Goal: Task Accomplishment & Management: Manage account settings

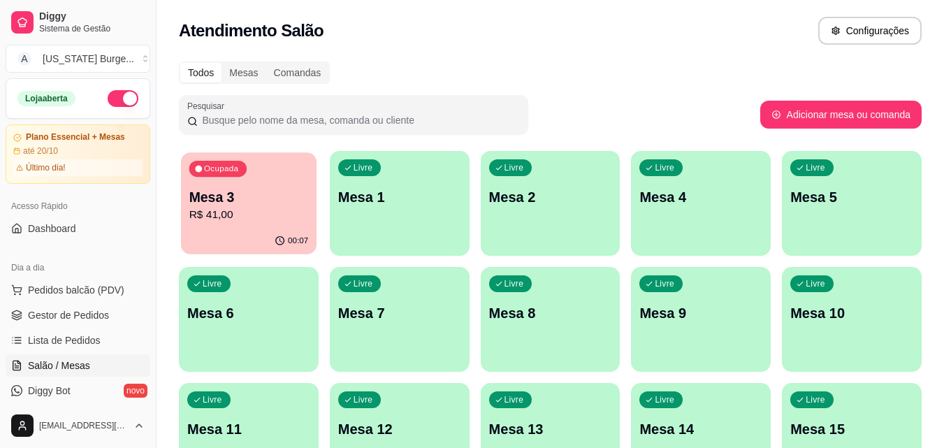
click at [217, 199] on p "Mesa 3" at bounding box center [248, 197] width 119 height 19
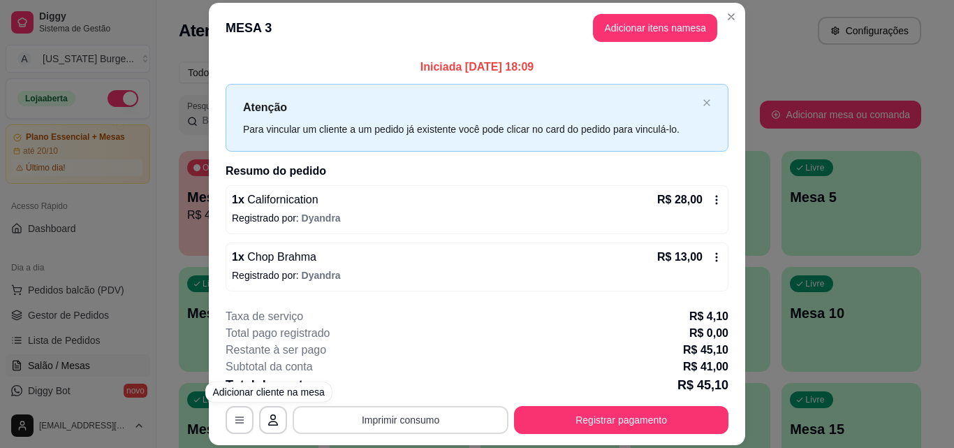
click at [427, 428] on button "Imprimir consumo" at bounding box center [401, 420] width 216 height 28
click at [502, 238] on div "1 x Californication R$ 28,00 Registrado por: Dyandra 1 x Chop Brahma R$ 13,00 R…" at bounding box center [477, 238] width 503 height 106
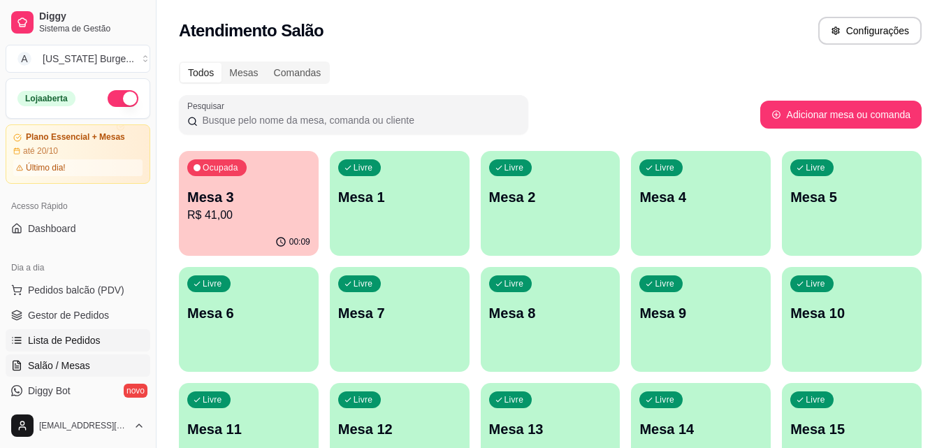
click at [67, 346] on span "Lista de Pedidos" at bounding box center [64, 340] width 73 height 14
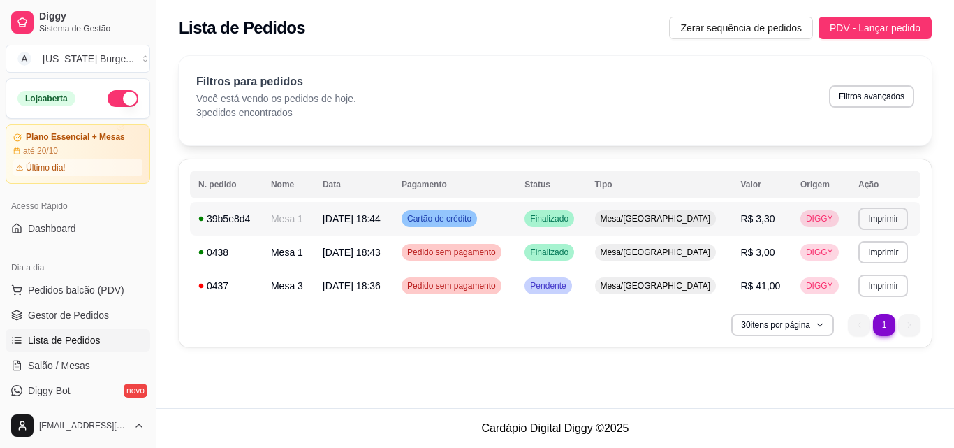
click at [732, 225] on td "R$ 3,30" at bounding box center [761, 219] width 59 height 34
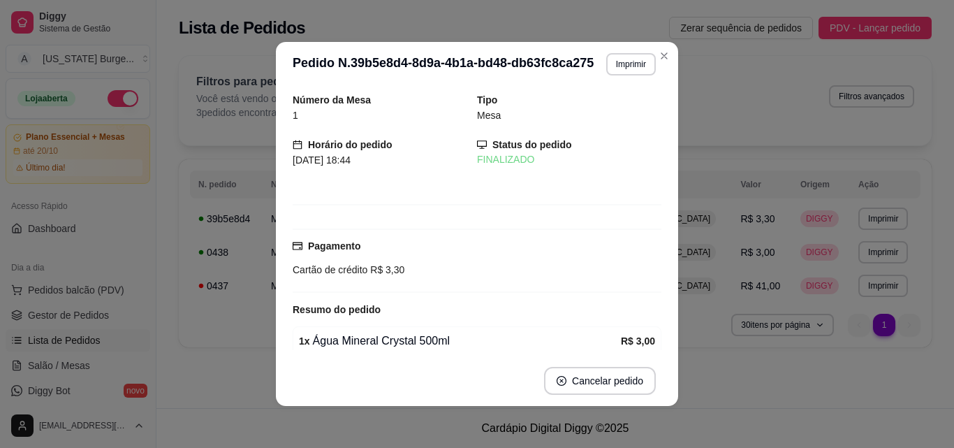
scroll to position [75, 0]
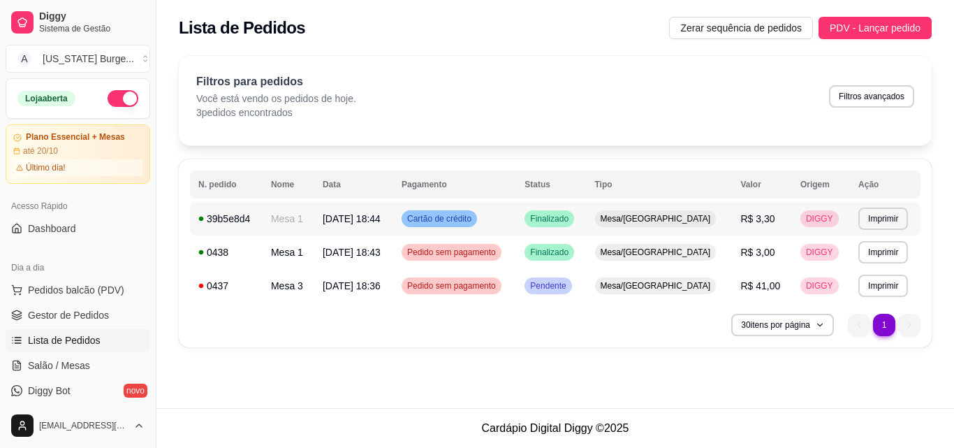
click at [233, 213] on div "39b5e8d4" at bounding box center [226, 219] width 56 height 14
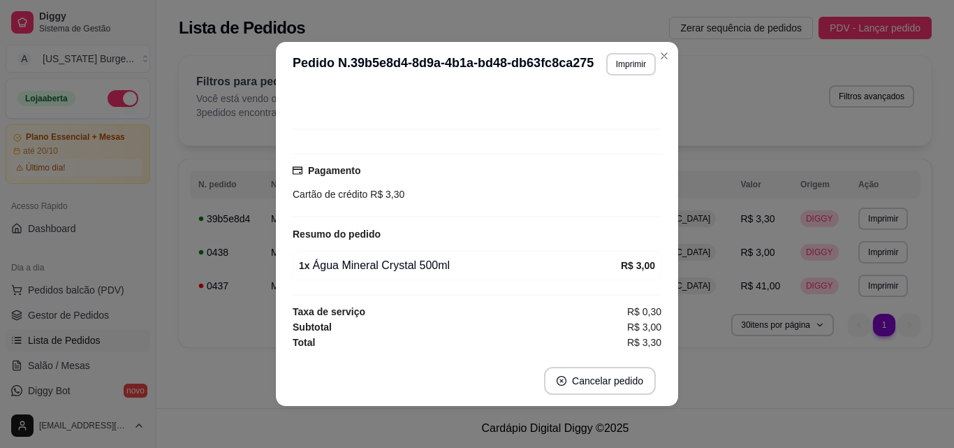
click at [624, 215] on div "Pagamento Cartão de crédito R$ 3,30" at bounding box center [477, 185] width 369 height 64
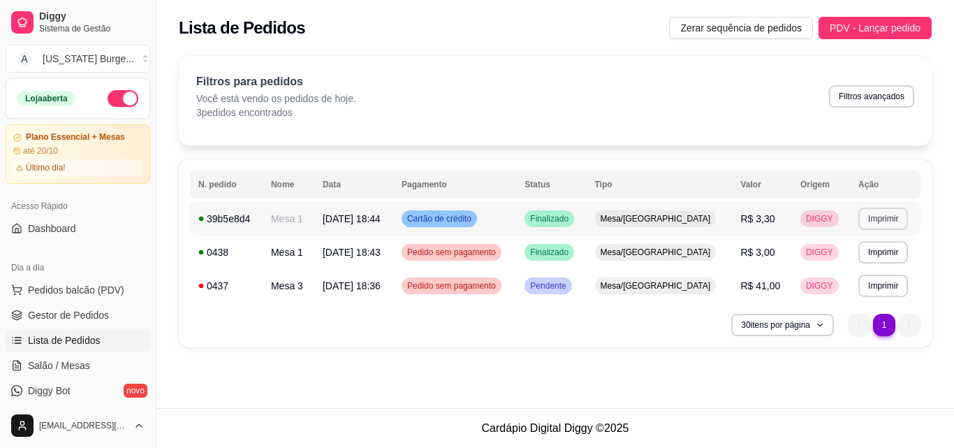
click at [878, 221] on button "Imprimir" at bounding box center [884, 219] width 50 height 22
click at [839, 266] on button "Epson" at bounding box center [854, 267] width 101 height 22
click at [843, 28] on span "PDV - Lançar pedido" at bounding box center [875, 27] width 91 height 15
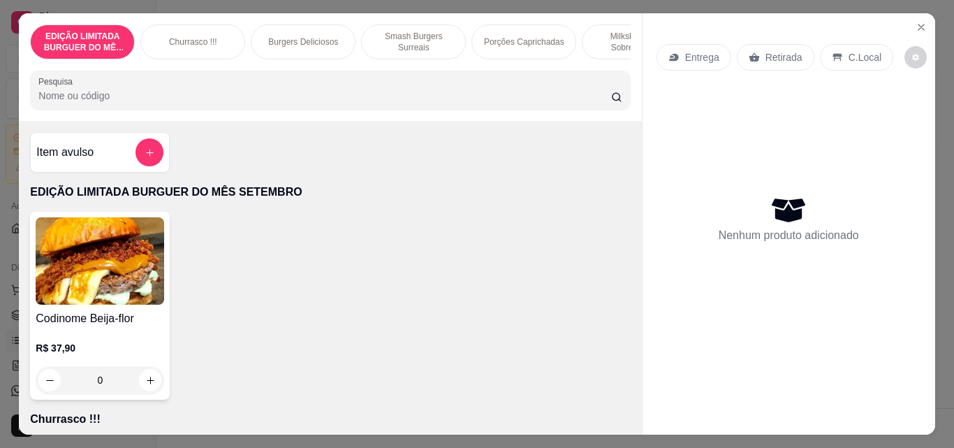
click at [616, 54] on div "Milkshakes e Sobremesas" at bounding box center [634, 41] width 105 height 35
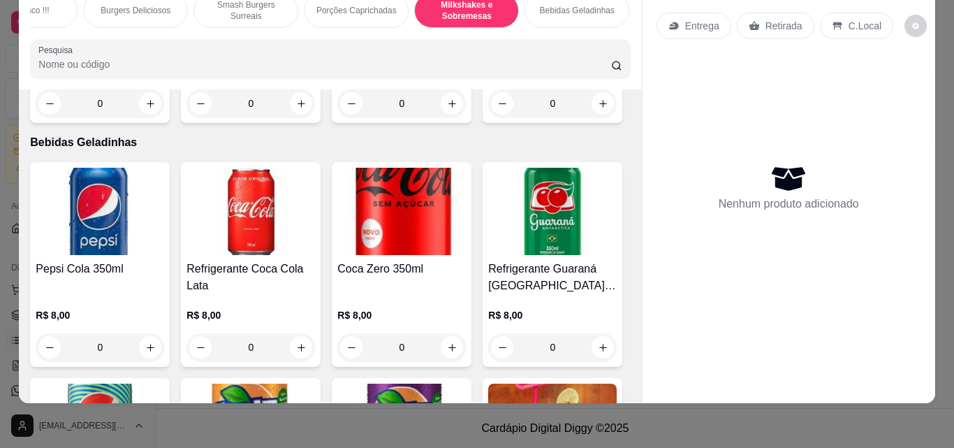
scroll to position [0, 196]
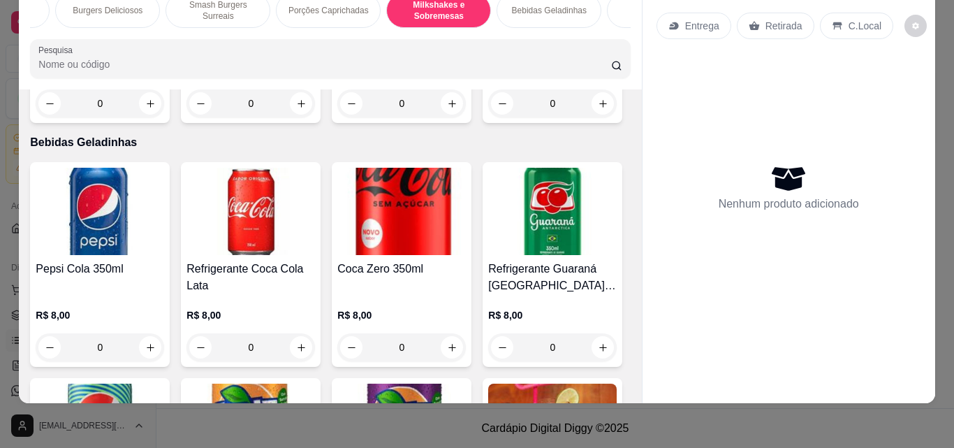
click at [545, 5] on p "Bebidas Geladinhas" at bounding box center [549, 10] width 75 height 11
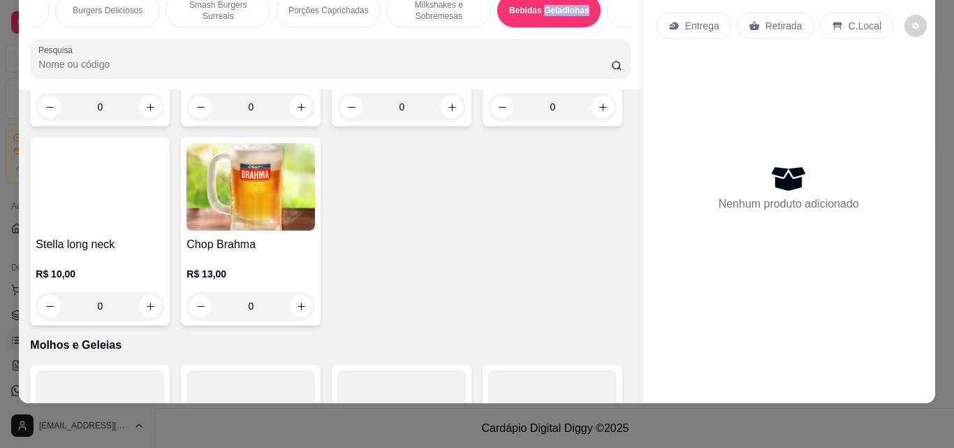
scroll to position [4036, 0]
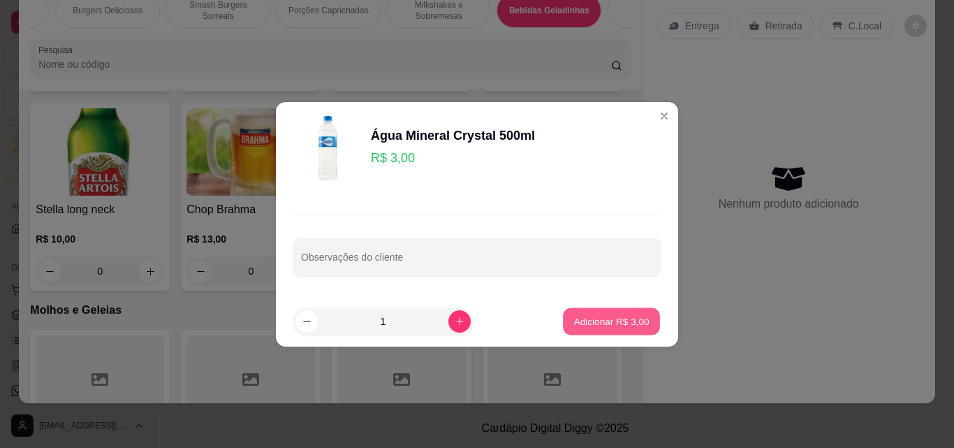
click at [598, 326] on p "Adicionar R$ 3,00" at bounding box center [611, 320] width 75 height 13
type input "1"
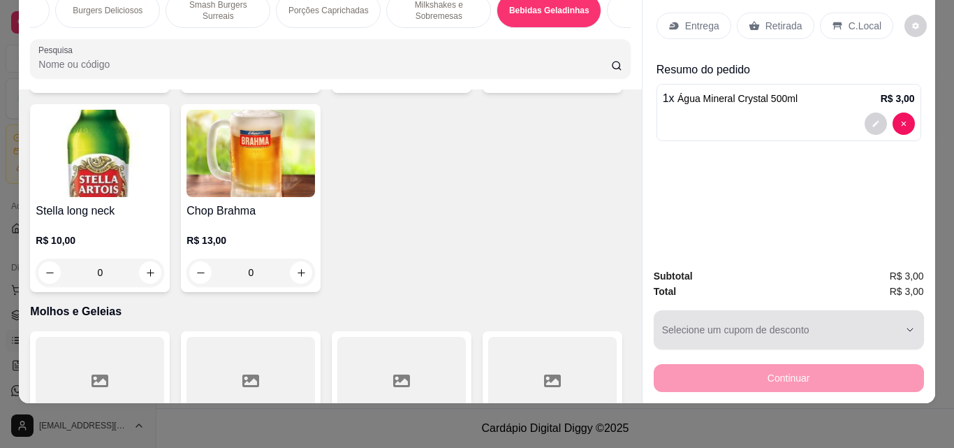
click at [709, 327] on div "button" at bounding box center [780, 330] width 237 height 28
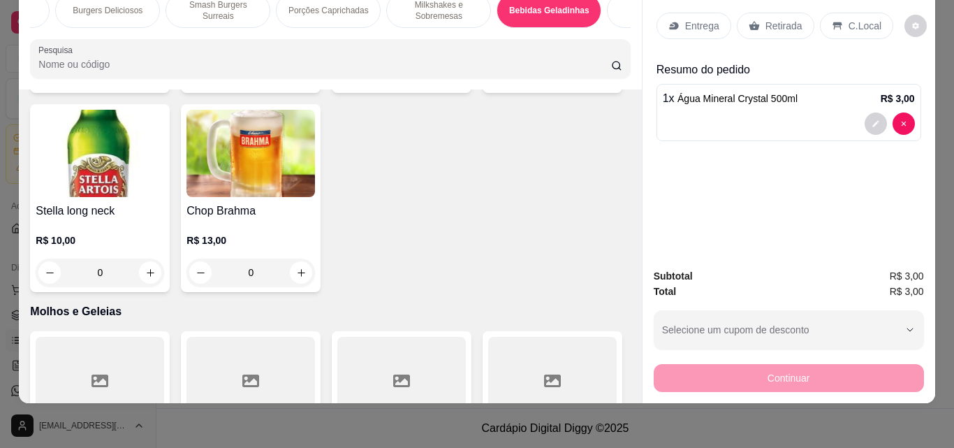
click at [757, 373] on div "Continuar" at bounding box center [789, 376] width 270 height 31
click at [854, 19] on p "C.Local" at bounding box center [865, 26] width 33 height 14
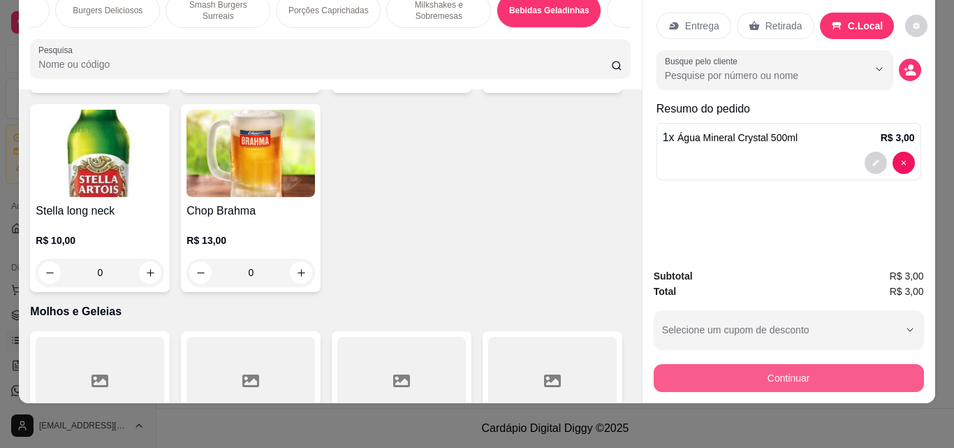
click at [786, 364] on button "Continuar" at bounding box center [789, 378] width 270 height 28
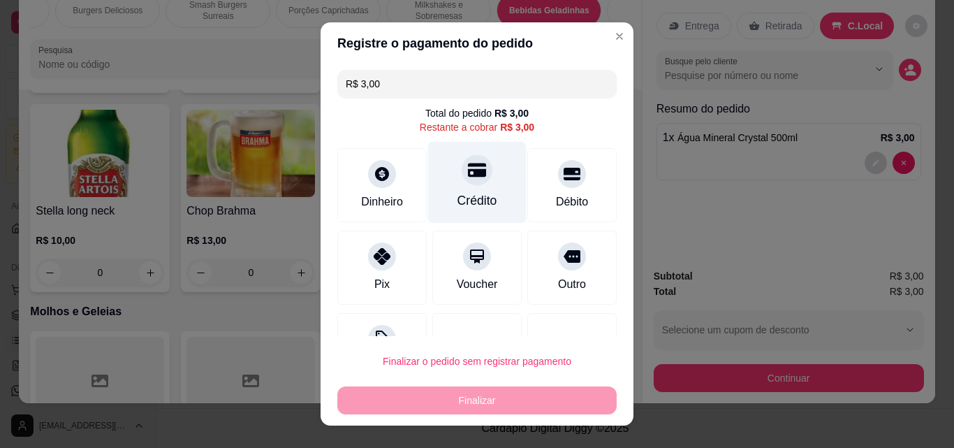
click at [468, 169] on icon at bounding box center [477, 170] width 18 height 14
type input "R$ 0,00"
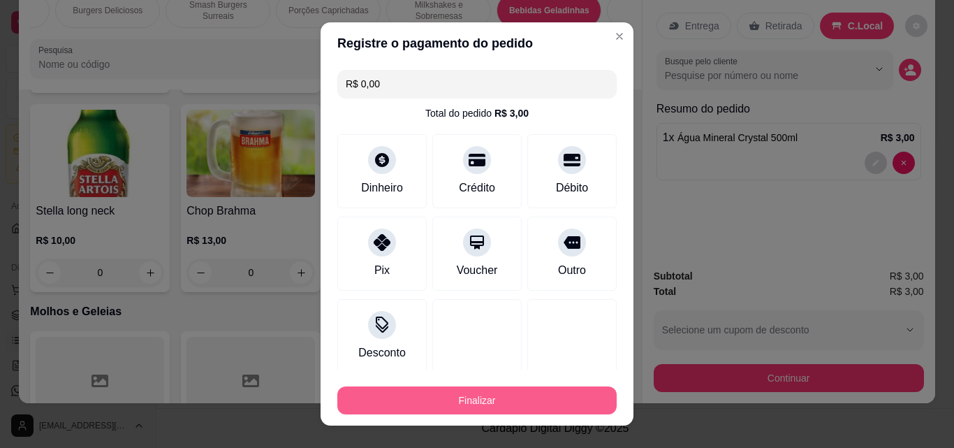
click at [467, 395] on button "Finalizar" at bounding box center [476, 400] width 279 height 28
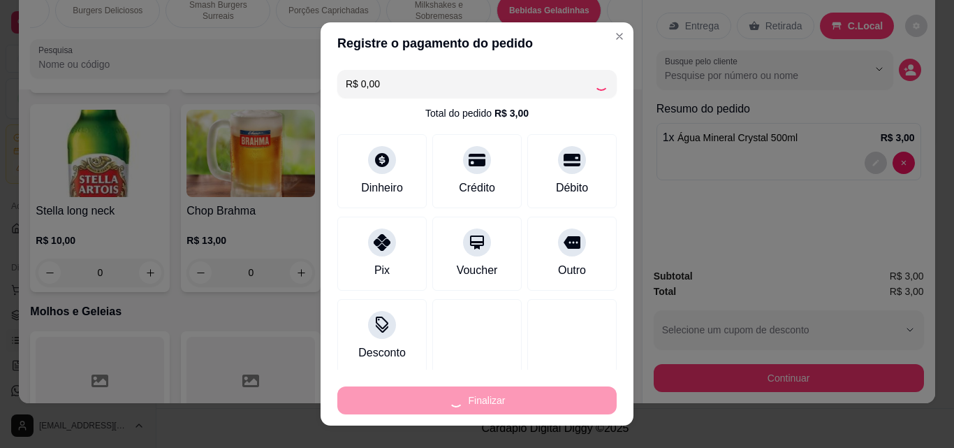
type input "0"
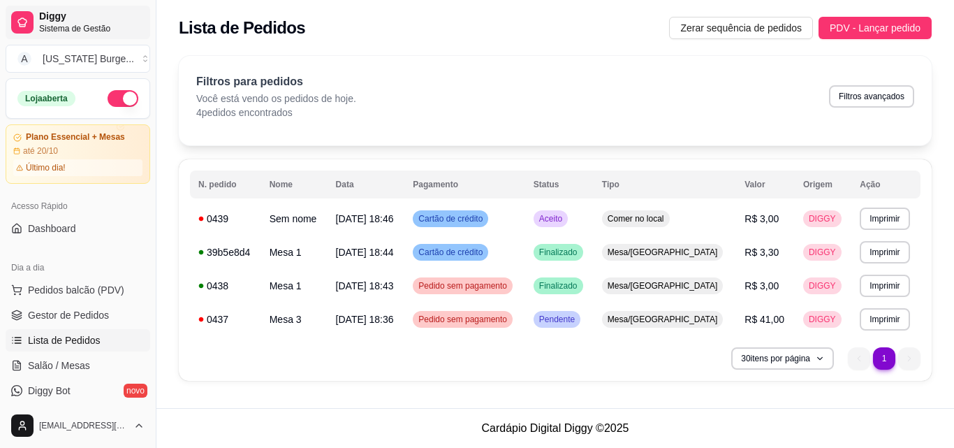
click at [93, 31] on span "Sistema de Gestão" at bounding box center [92, 28] width 106 height 11
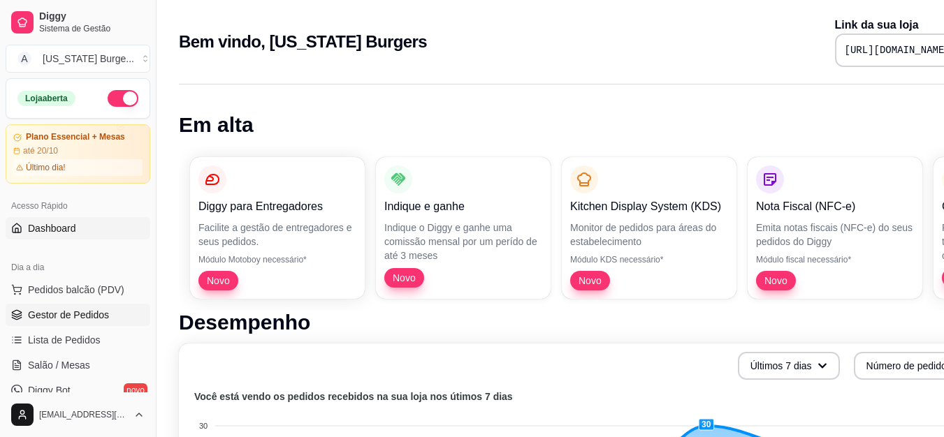
click at [92, 317] on span "Gestor de Pedidos" at bounding box center [68, 315] width 81 height 14
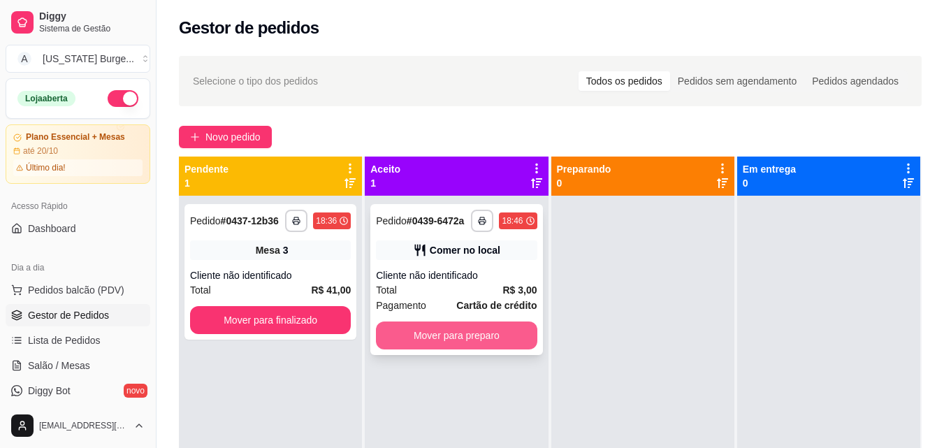
click at [450, 348] on button "Mover para preparo" at bounding box center [456, 335] width 161 height 28
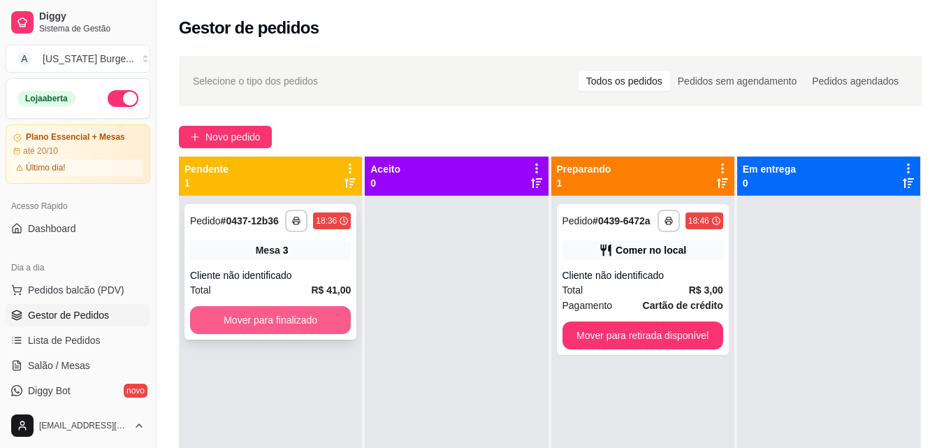
click at [287, 311] on button "Mover para finalizado" at bounding box center [270, 320] width 161 height 28
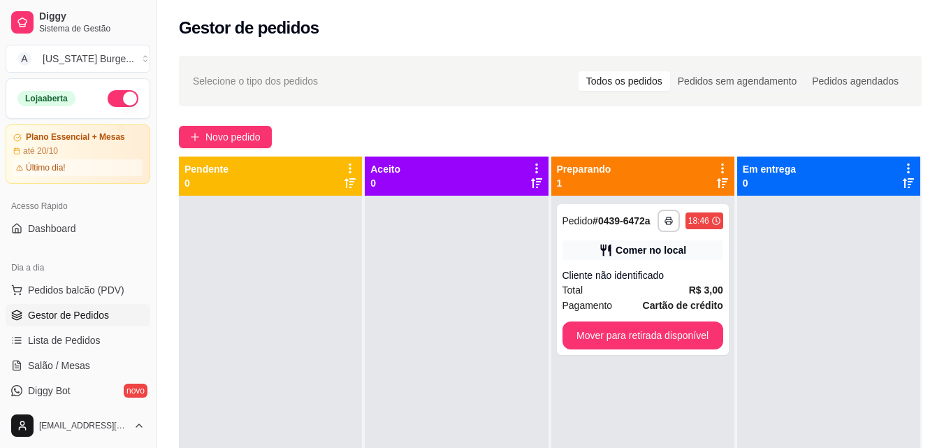
click at [451, 146] on div "Novo pedido" at bounding box center [550, 137] width 743 height 22
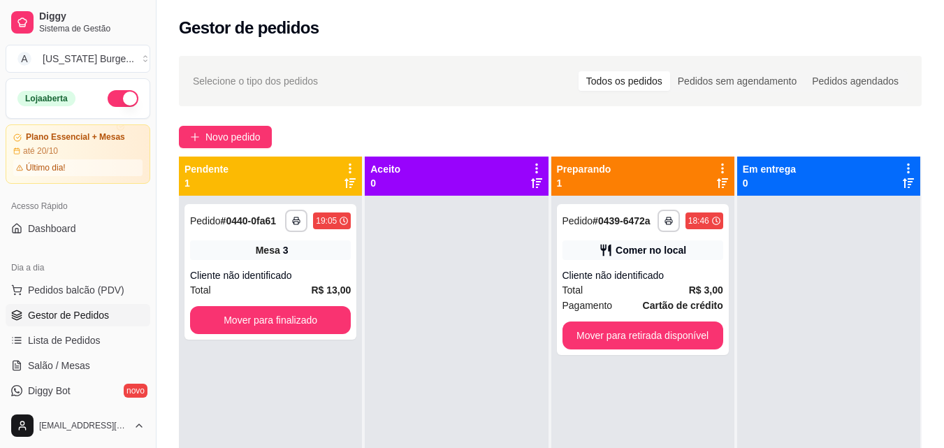
click at [522, 235] on div at bounding box center [456, 420] width 183 height 448
click at [255, 336] on div "**********" at bounding box center [270, 272] width 172 height 136
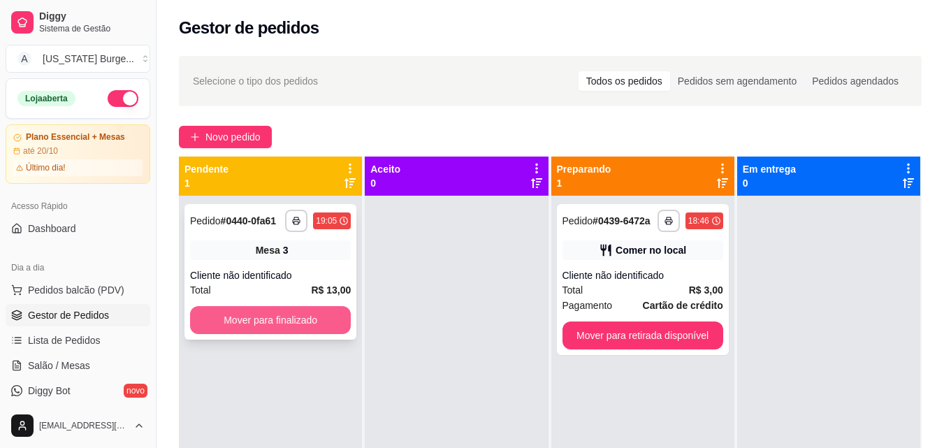
click at [299, 313] on button "Mover para finalizado" at bounding box center [270, 320] width 161 height 28
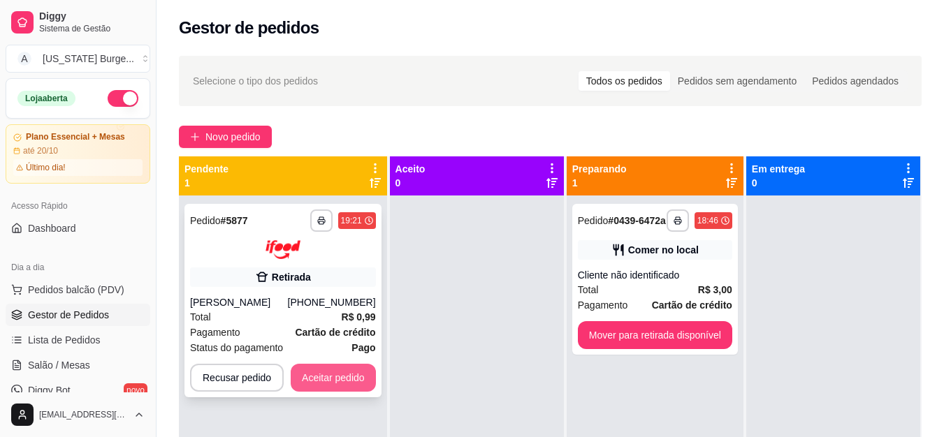
click at [322, 372] on button "Aceitar pedido" at bounding box center [333, 378] width 85 height 28
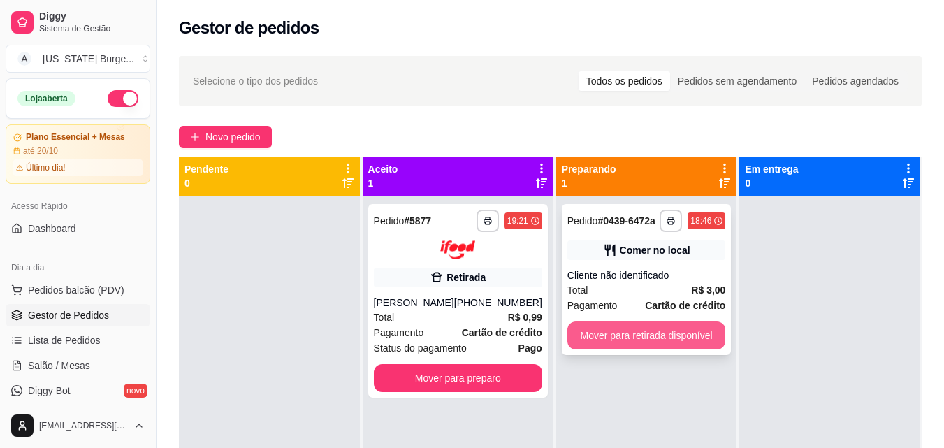
click at [611, 341] on button "Mover para retirada disponível" at bounding box center [646, 335] width 159 height 28
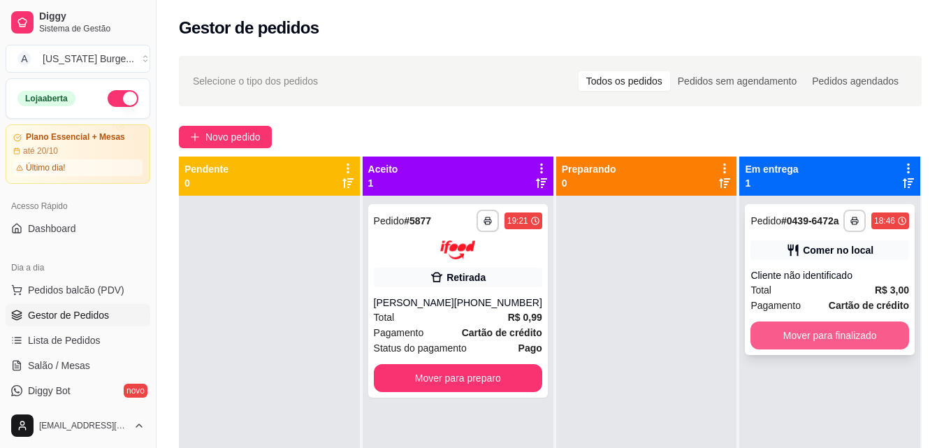
click at [842, 342] on button "Mover para finalizado" at bounding box center [829, 335] width 159 height 28
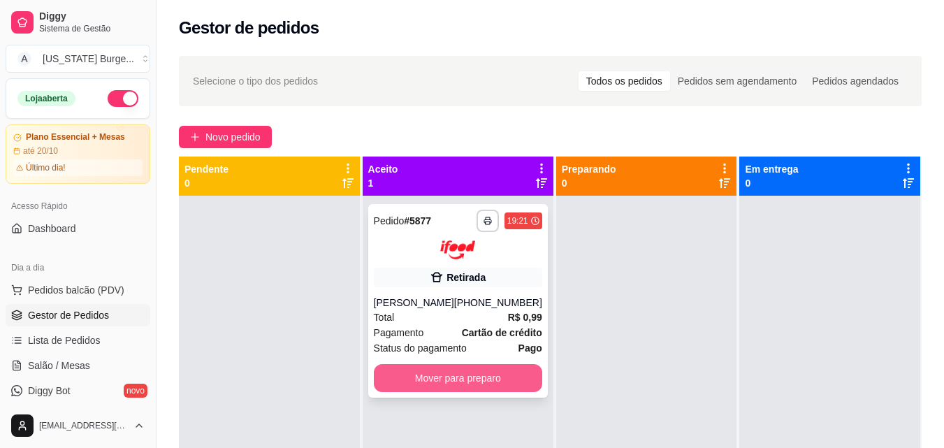
click at [481, 380] on button "Mover para preparo" at bounding box center [458, 378] width 168 height 28
click at [426, 390] on button "Mover para preparo" at bounding box center [457, 377] width 163 height 27
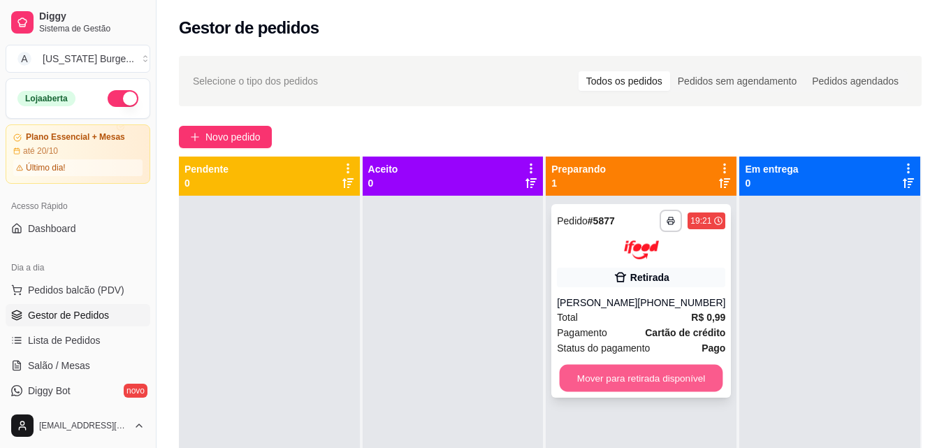
click at [662, 365] on button "Mover para retirada disponível" at bounding box center [641, 377] width 163 height 27
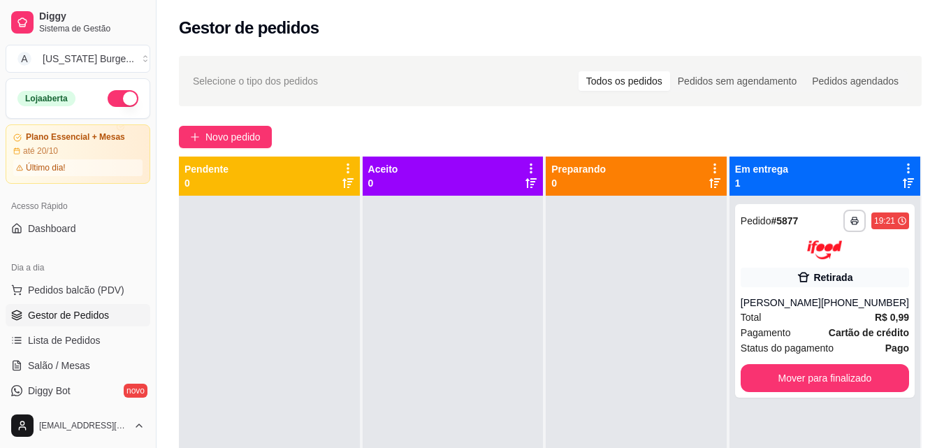
click at [552, 145] on div "Novo pedido" at bounding box center [550, 137] width 743 height 22
click at [257, 258] on div at bounding box center [269, 420] width 181 height 448
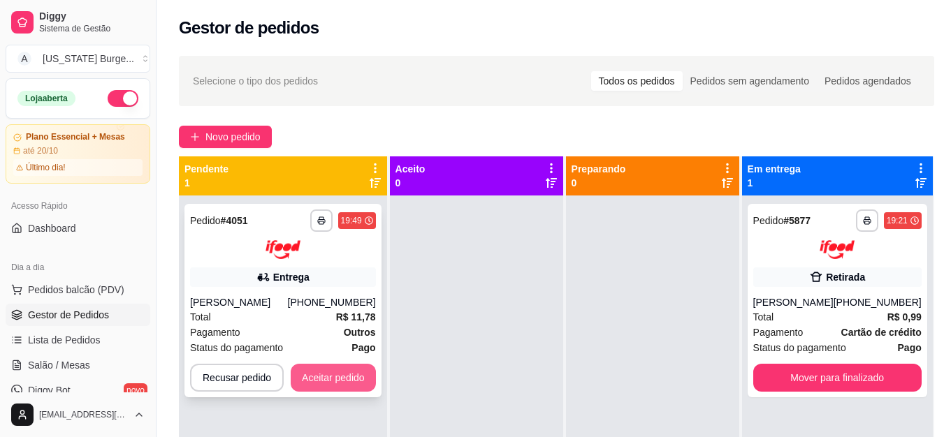
click at [337, 383] on button "Aceitar pedido" at bounding box center [333, 378] width 85 height 28
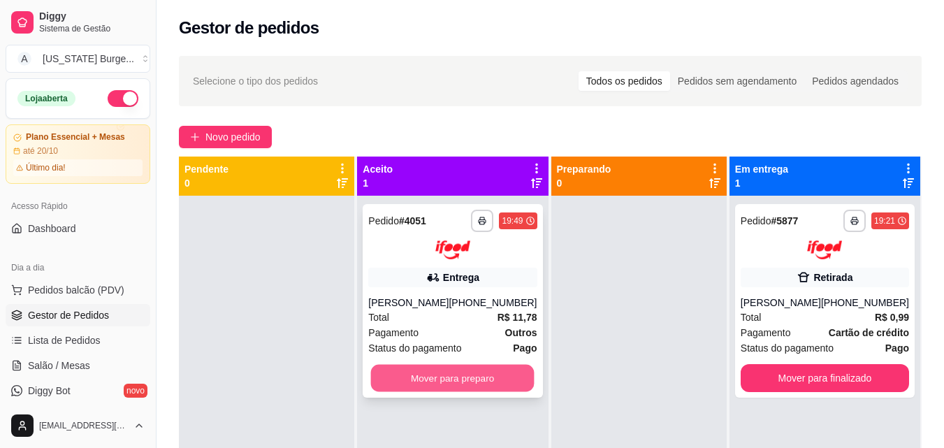
click at [456, 383] on button "Mover para preparo" at bounding box center [452, 377] width 163 height 27
click at [456, 383] on button "Mover para preparo" at bounding box center [452, 378] width 168 height 28
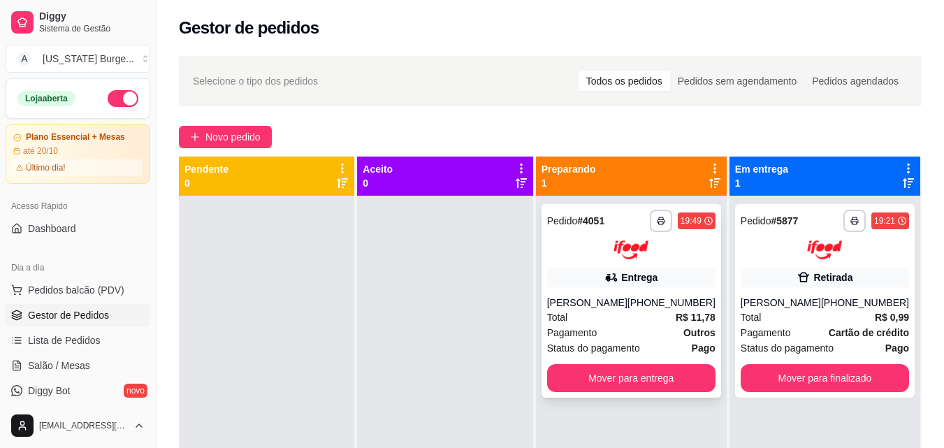
click at [648, 315] on div "Total R$ 11,78" at bounding box center [631, 317] width 168 height 15
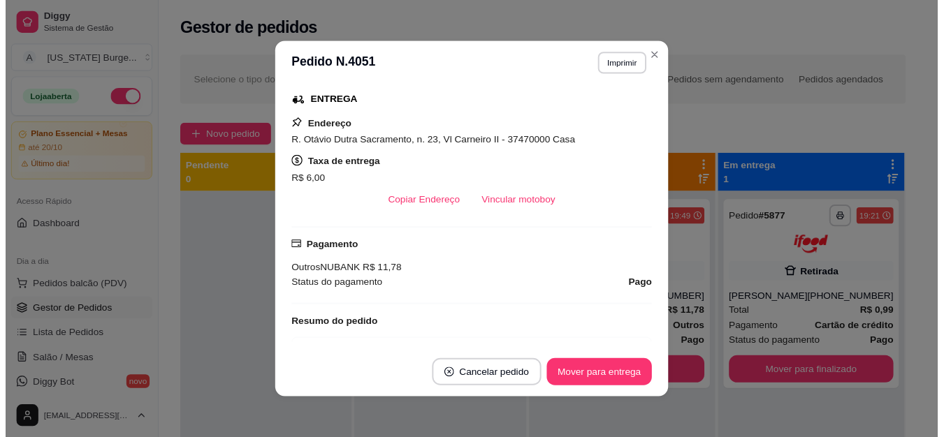
scroll to position [142, 0]
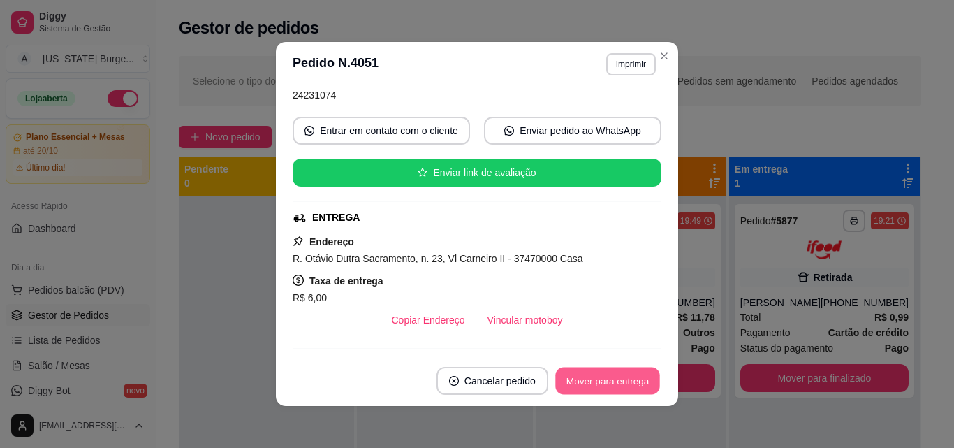
click at [570, 392] on button "Mover para entrega" at bounding box center [607, 381] width 105 height 27
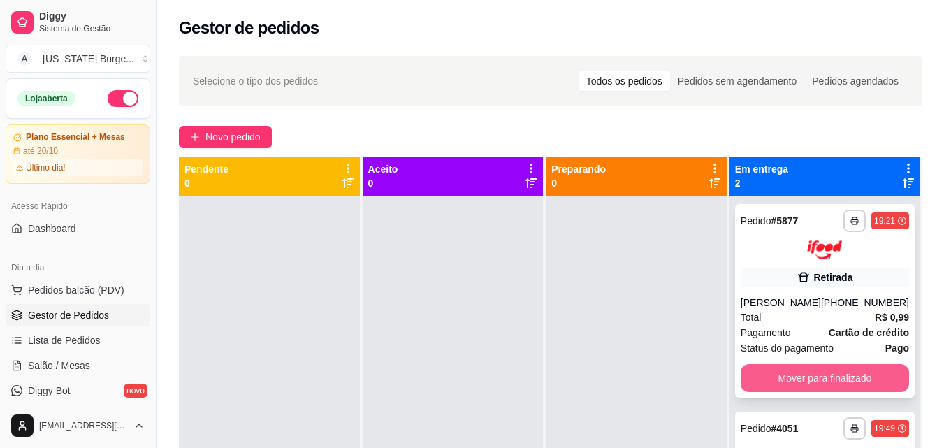
click at [840, 384] on button "Mover para finalizado" at bounding box center [825, 378] width 168 height 28
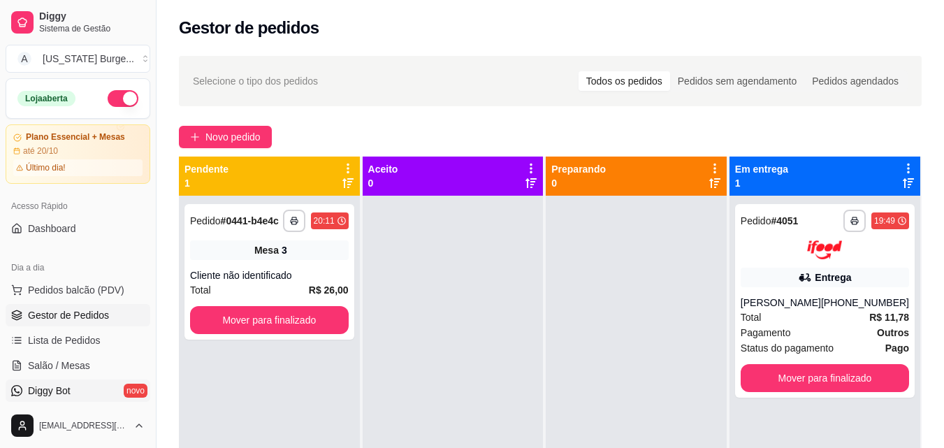
click at [59, 389] on span "Diggy Bot" at bounding box center [49, 391] width 43 height 14
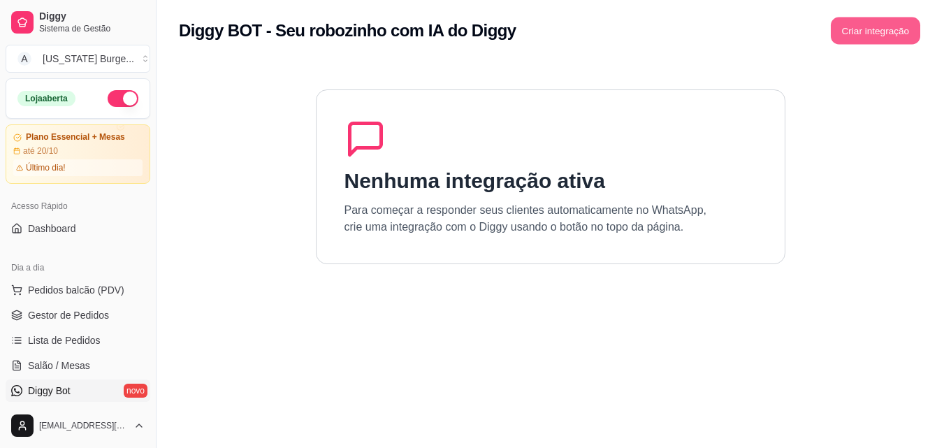
click at [868, 39] on button "Criar integração" at bounding box center [875, 30] width 89 height 27
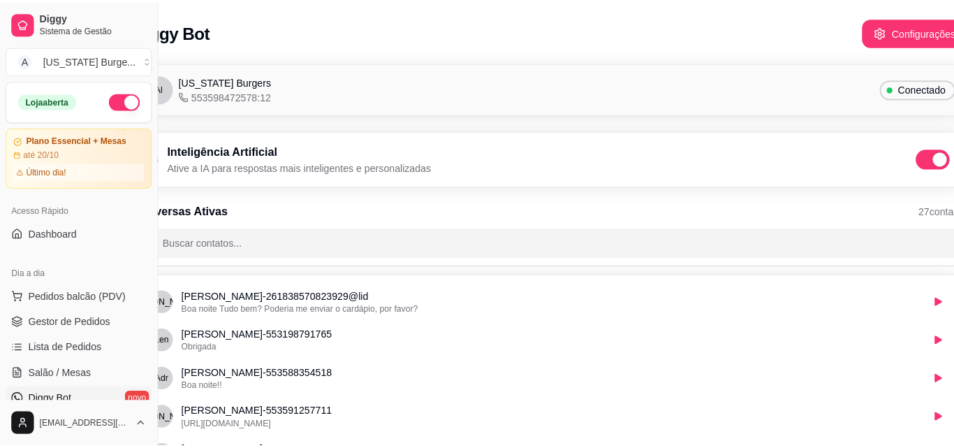
scroll to position [0, 43]
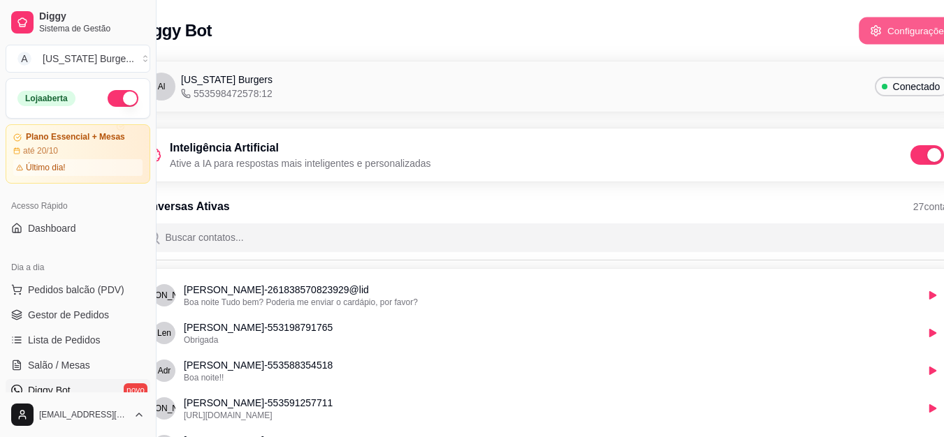
click at [901, 34] on button "Configurações" at bounding box center [909, 30] width 101 height 27
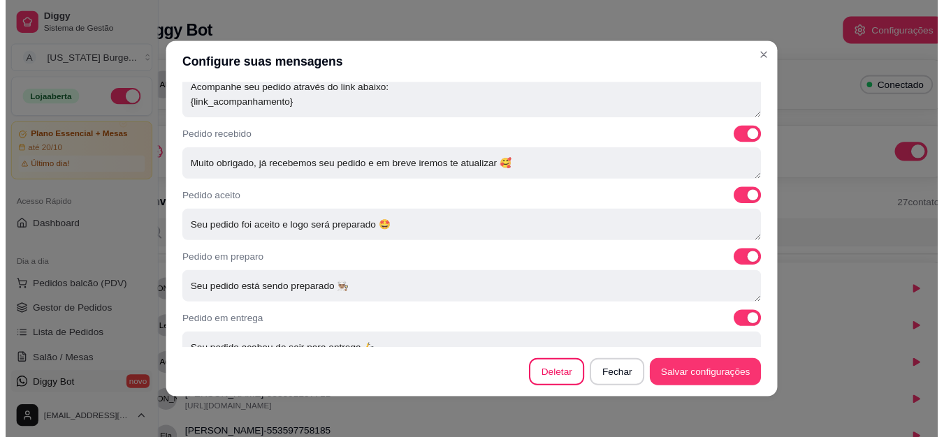
scroll to position [493, 0]
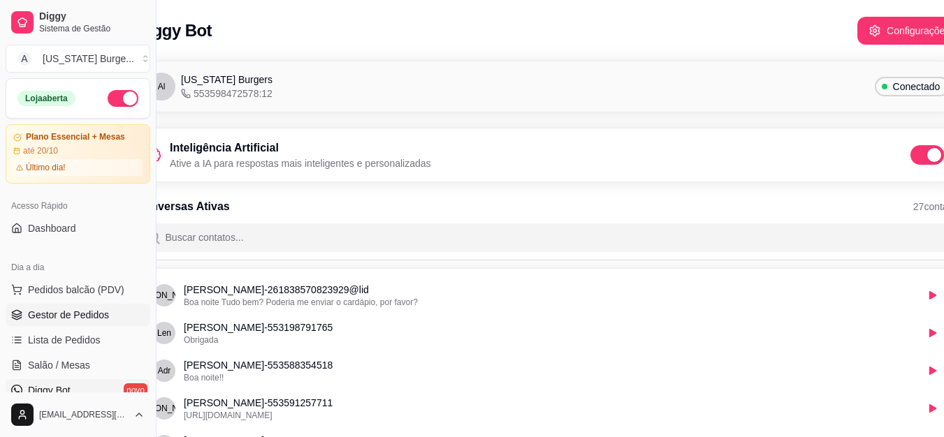
click at [59, 309] on span "Gestor de Pedidos" at bounding box center [68, 315] width 81 height 14
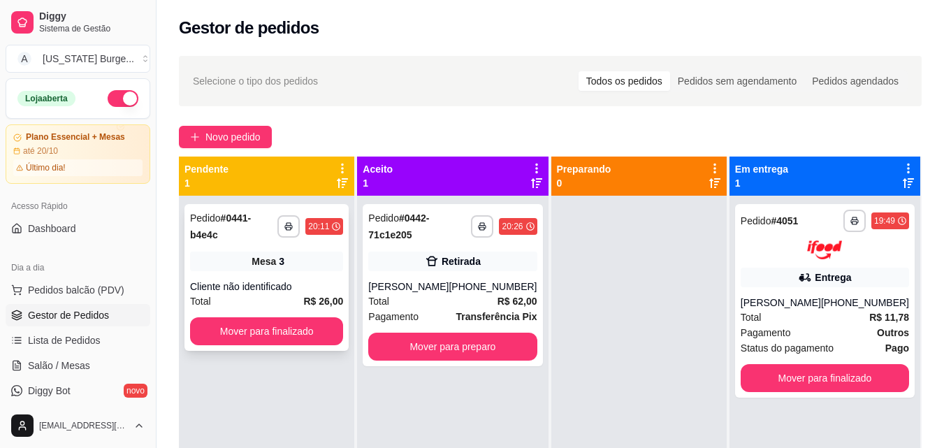
click at [332, 275] on div "**********" at bounding box center [266, 277] width 164 height 147
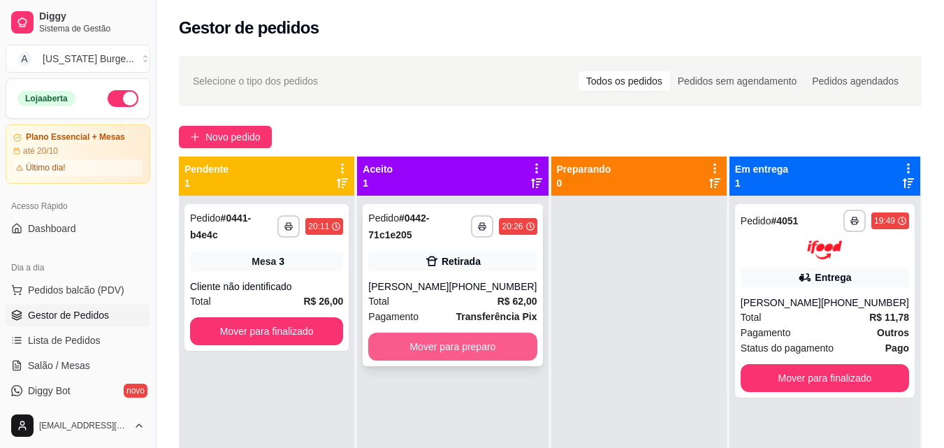
click at [435, 340] on button "Mover para preparo" at bounding box center [452, 347] width 168 height 28
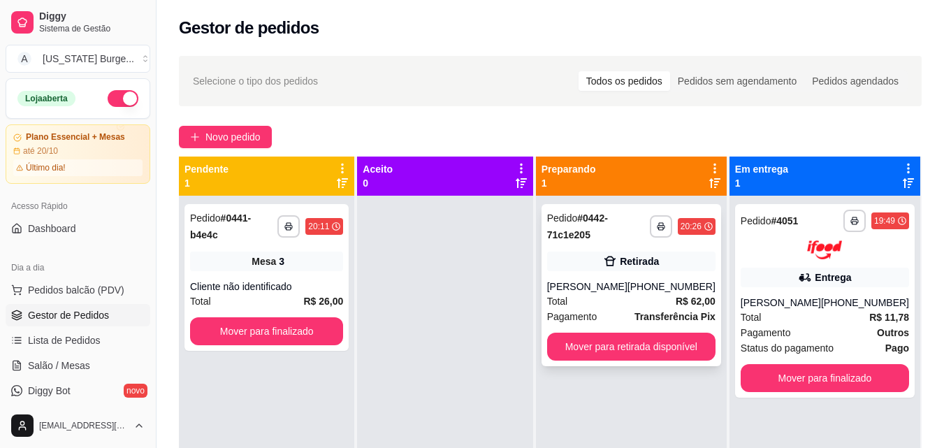
click at [650, 306] on div "Total R$ 62,00" at bounding box center [631, 300] width 168 height 15
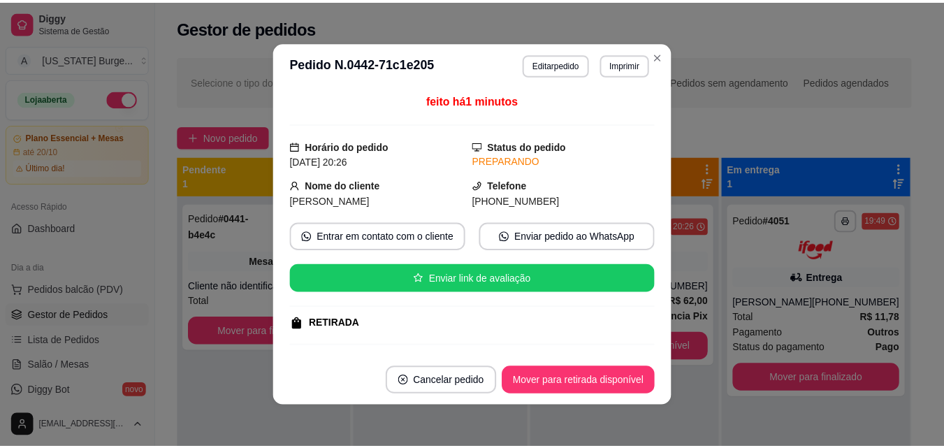
scroll to position [226, 0]
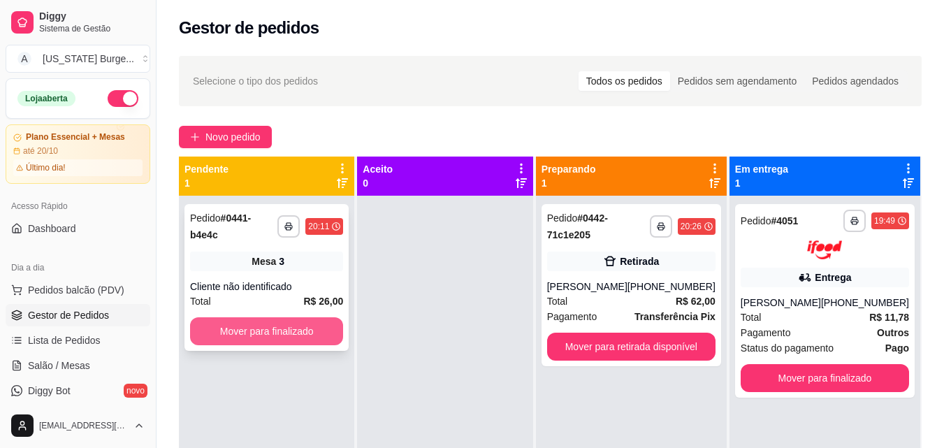
click at [289, 321] on button "Mover para finalizado" at bounding box center [266, 331] width 153 height 28
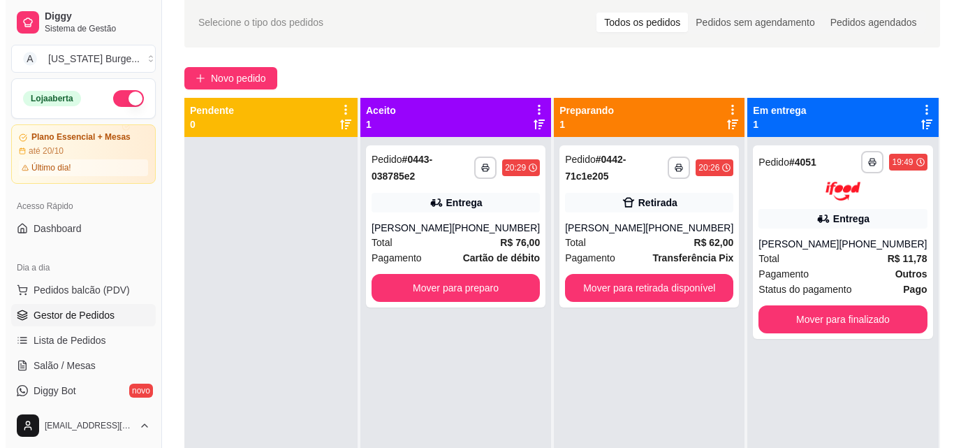
scroll to position [0, 0]
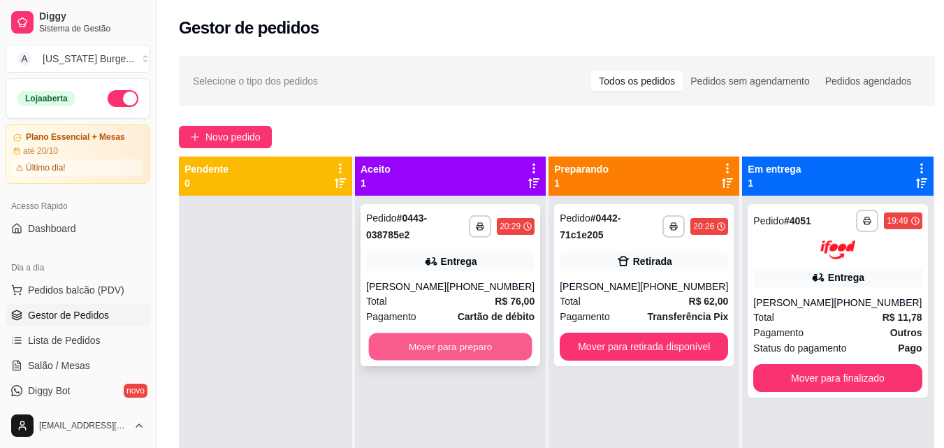
click at [435, 357] on button "Mover para preparo" at bounding box center [450, 346] width 163 height 27
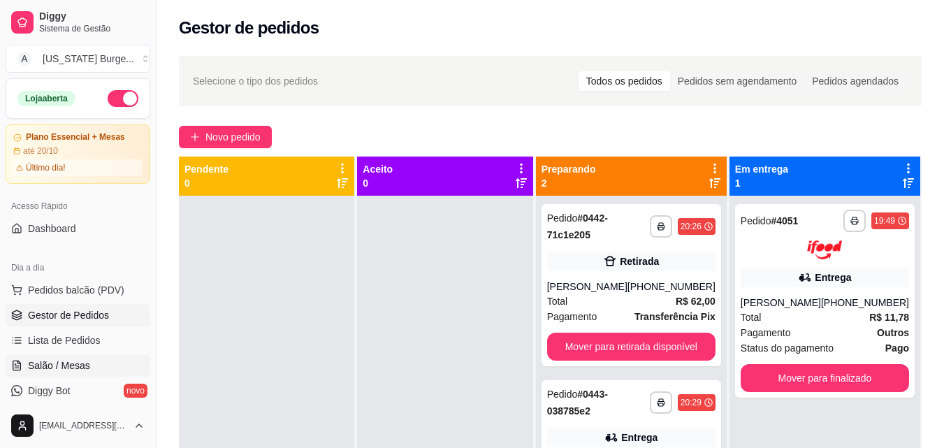
click at [64, 361] on span "Salão / Mesas" at bounding box center [59, 365] width 62 height 14
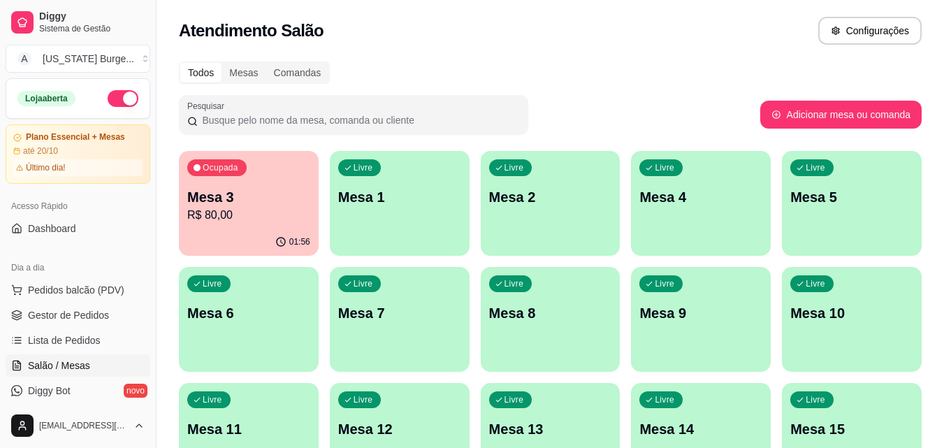
click at [201, 208] on p "R$ 80,00" at bounding box center [248, 215] width 123 height 17
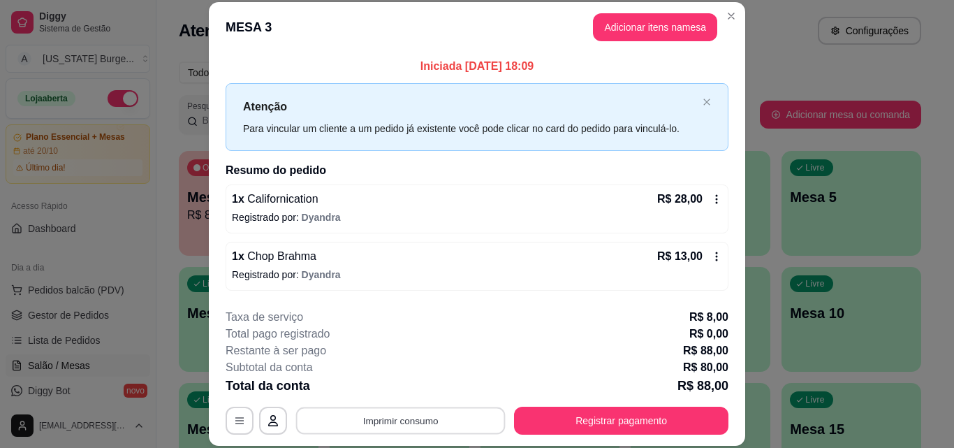
click at [402, 412] on button "Imprimir consumo" at bounding box center [401, 420] width 210 height 27
click at [401, 384] on button "Epson" at bounding box center [399, 388] width 101 height 22
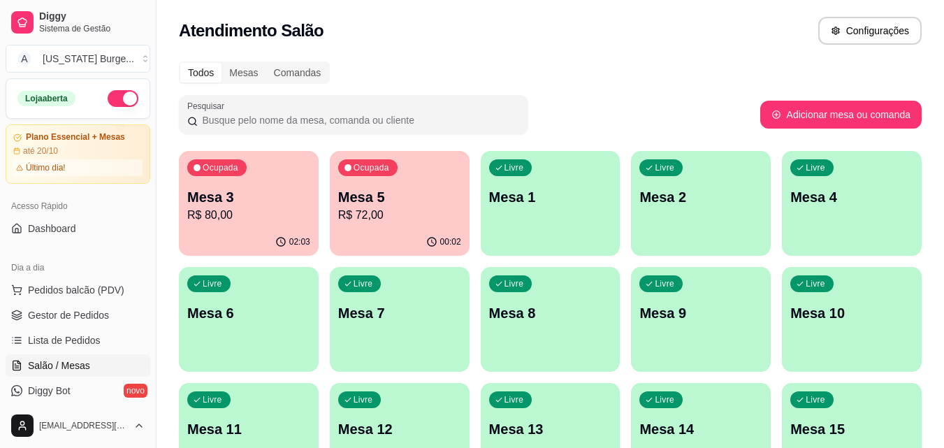
click at [247, 210] on p "R$ 80,00" at bounding box center [248, 215] width 123 height 17
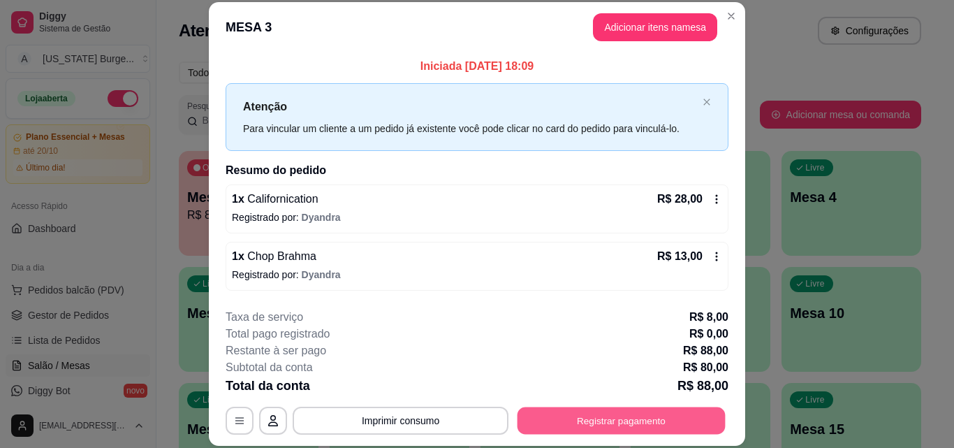
click at [553, 416] on button "Registrar pagamento" at bounding box center [622, 420] width 208 height 27
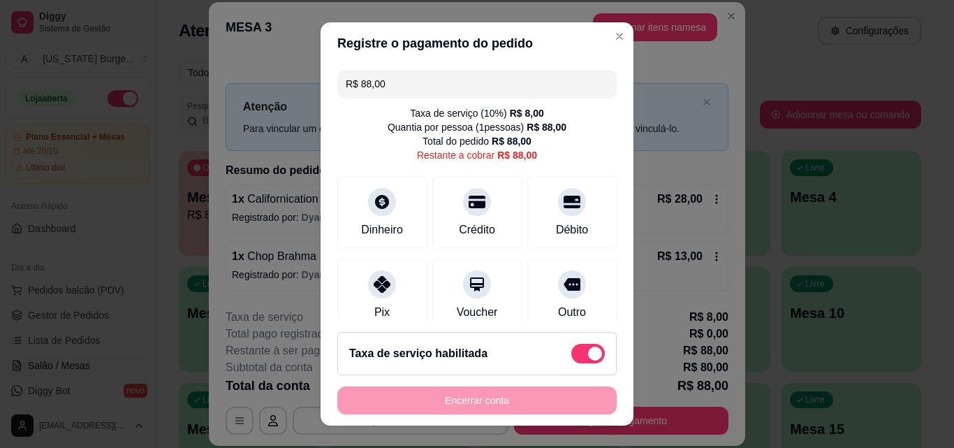
scroll to position [117, 0]
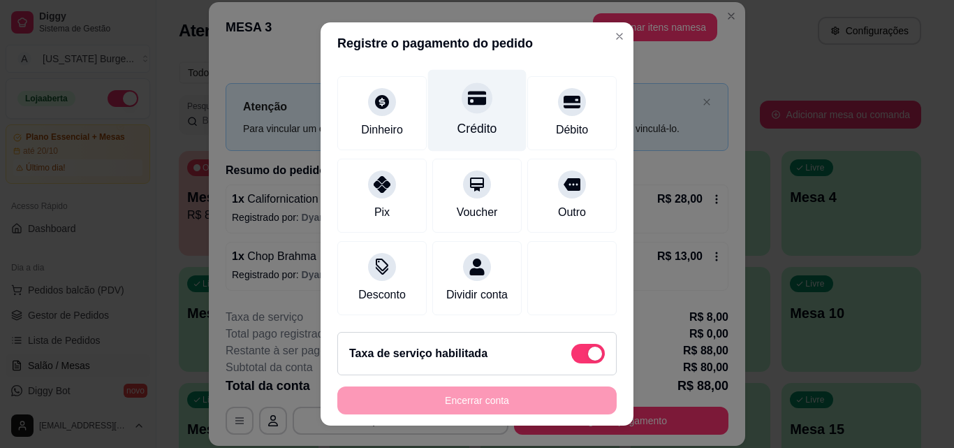
click at [478, 102] on div "Crédito" at bounding box center [477, 111] width 99 height 82
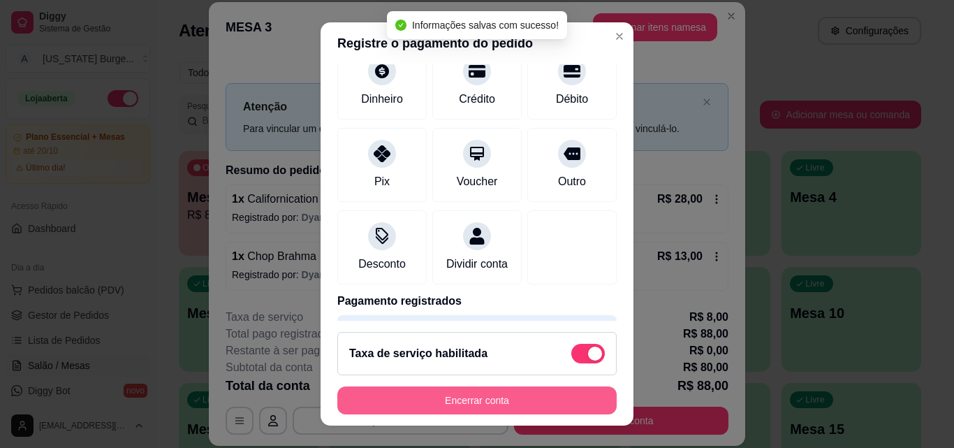
type input "R$ 0,00"
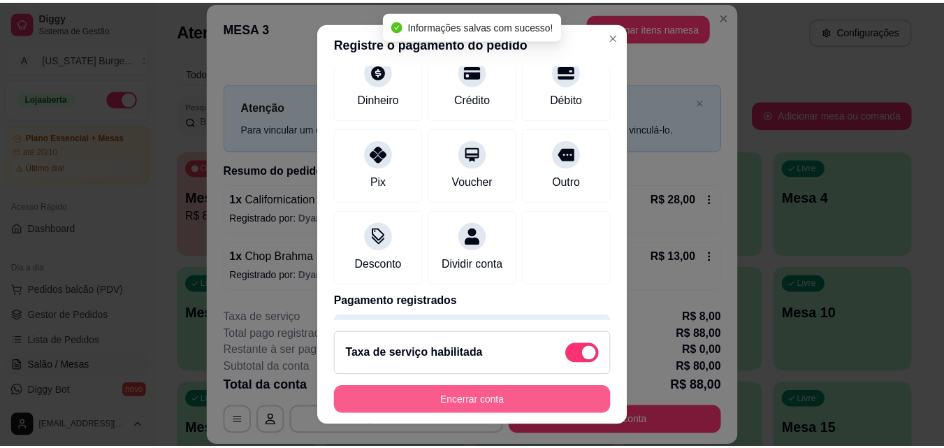
scroll to position [103, 0]
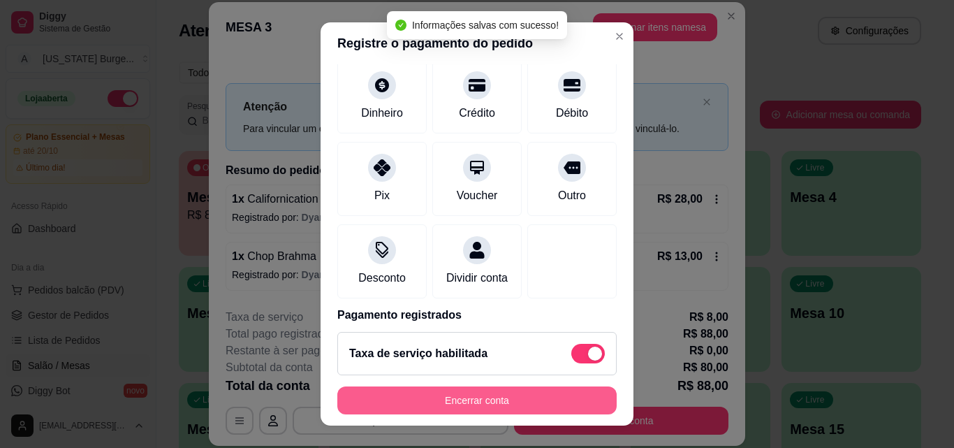
click at [487, 397] on button "Encerrar conta" at bounding box center [476, 400] width 279 height 28
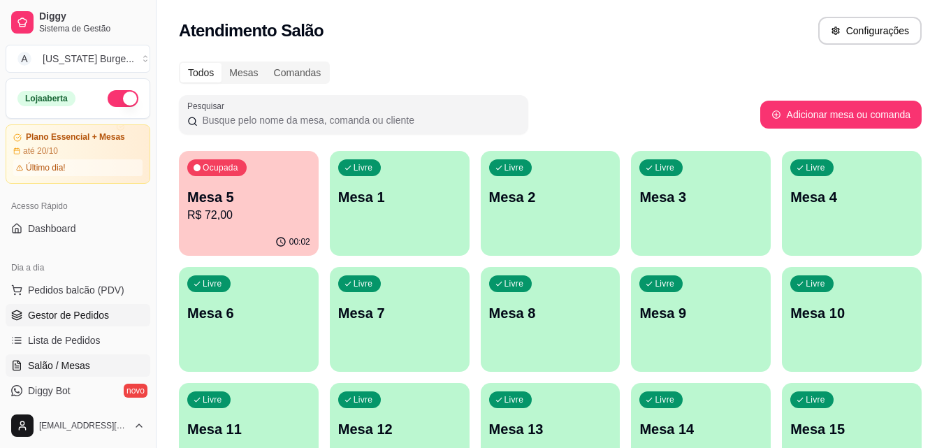
click at [82, 318] on span "Gestor de Pedidos" at bounding box center [68, 315] width 81 height 14
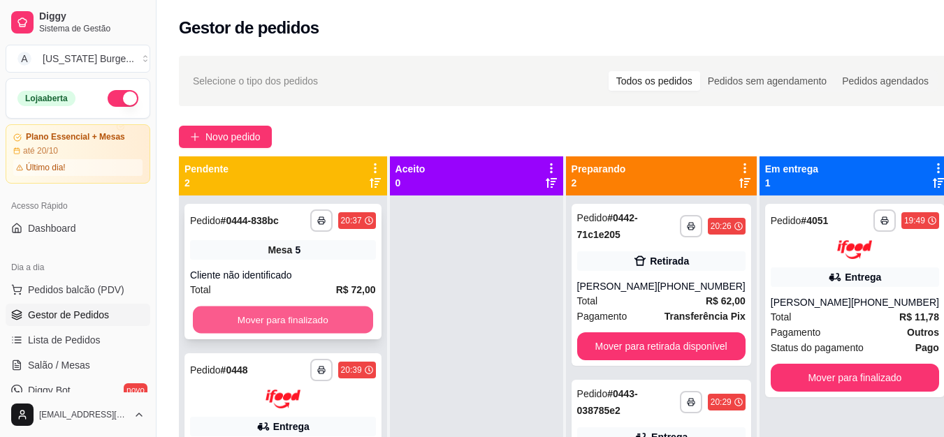
click at [310, 321] on button "Mover para finalizado" at bounding box center [283, 320] width 180 height 27
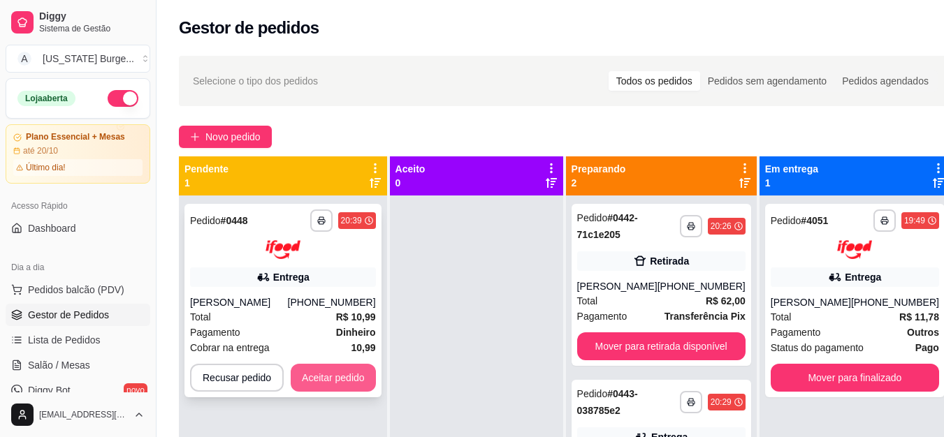
click at [335, 377] on button "Aceitar pedido" at bounding box center [333, 378] width 85 height 28
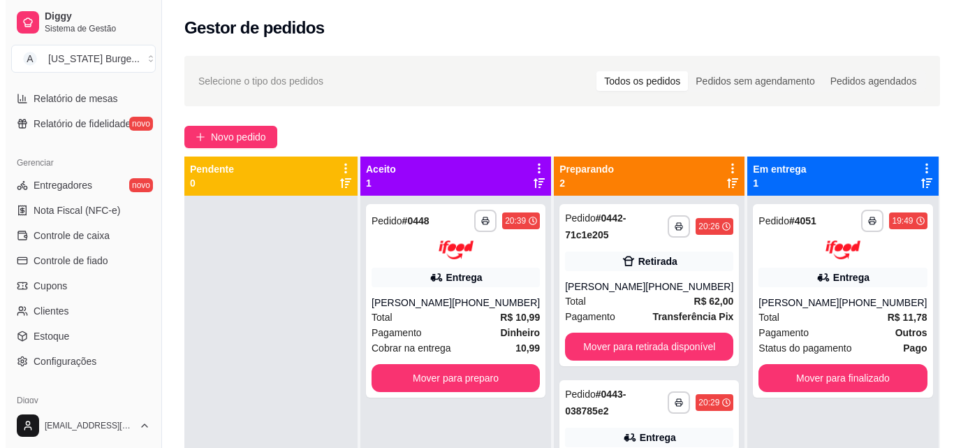
scroll to position [521, 0]
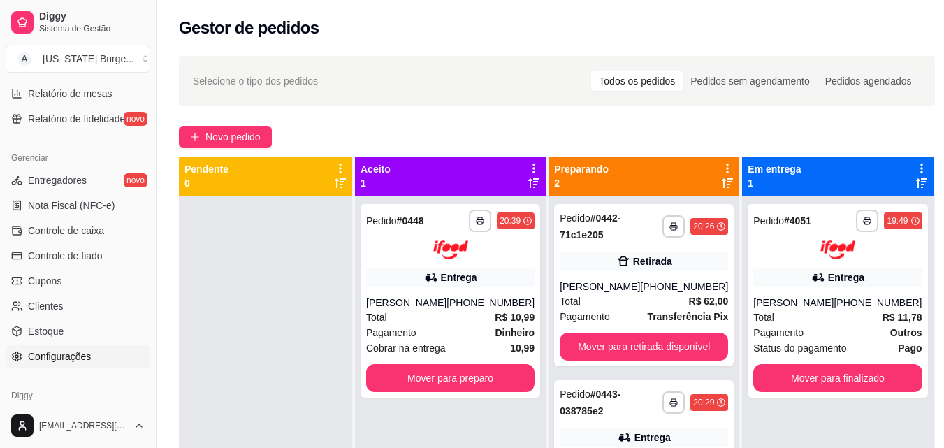
click at [96, 360] on link "Configurações" at bounding box center [78, 356] width 145 height 22
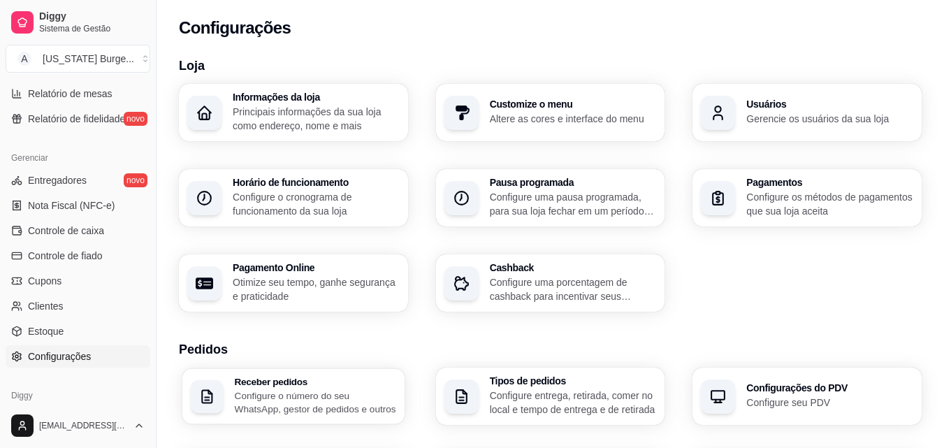
click at [353, 393] on p "Configure o número do seu WhatsApp, gestor de pedidos e outros" at bounding box center [315, 401] width 161 height 27
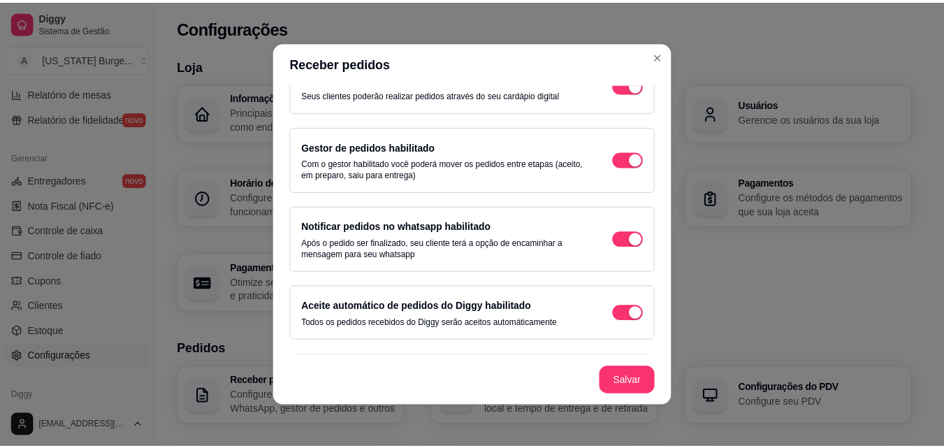
scroll to position [75, 0]
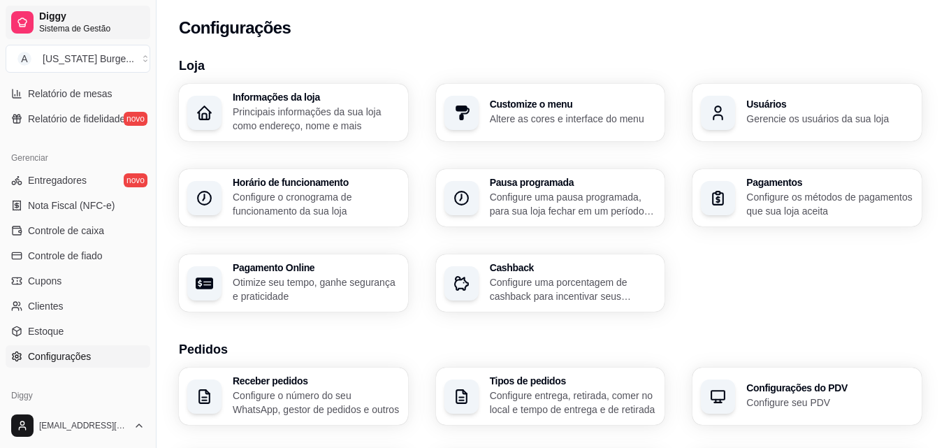
click at [82, 22] on span "Diggy" at bounding box center [92, 16] width 106 height 13
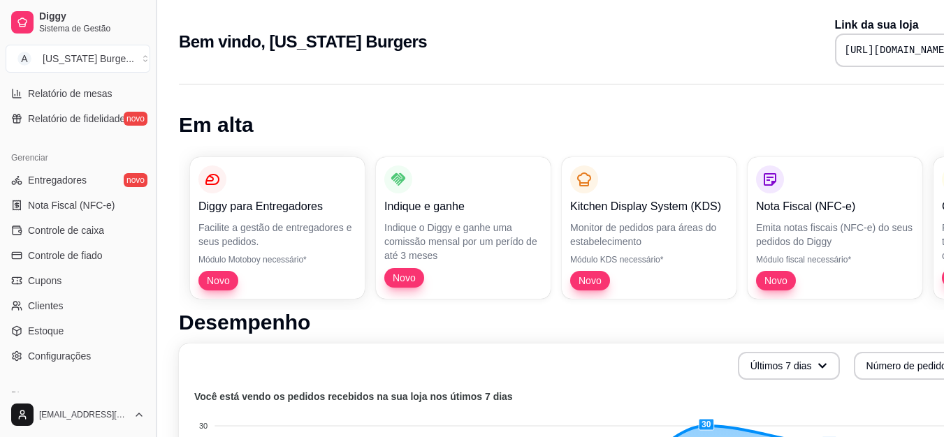
click at [154, 199] on button "Toggle Sidebar" at bounding box center [155, 218] width 11 height 437
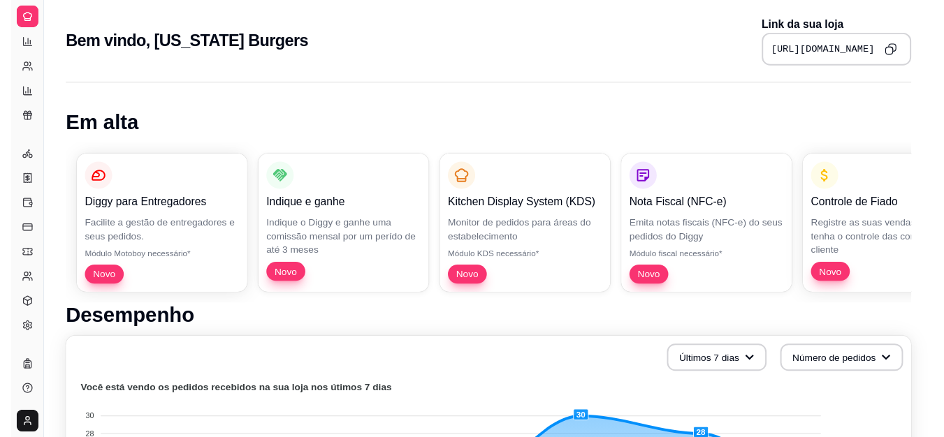
scroll to position [276, 0]
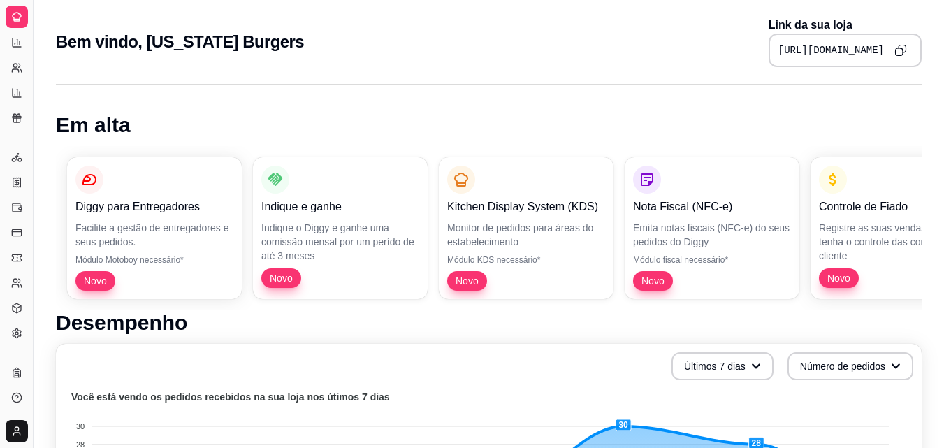
click at [28, 131] on button "Toggle Sidebar" at bounding box center [32, 224] width 11 height 448
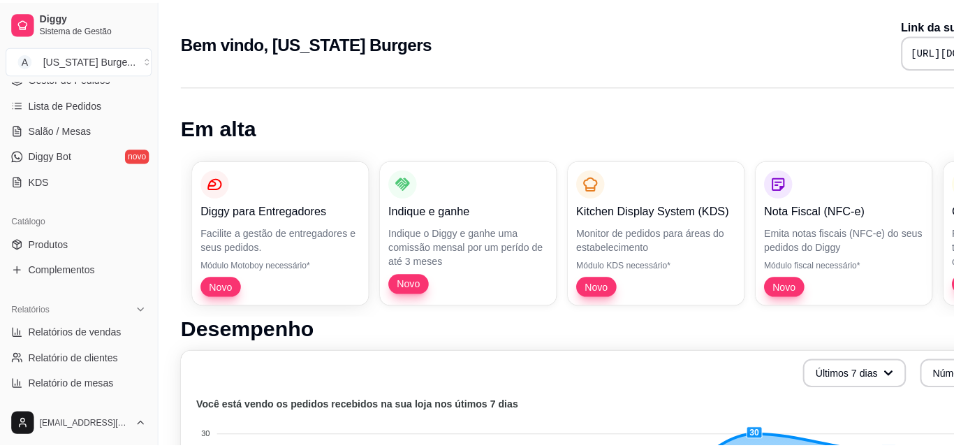
scroll to position [0, 0]
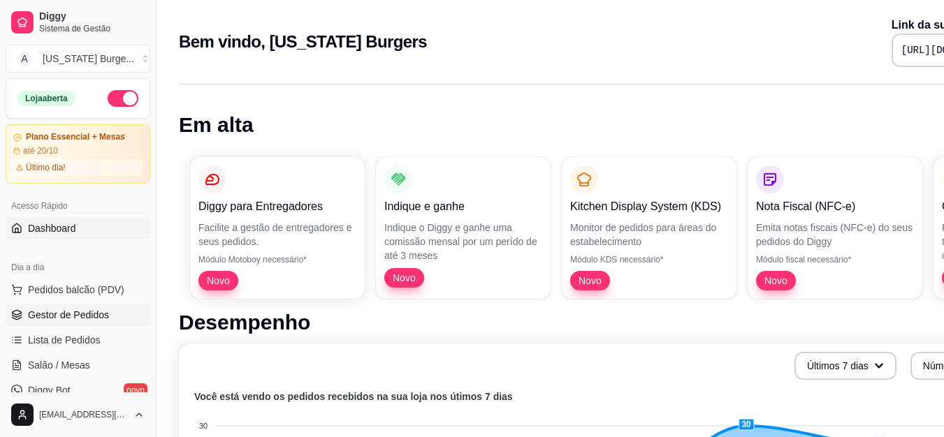
click at [66, 316] on span "Gestor de Pedidos" at bounding box center [68, 315] width 81 height 14
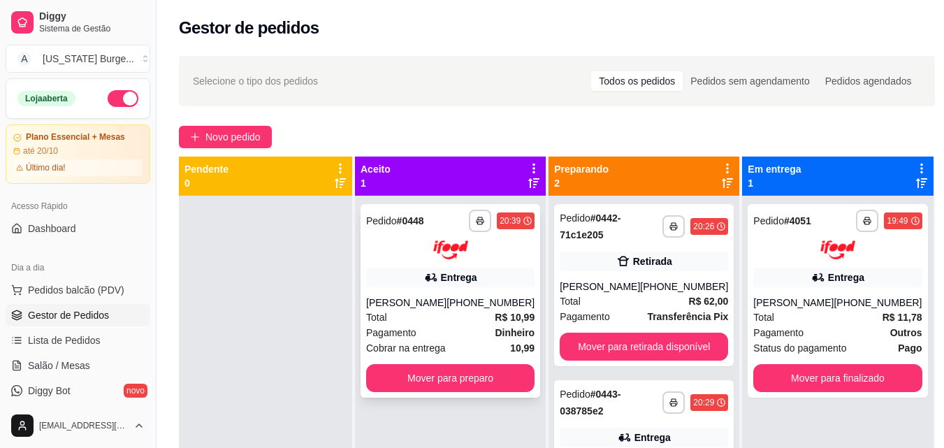
click at [384, 335] on span "Pagamento" at bounding box center [391, 332] width 50 height 15
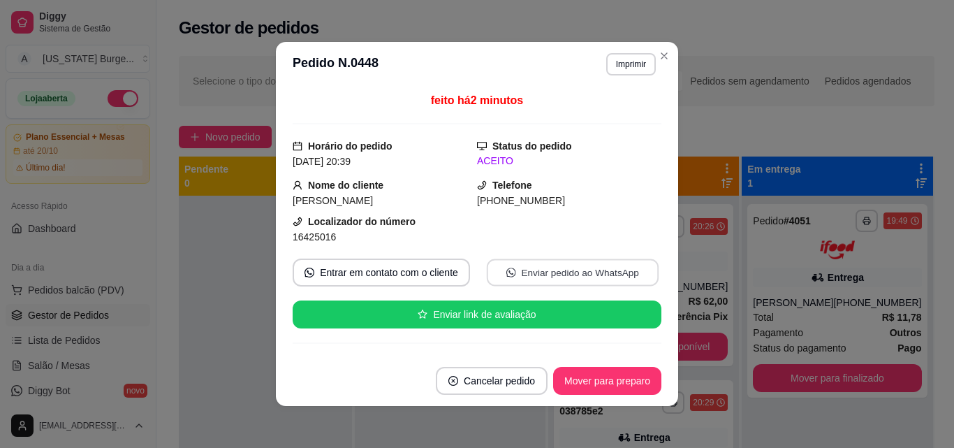
click at [551, 271] on button "Enviar pedido ao WhatsApp" at bounding box center [573, 272] width 172 height 27
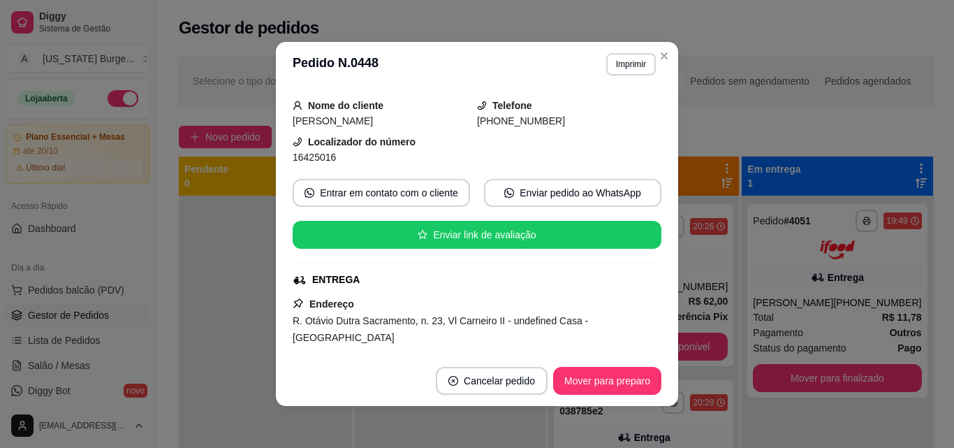
scroll to position [460, 0]
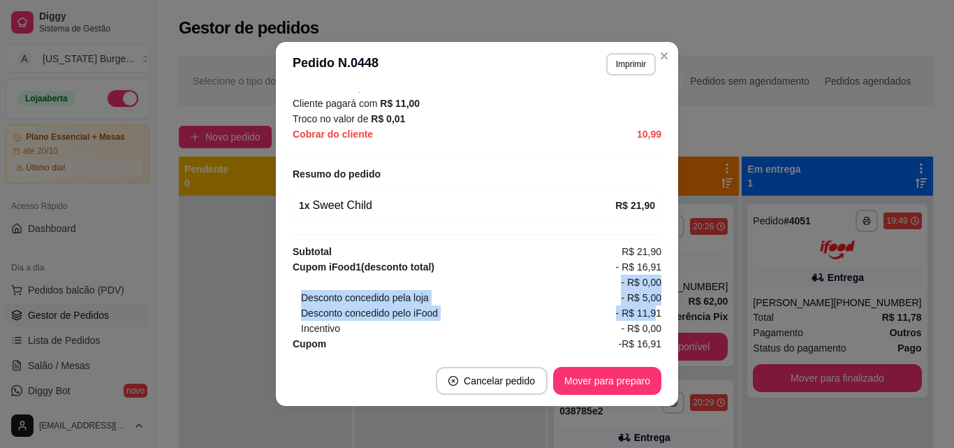
drag, startPoint x: 639, startPoint y: 296, endPoint x: 559, endPoint y: 270, distance: 84.2
click at [559, 270] on div "Cupom iFood 1 (desconto total) - R$ 16,91 - R$ 0,00 Desconto concedido pela loj…" at bounding box center [477, 297] width 369 height 77
click at [559, 275] on div "- R$ 0,00" at bounding box center [481, 282] width 361 height 15
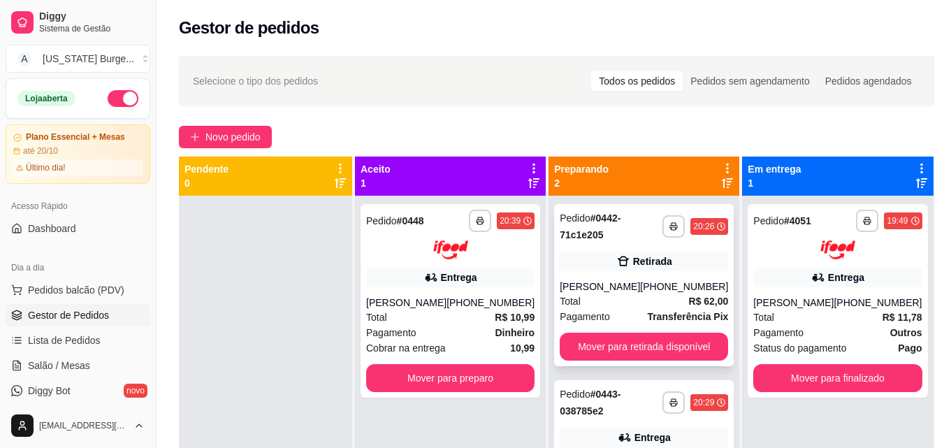
click at [599, 305] on div "Total R$ 62,00" at bounding box center [644, 300] width 168 height 15
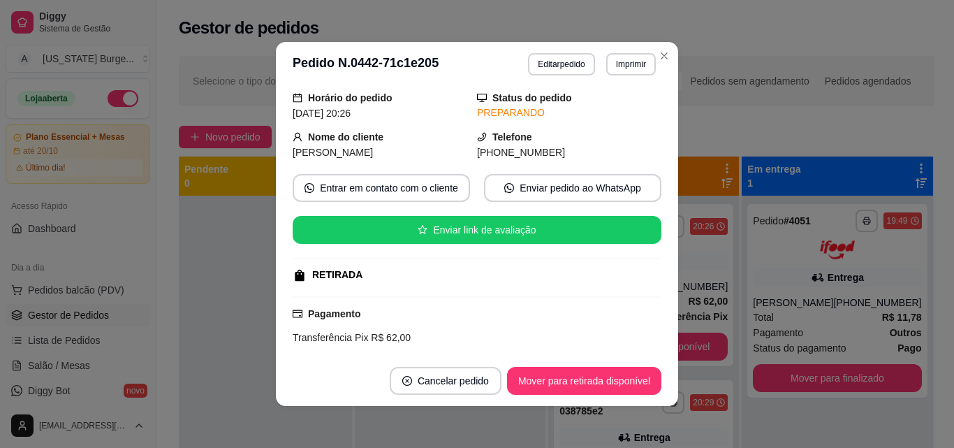
scroll to position [51, 0]
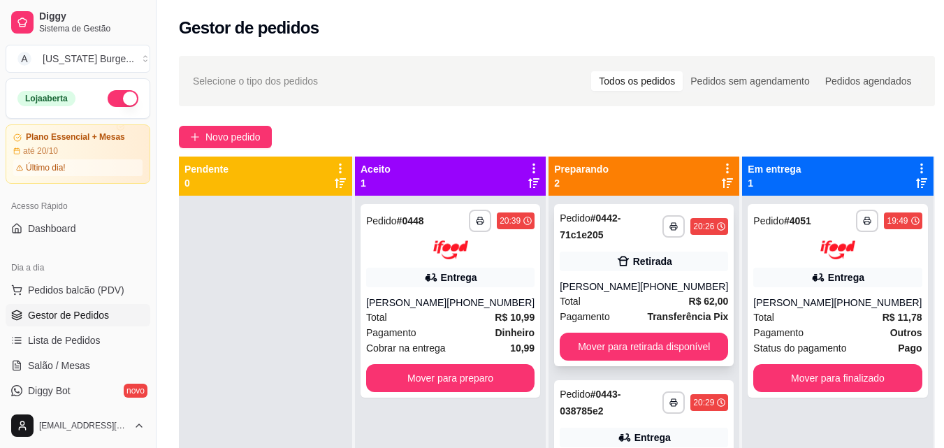
click at [632, 272] on div "**********" at bounding box center [644, 285] width 180 height 162
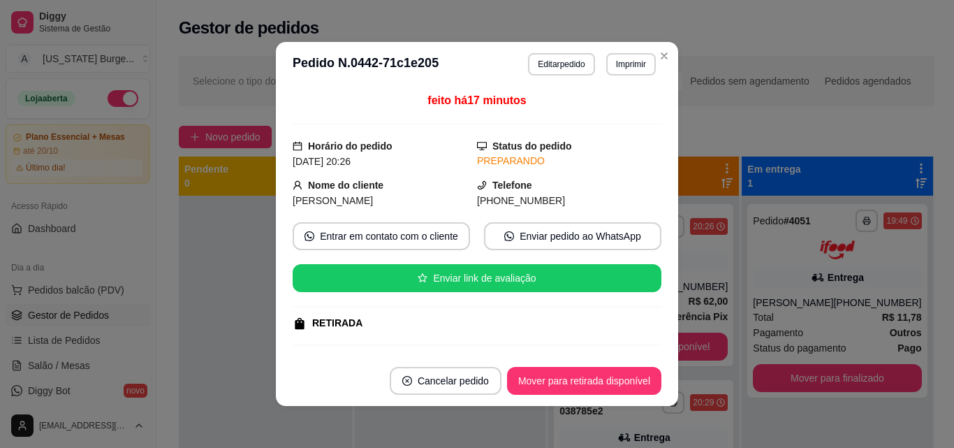
scroll to position [226, 0]
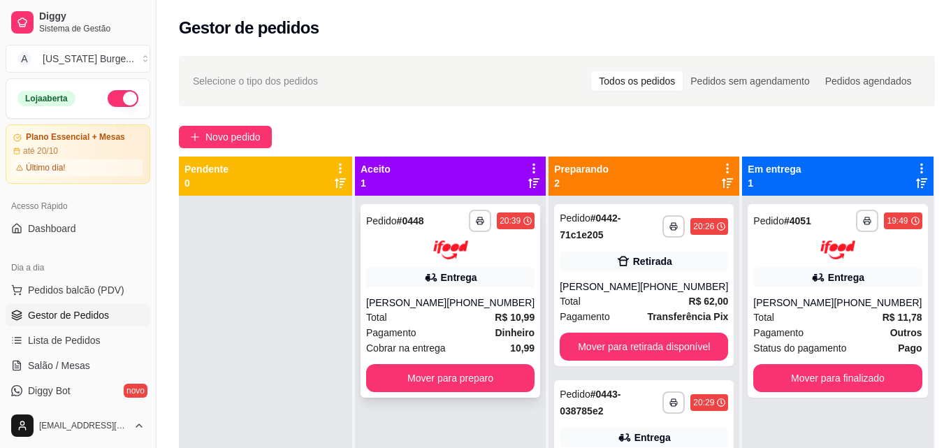
click at [521, 305] on div "[PHONE_NUMBER]" at bounding box center [490, 303] width 88 height 14
click at [597, 411] on strong "# 0443-038785e2" at bounding box center [590, 402] width 61 height 28
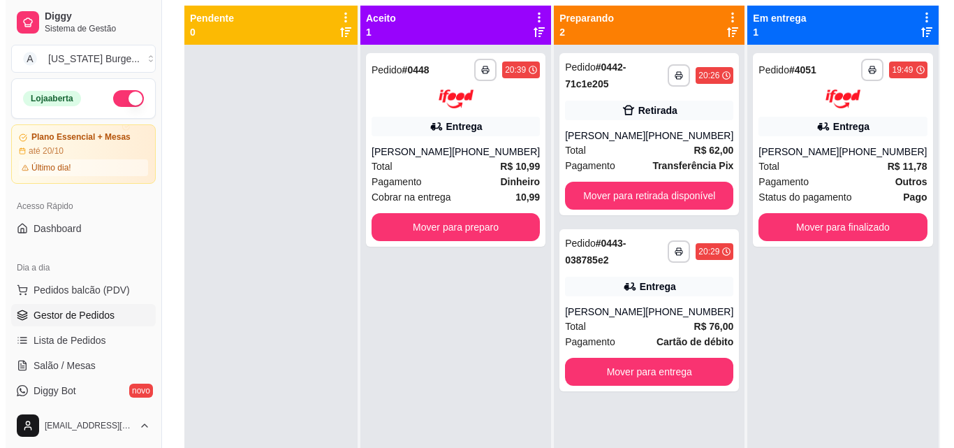
scroll to position [147, 0]
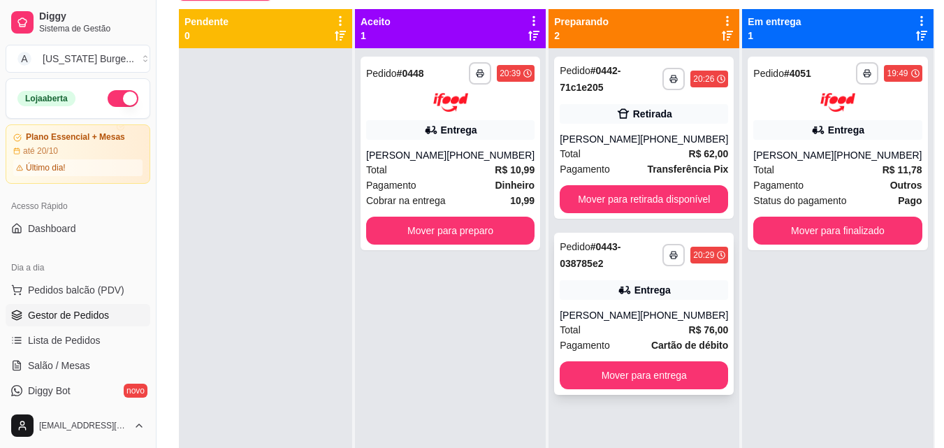
click at [676, 321] on div "[PHONE_NUMBER]" at bounding box center [684, 315] width 88 height 14
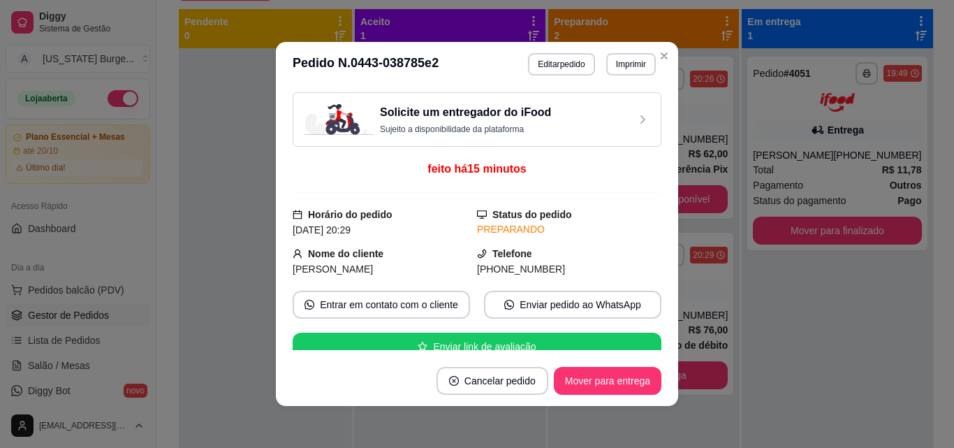
scroll to position [226, 0]
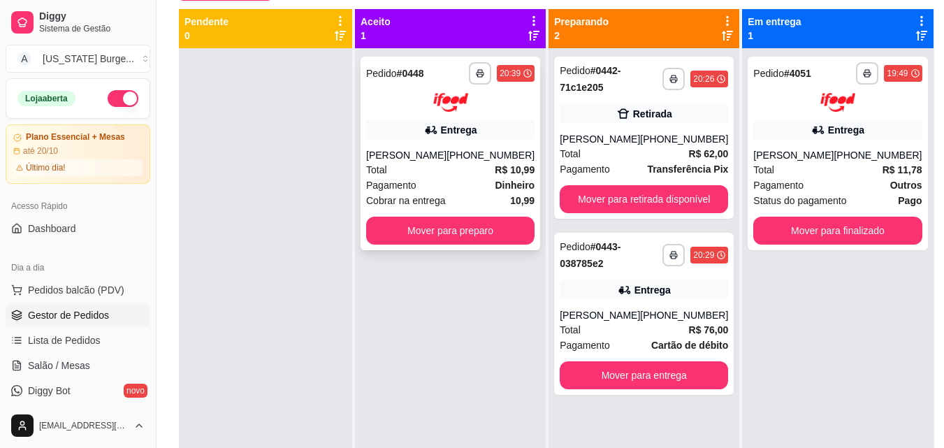
click at [446, 159] on div "[PERSON_NAME]" at bounding box center [406, 155] width 80 height 14
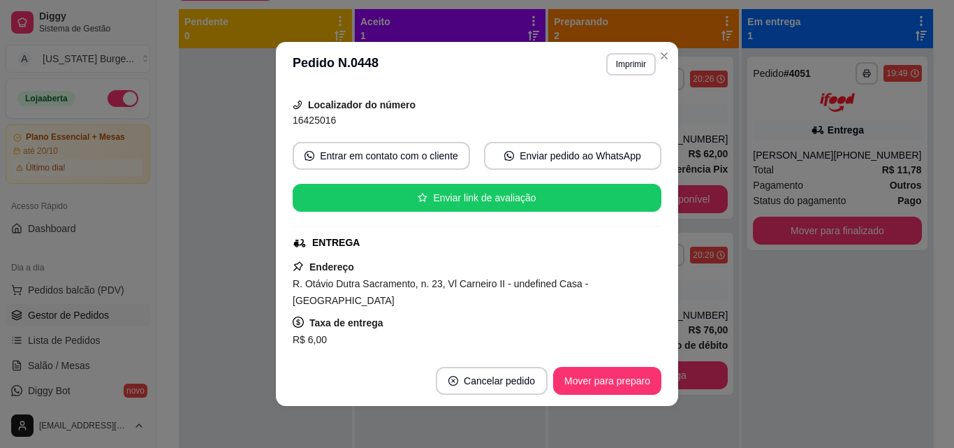
scroll to position [0, 0]
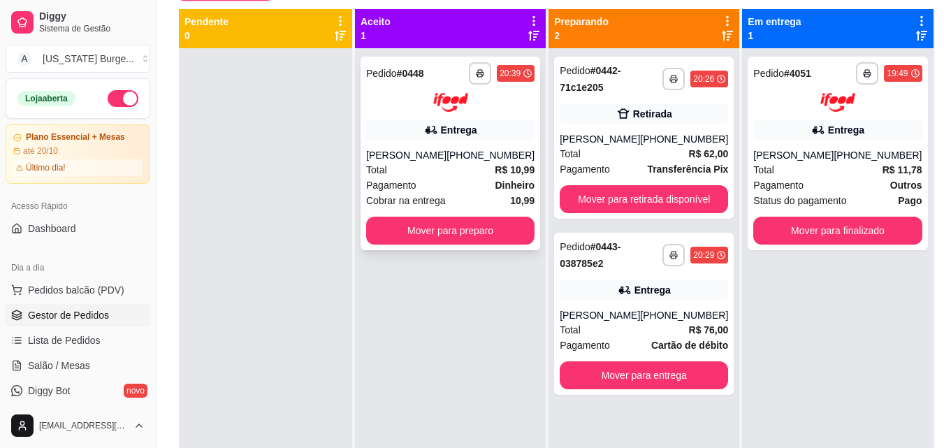
click at [463, 174] on div "Total R$ 10,99" at bounding box center [450, 169] width 168 height 15
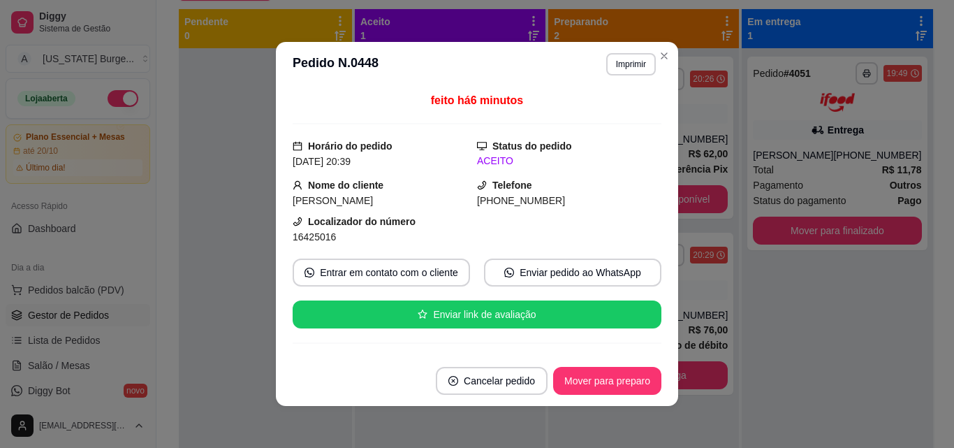
scroll to position [226, 0]
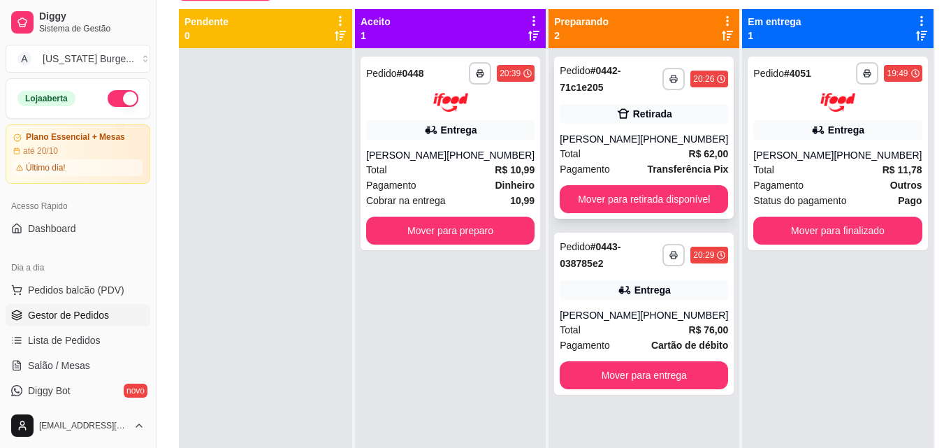
click at [620, 161] on div "Total R$ 62,00" at bounding box center [644, 153] width 168 height 15
click at [624, 317] on div "[PERSON_NAME]" at bounding box center [600, 315] width 80 height 14
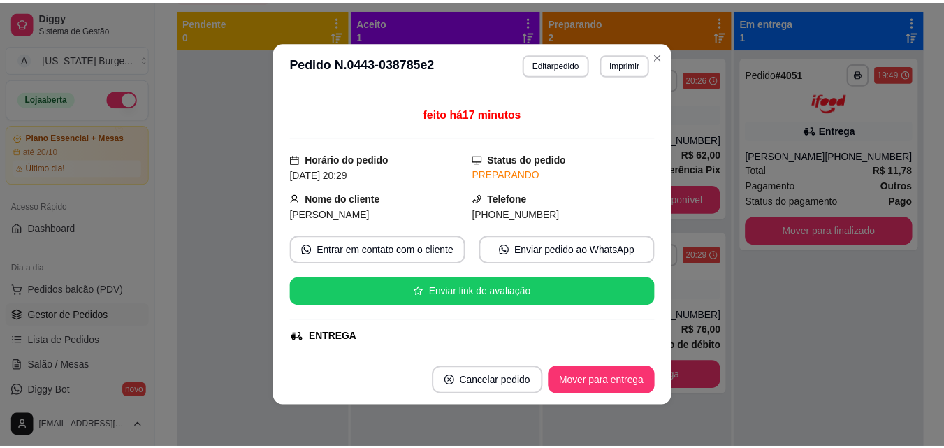
scroll to position [0, 0]
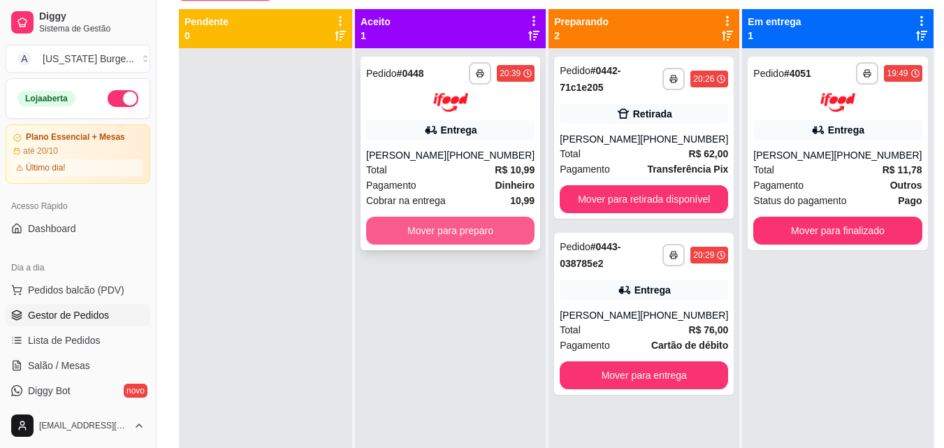
click at [477, 224] on button "Mover para preparo" at bounding box center [450, 231] width 168 height 28
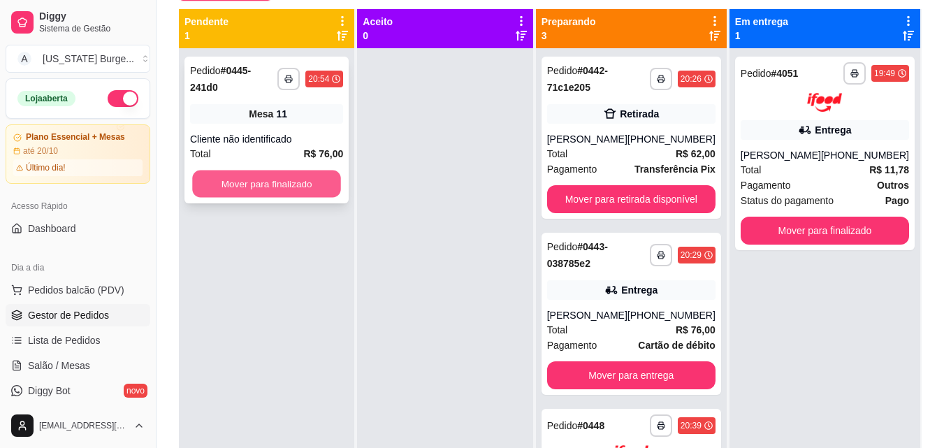
click at [279, 173] on button "Mover para finalizado" at bounding box center [266, 183] width 149 height 27
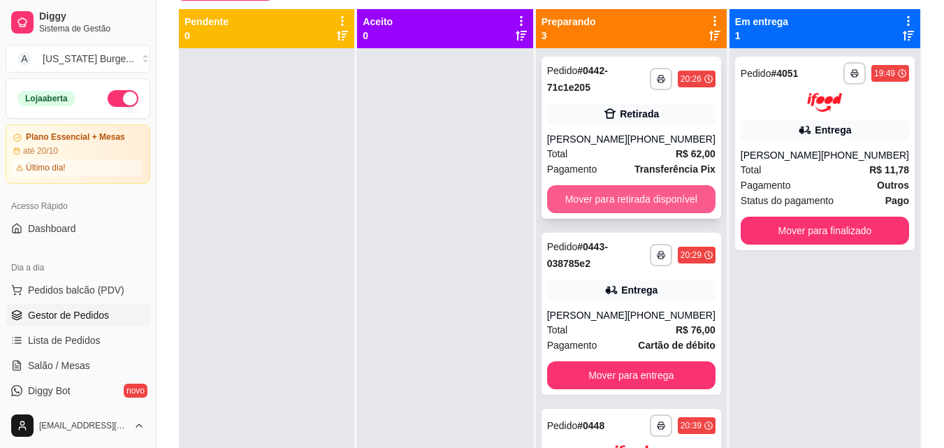
click at [643, 195] on button "Mover para retirada disponível" at bounding box center [631, 199] width 168 height 28
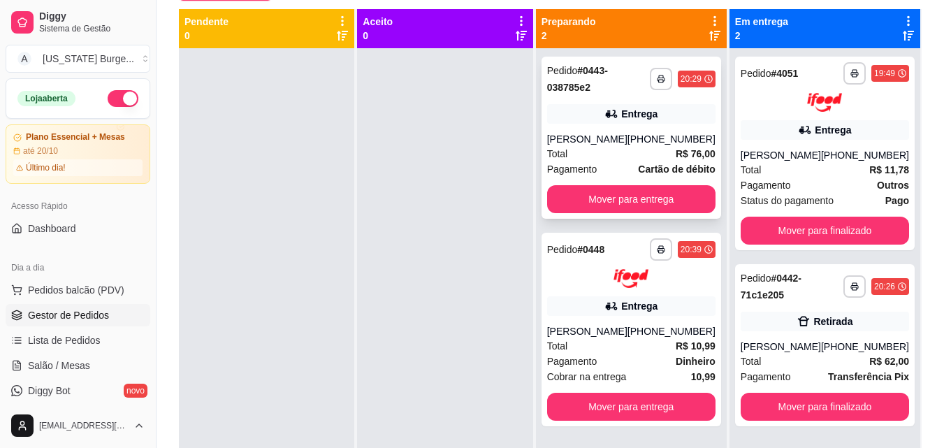
click at [627, 142] on div "[PERSON_NAME]" at bounding box center [587, 139] width 80 height 14
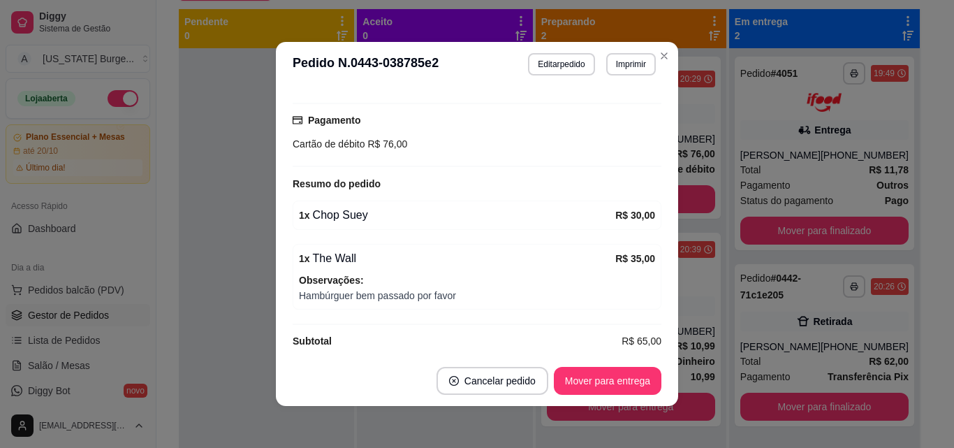
scroll to position [446, 0]
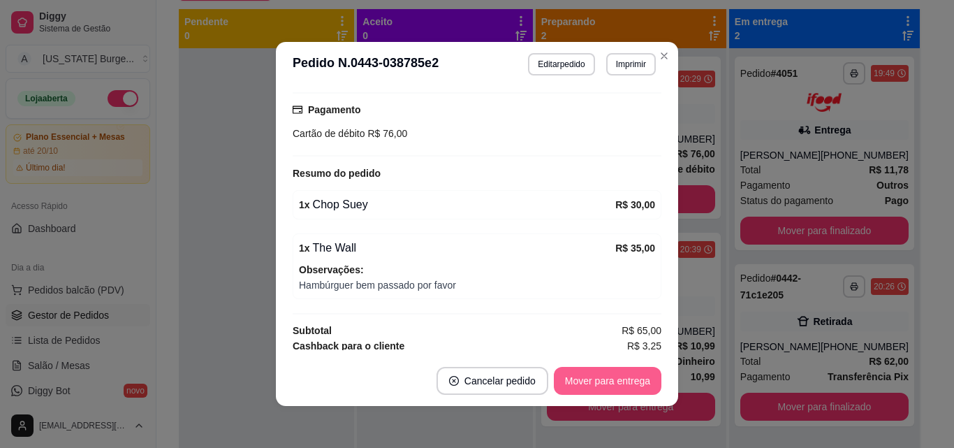
click at [617, 375] on button "Mover para entrega" at bounding box center [608, 381] width 108 height 28
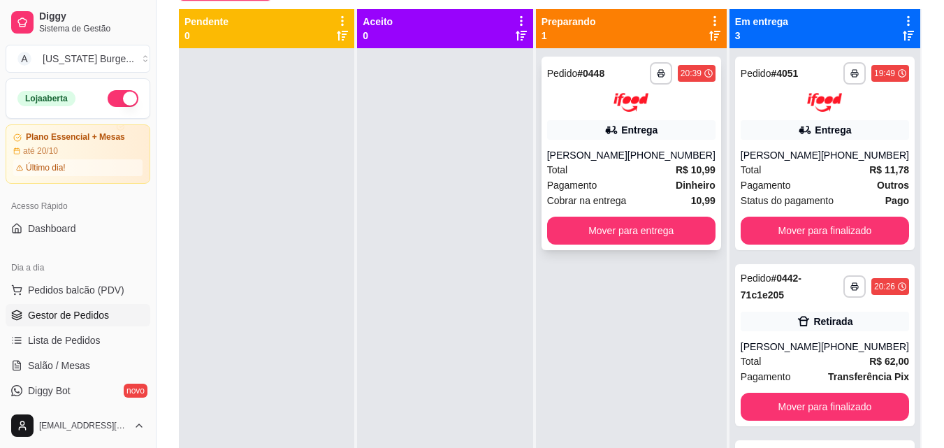
click at [616, 182] on div "Pagamento Dinheiro" at bounding box center [631, 184] width 168 height 15
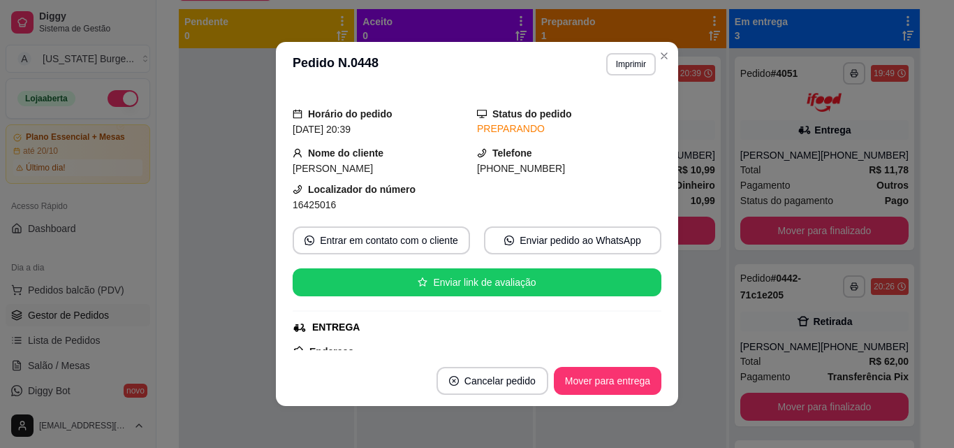
scroll to position [0, 0]
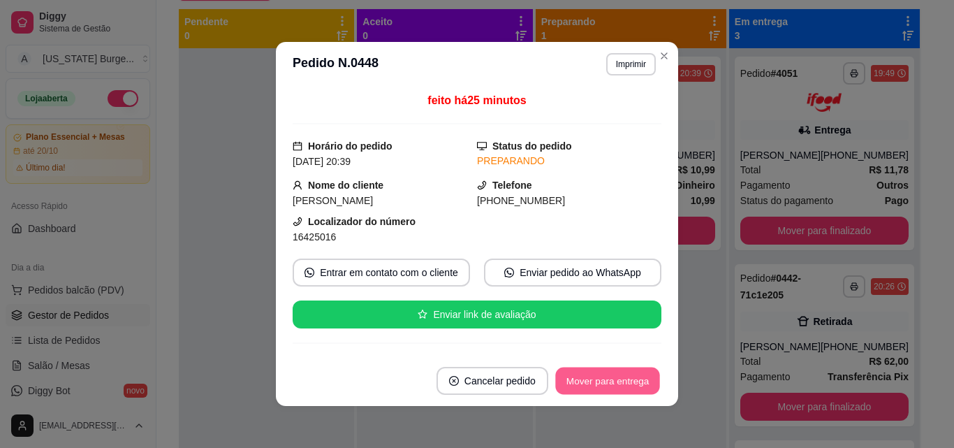
click at [625, 382] on button "Mover para entrega" at bounding box center [607, 381] width 105 height 27
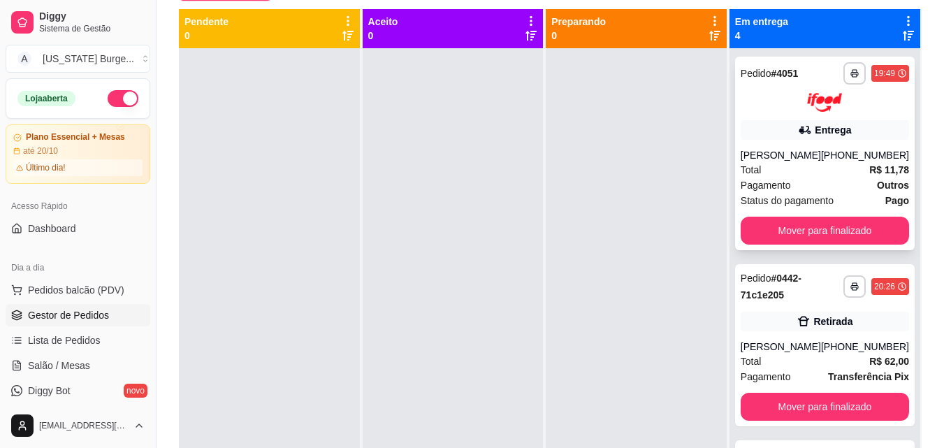
click at [841, 177] on div "Pagamento Outros" at bounding box center [825, 184] width 168 height 15
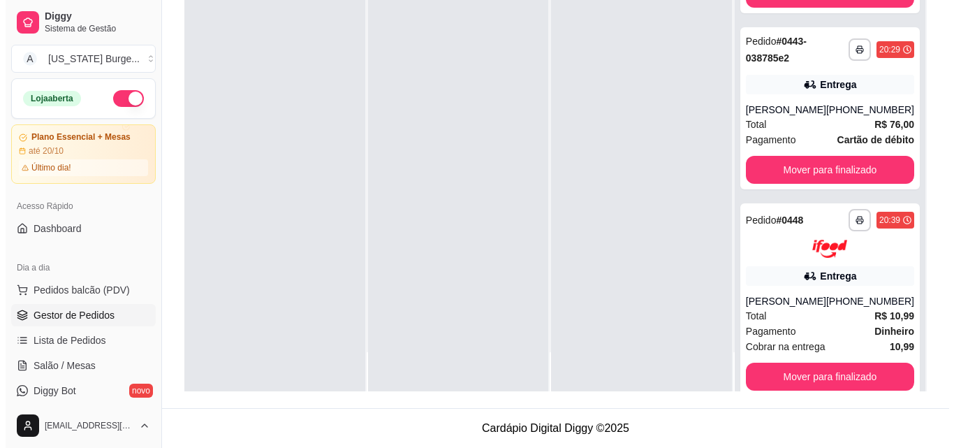
scroll to position [314, 0]
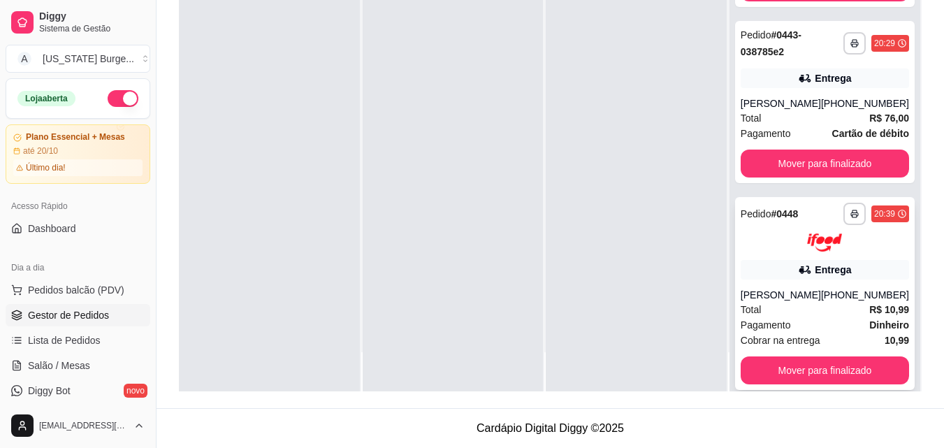
click at [852, 299] on div "[PHONE_NUMBER]" at bounding box center [865, 295] width 88 height 14
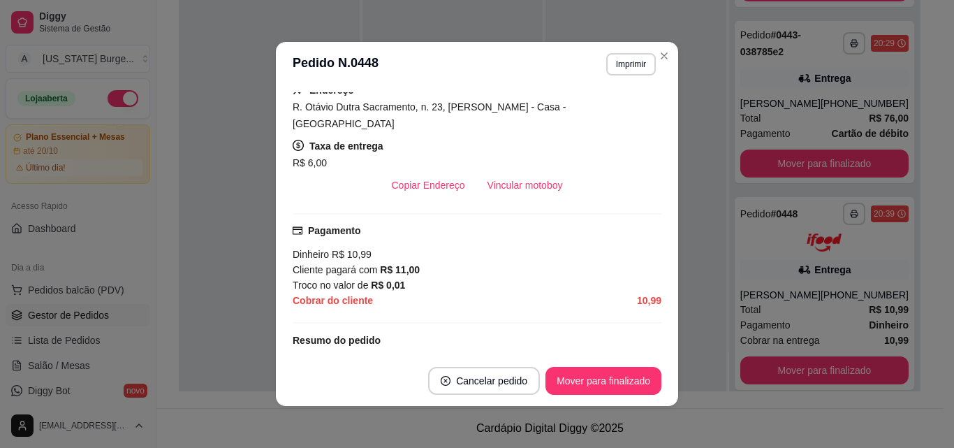
scroll to position [252, 0]
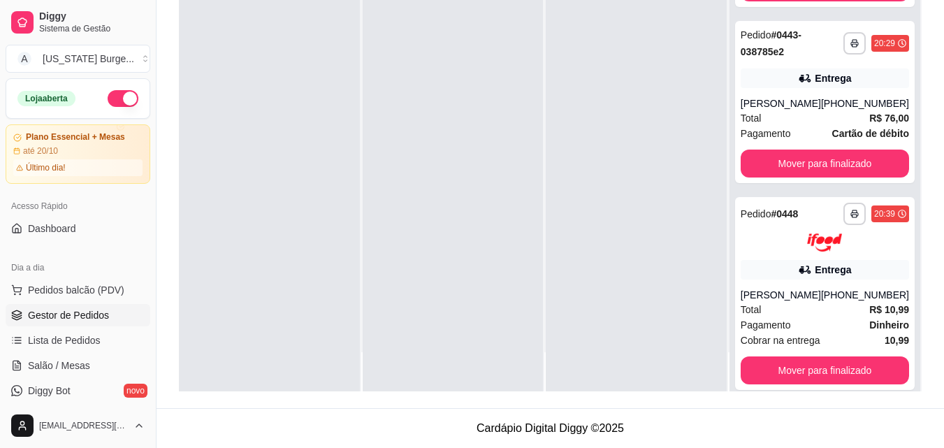
click at [898, 74] on div "**********" at bounding box center [824, 167] width 191 height 448
click at [799, 269] on icon at bounding box center [804, 270] width 10 height 8
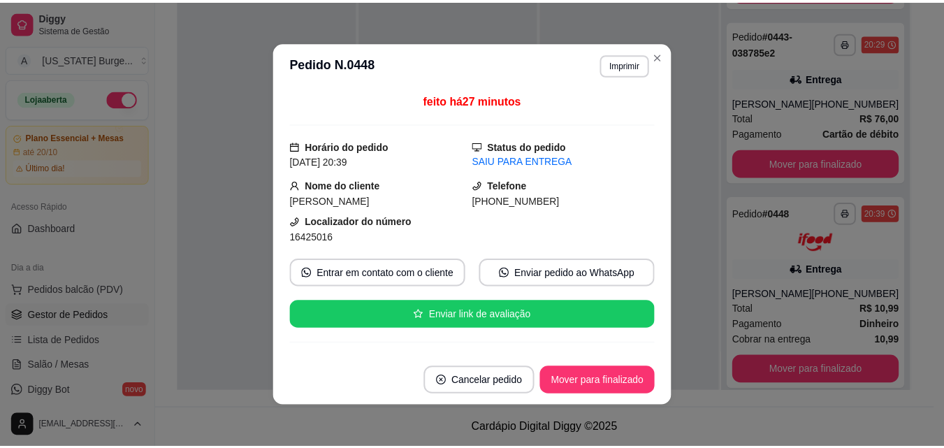
scroll to position [226, 0]
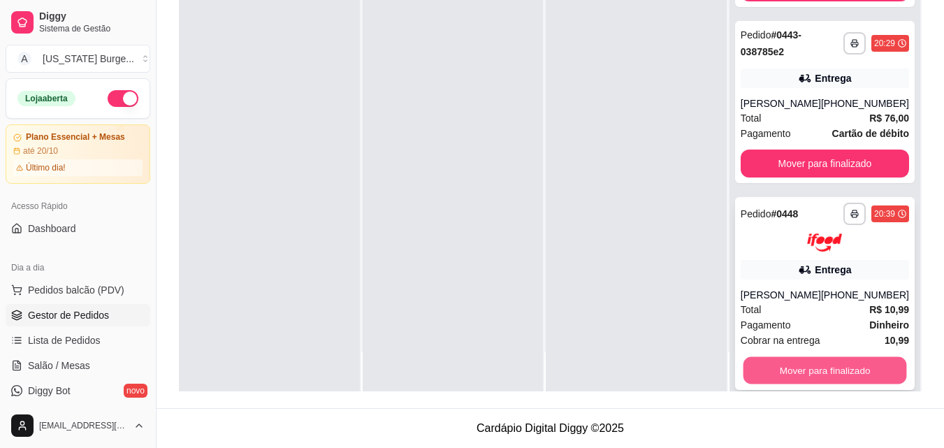
click at [800, 363] on button "Mover para finalizado" at bounding box center [824, 370] width 163 height 27
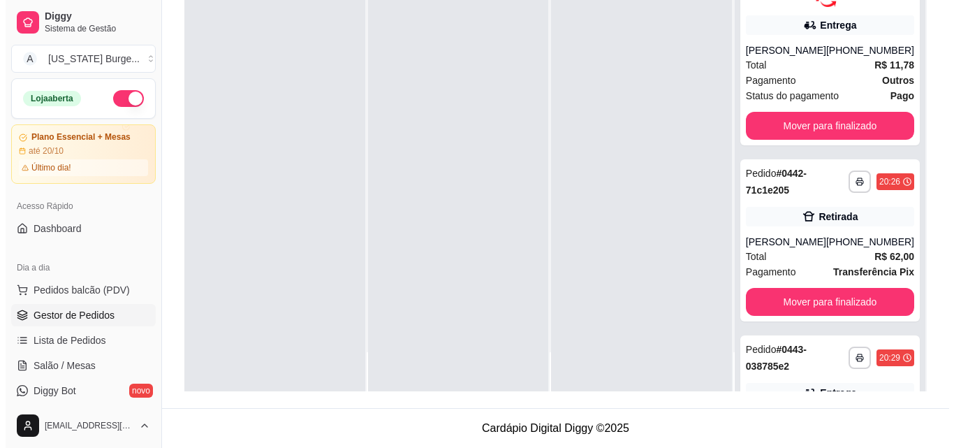
scroll to position [0, 0]
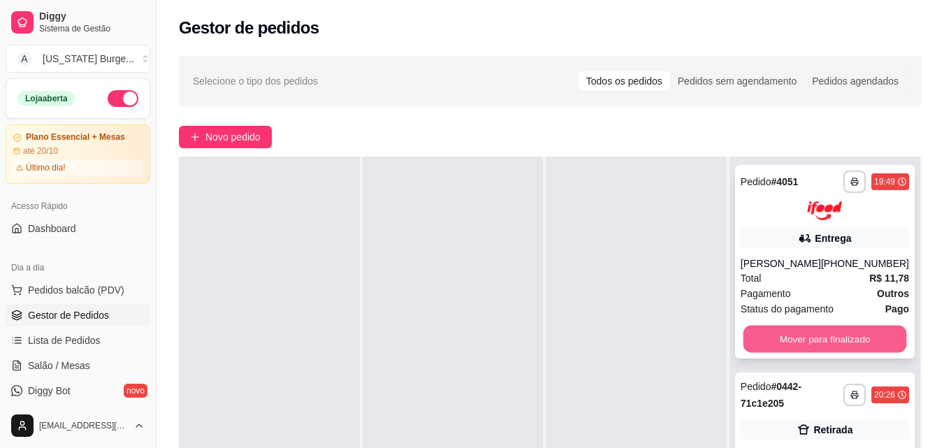
click at [826, 331] on button "Mover para finalizado" at bounding box center [824, 338] width 163 height 27
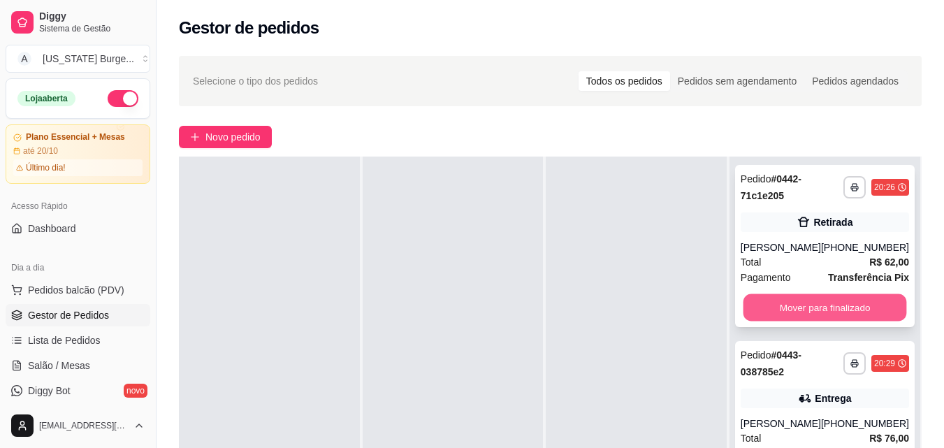
click at [815, 304] on button "Mover para finalizado" at bounding box center [824, 307] width 163 height 27
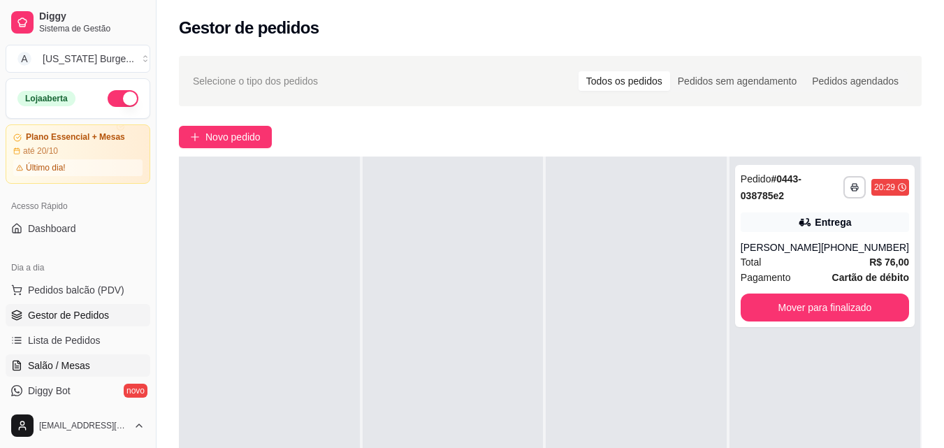
click at [65, 365] on span "Salão / Mesas" at bounding box center [59, 365] width 62 height 14
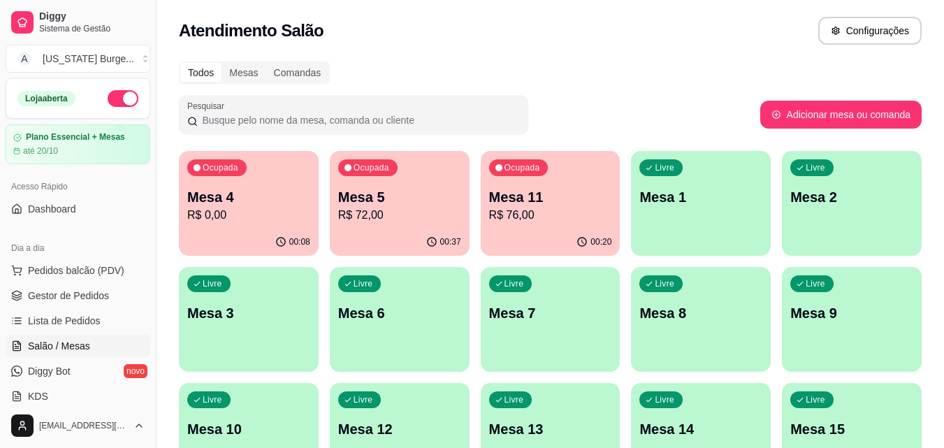
click at [386, 212] on p "R$ 72,00" at bounding box center [399, 215] width 123 height 17
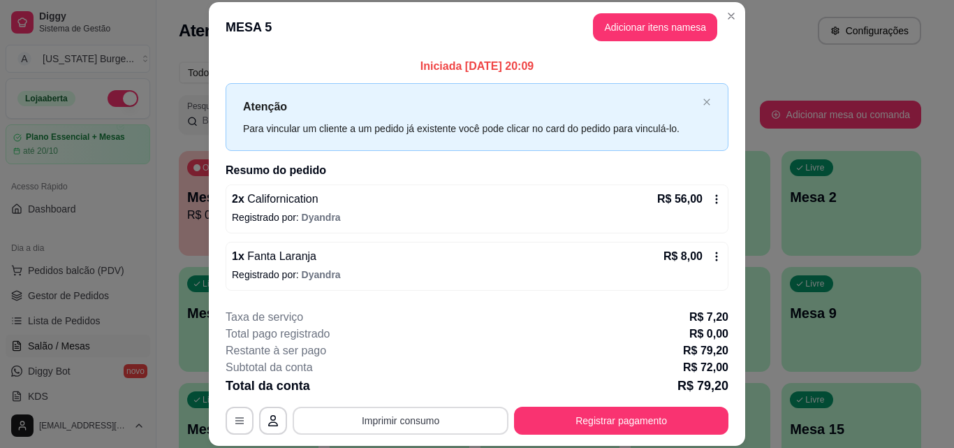
click at [402, 411] on button "Imprimir consumo" at bounding box center [401, 421] width 216 height 28
click at [400, 385] on button "Epson" at bounding box center [400, 388] width 98 height 22
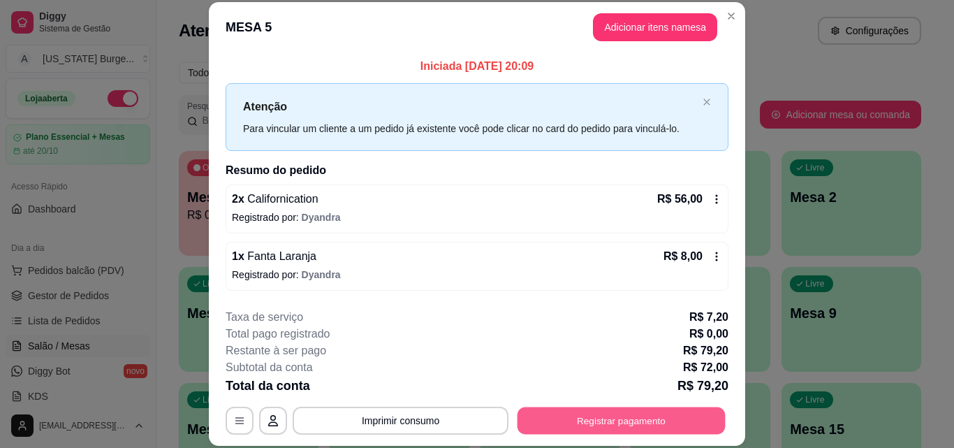
click at [553, 419] on button "Registrar pagamento" at bounding box center [622, 420] width 208 height 27
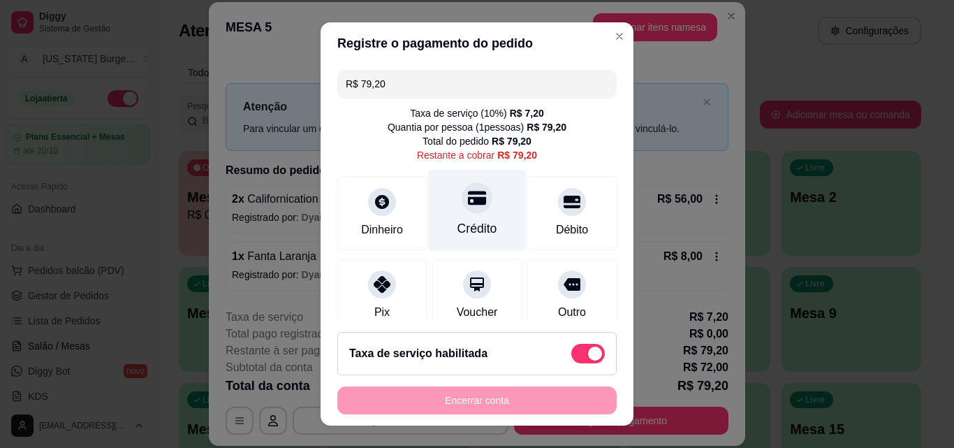
click at [463, 210] on div at bounding box center [477, 197] width 31 height 31
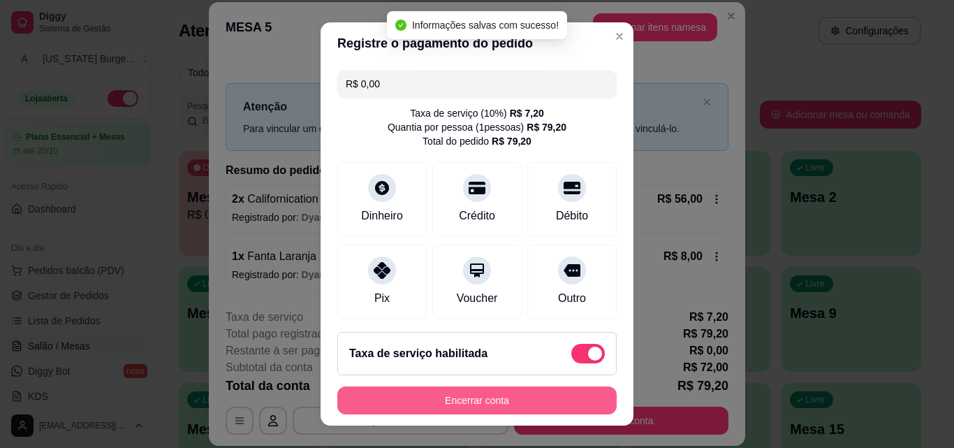
type input "R$ 0,00"
click at [475, 393] on button "Encerrar conta" at bounding box center [476, 400] width 279 height 28
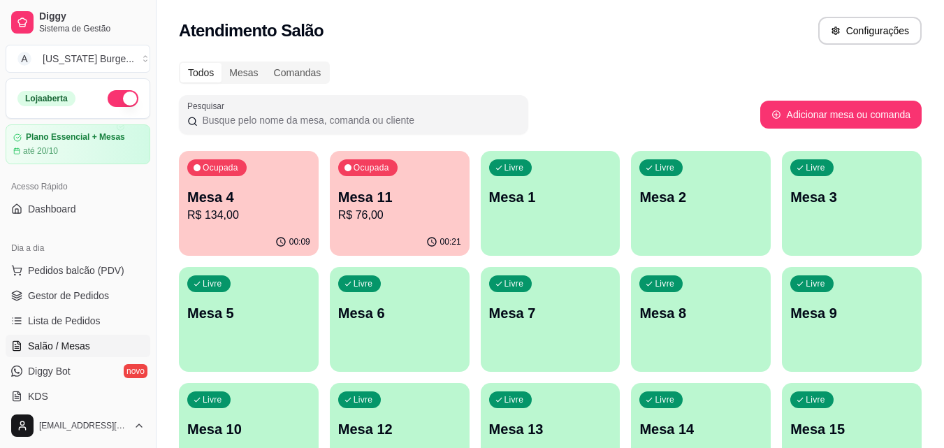
click at [232, 193] on p "Mesa 4" at bounding box center [248, 197] width 123 height 20
click at [228, 216] on p "R$ 134,00" at bounding box center [248, 215] width 119 height 16
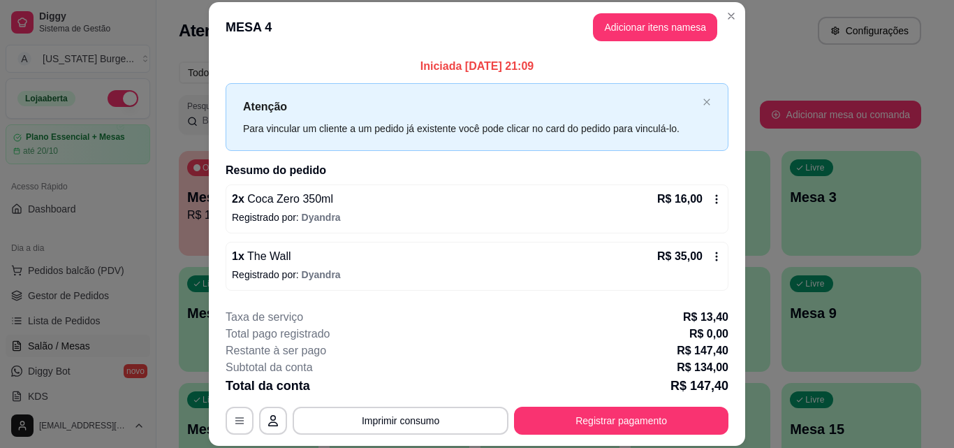
click at [711, 258] on icon at bounding box center [716, 256] width 11 height 11
click at [692, 19] on button "Adicionar itens na mesa" at bounding box center [655, 27] width 124 height 28
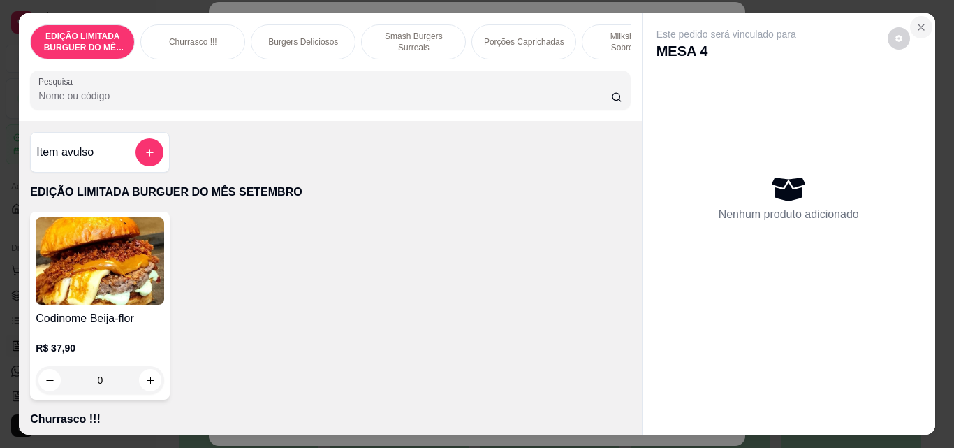
click at [920, 26] on icon "Close" at bounding box center [921, 27] width 11 height 11
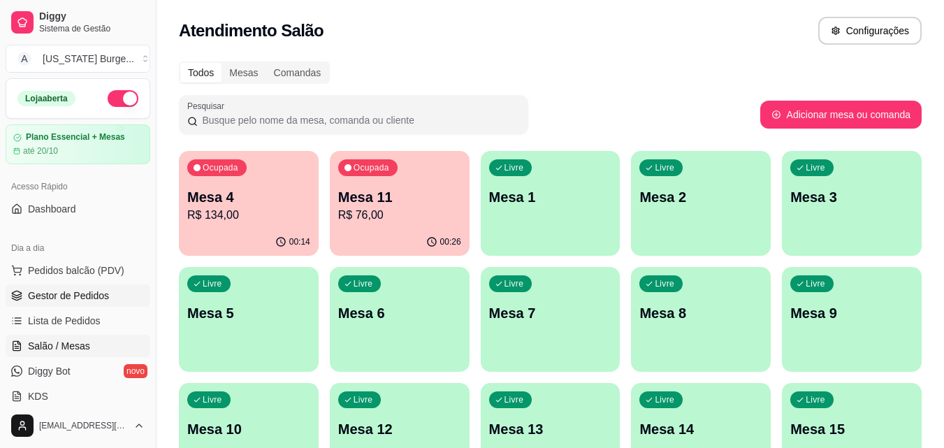
click at [68, 295] on span "Gestor de Pedidos" at bounding box center [68, 296] width 81 height 14
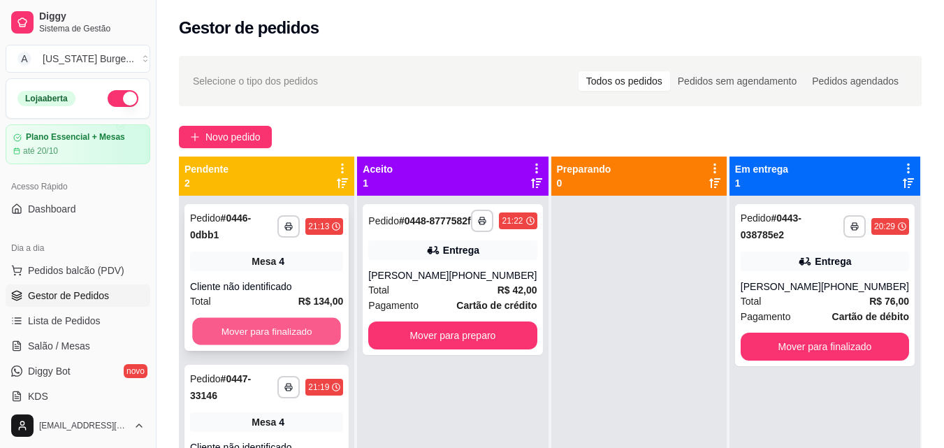
click at [298, 320] on button "Mover para finalizado" at bounding box center [266, 331] width 149 height 27
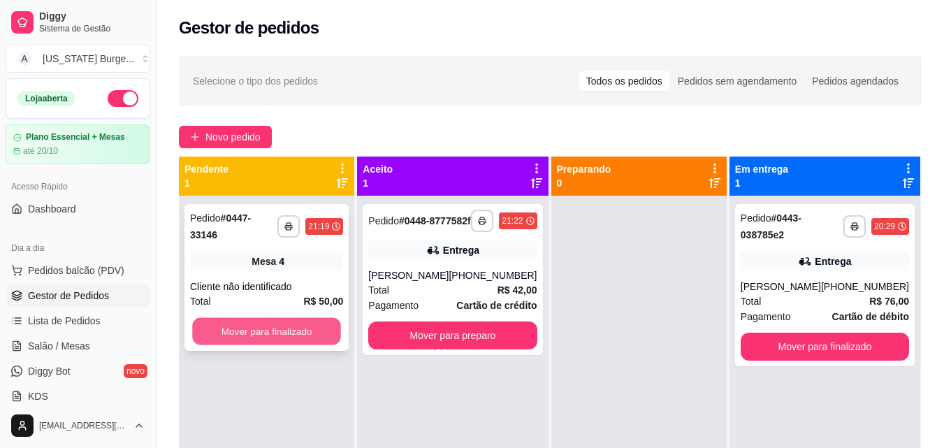
click at [298, 321] on button "Mover para finalizado" at bounding box center [266, 331] width 149 height 27
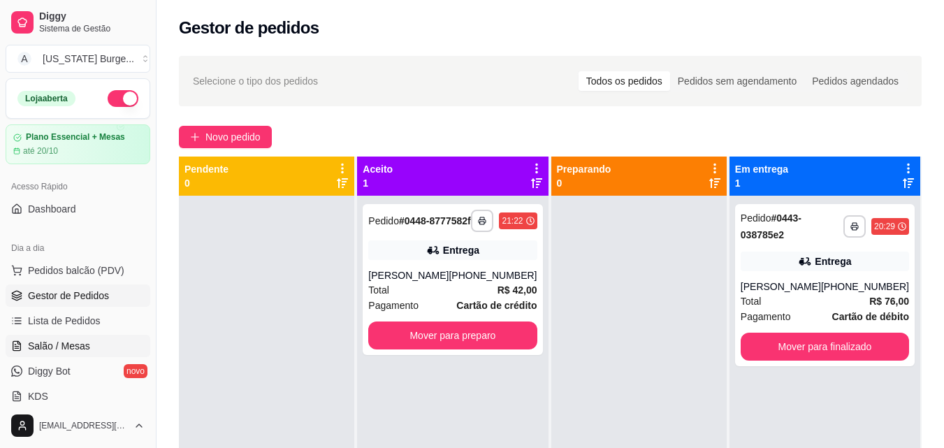
click at [57, 343] on span "Salão / Mesas" at bounding box center [59, 346] width 62 height 14
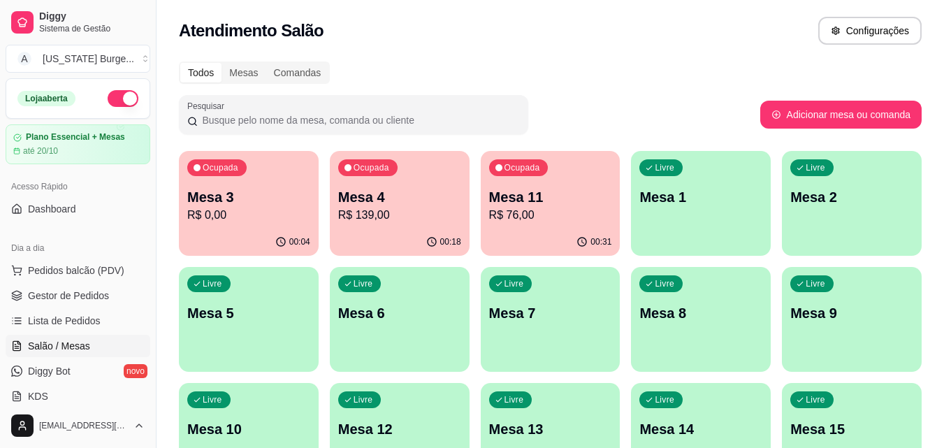
click at [522, 196] on p "Mesa 11" at bounding box center [550, 197] width 123 height 20
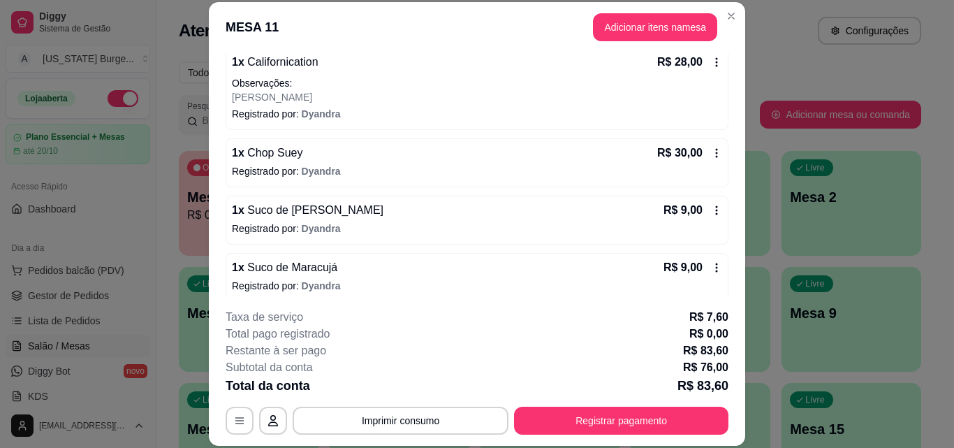
scroll to position [147, 0]
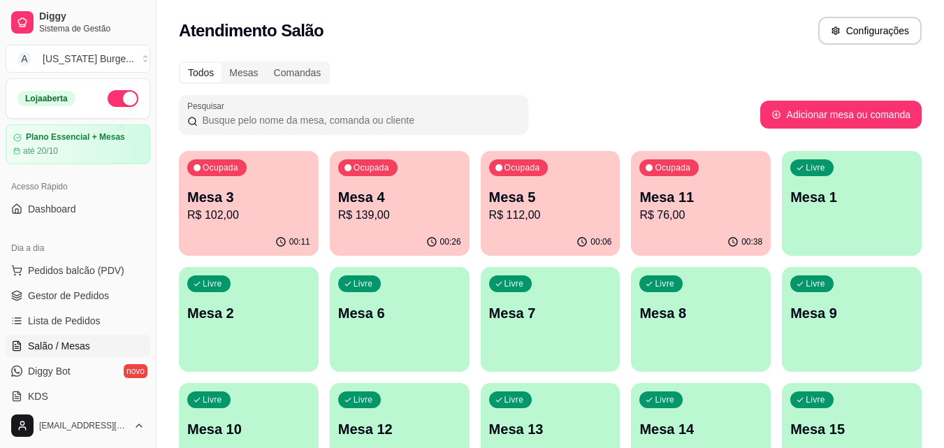
click at [704, 207] on p "R$ 76,00" at bounding box center [700, 215] width 123 height 17
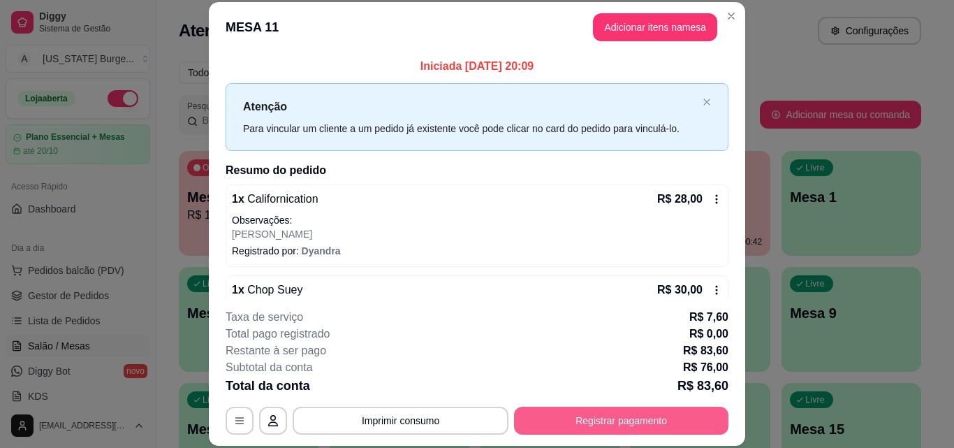
click at [606, 419] on button "Registrar pagamento" at bounding box center [621, 421] width 215 height 28
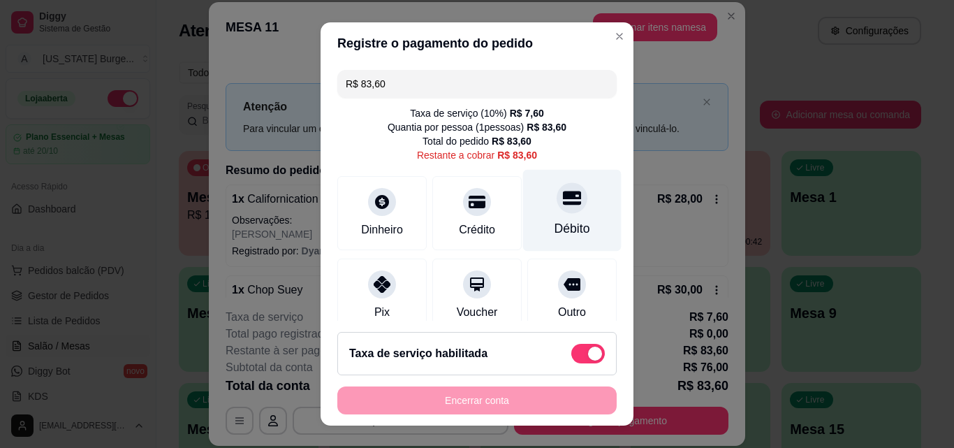
click at [563, 201] on div at bounding box center [572, 197] width 31 height 31
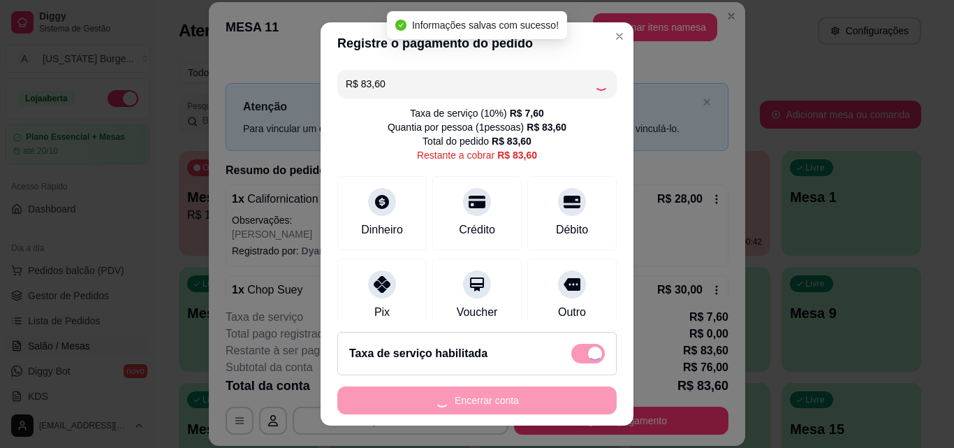
type input "R$ 0,00"
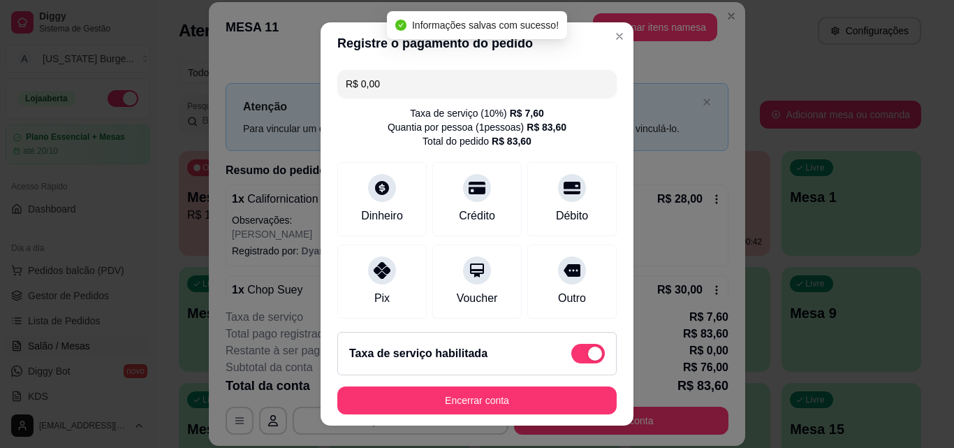
click at [573, 347] on span at bounding box center [589, 354] width 34 height 20
click at [573, 356] on input "checkbox" at bounding box center [575, 360] width 9 height 9
checkbox input "true"
type input "-R$ 7,60"
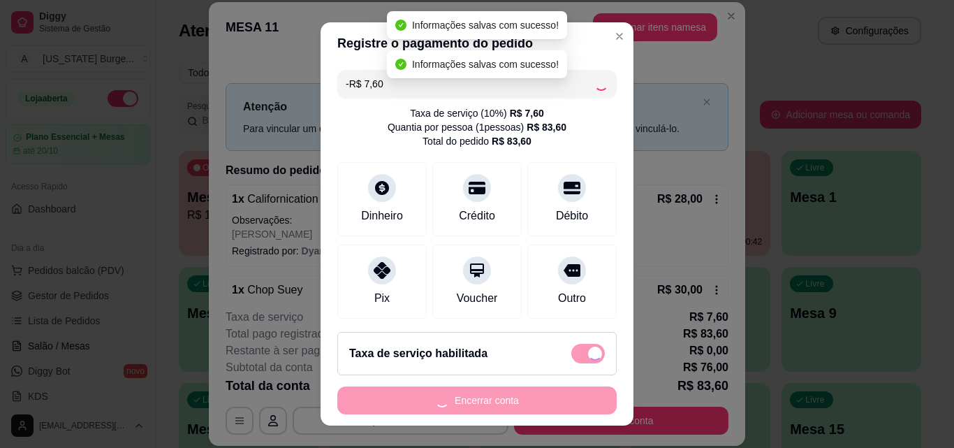
checkbox input "false"
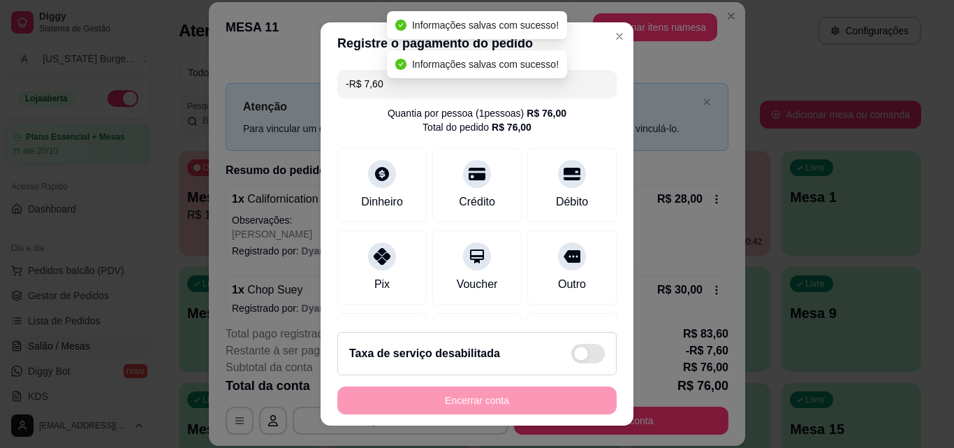
scroll to position [161, 0]
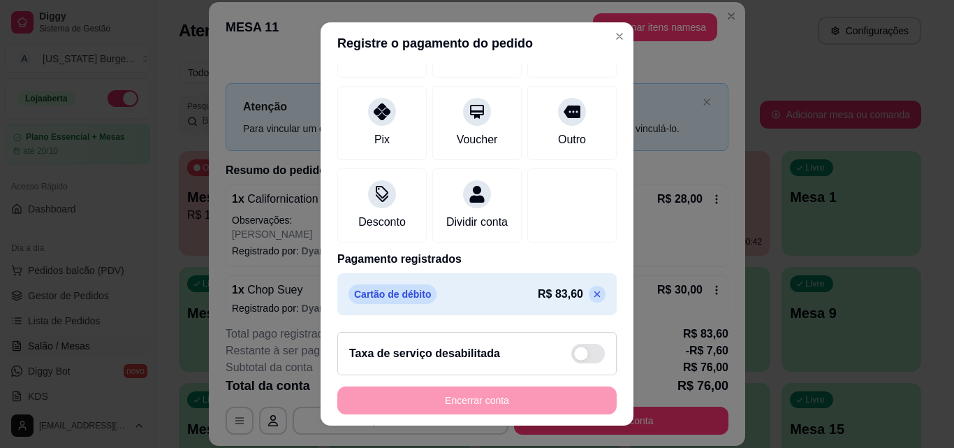
click at [595, 295] on icon at bounding box center [598, 294] width 6 height 6
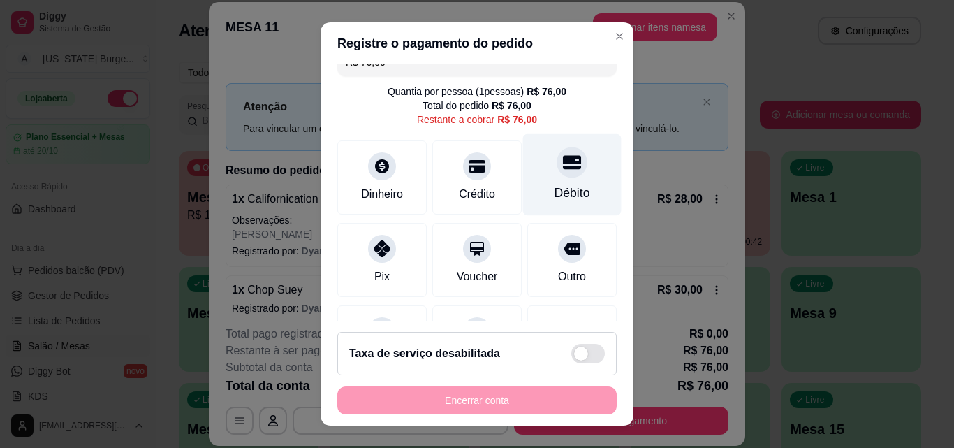
scroll to position [12, 0]
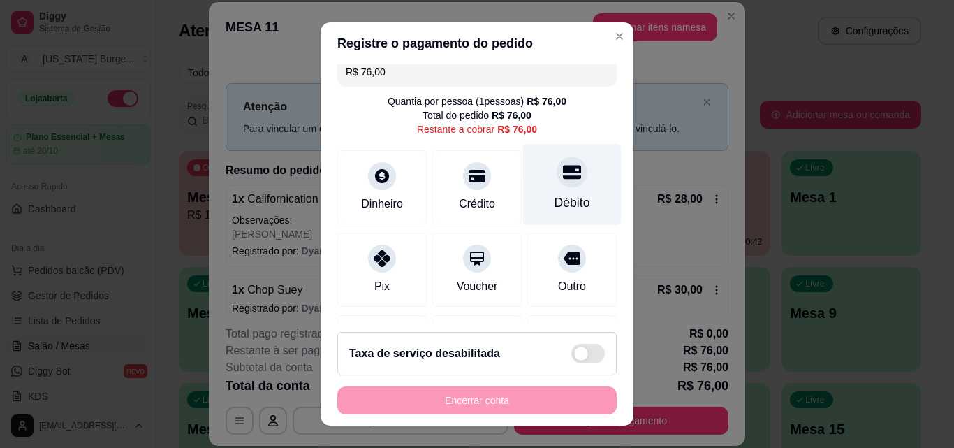
click at [563, 176] on icon at bounding box center [572, 172] width 18 height 18
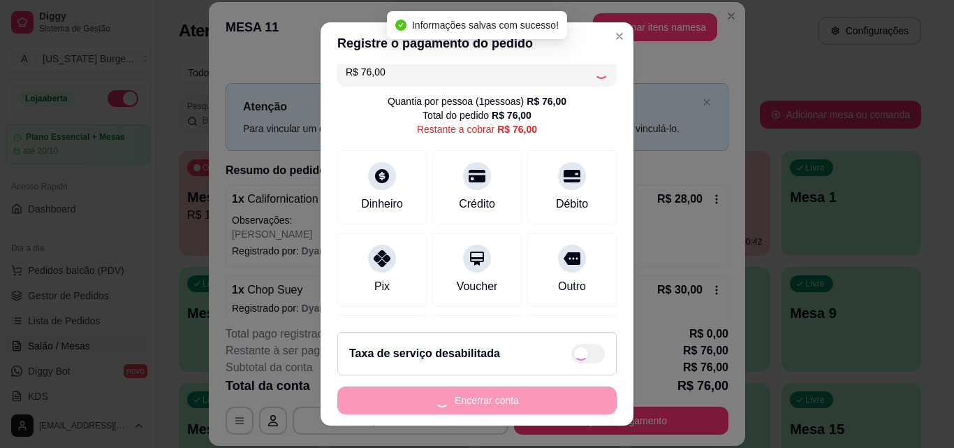
type input "R$ 0,00"
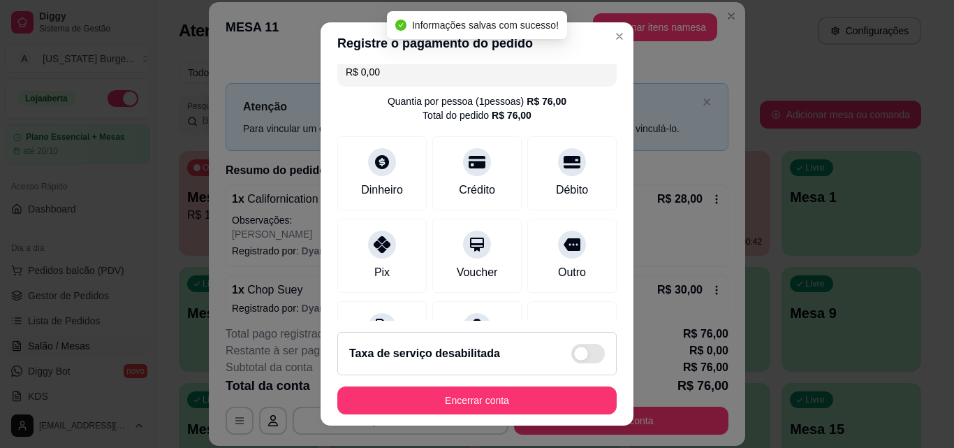
scroll to position [81, 0]
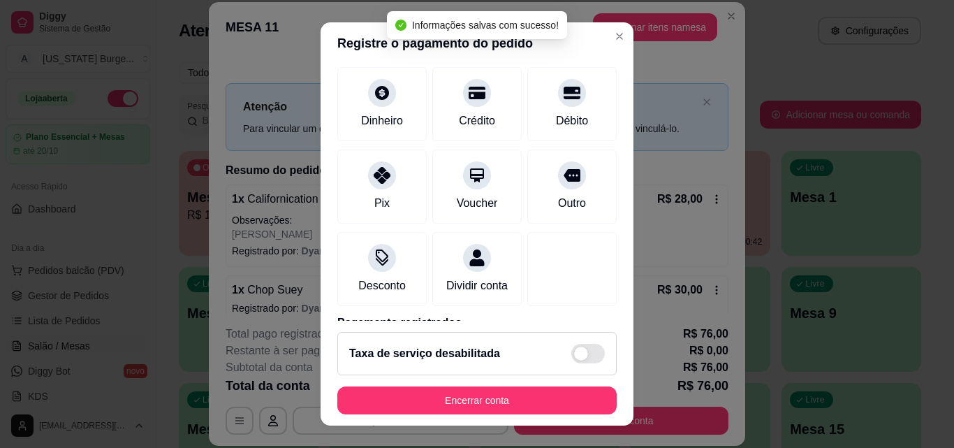
drag, startPoint x: 471, startPoint y: 377, endPoint x: 470, endPoint y: 398, distance: 21.7
click at [470, 397] on footer "Taxa de serviço desabilitada Encerrar conta" at bounding box center [477, 373] width 313 height 105
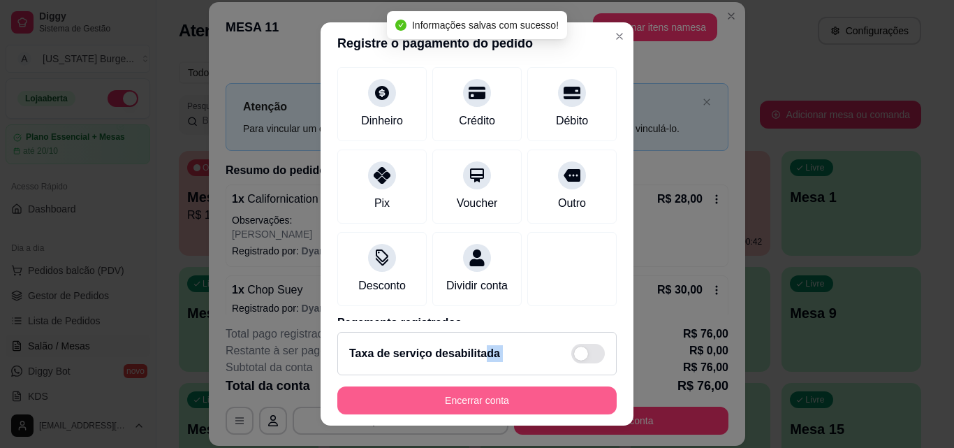
click at [470, 398] on button "Encerrar conta" at bounding box center [476, 400] width 279 height 28
click at [470, 398] on div "Encerrar conta" at bounding box center [476, 400] width 279 height 28
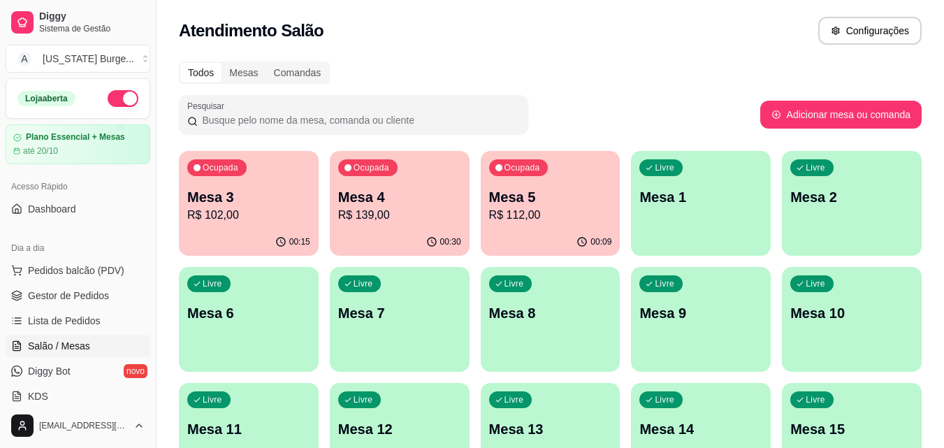
click at [410, 205] on p "Mesa 4" at bounding box center [399, 197] width 123 height 20
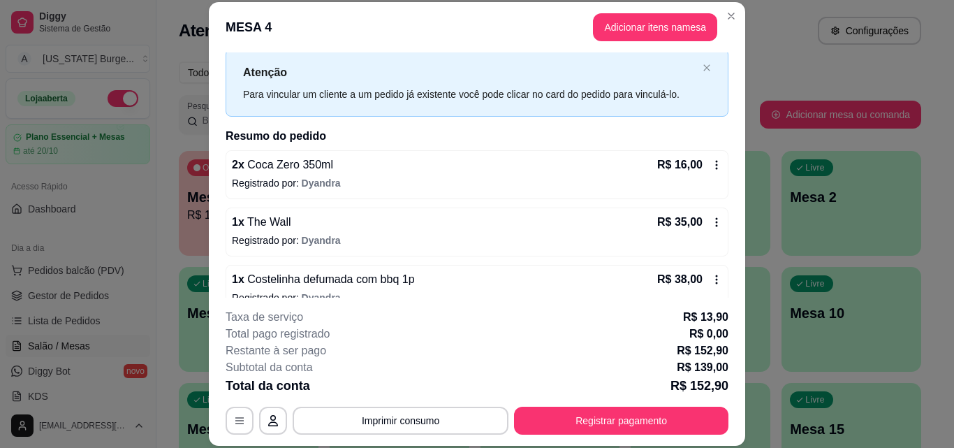
scroll to position [0, 0]
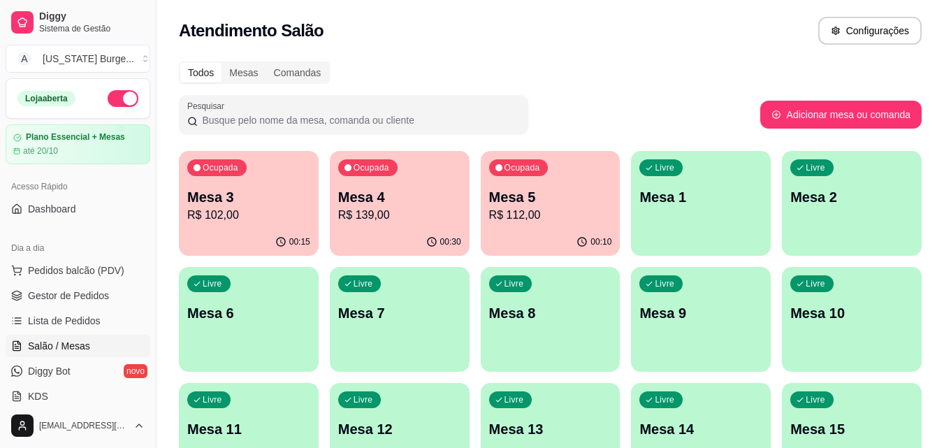
click at [541, 211] on p "R$ 112,00" at bounding box center [550, 215] width 123 height 17
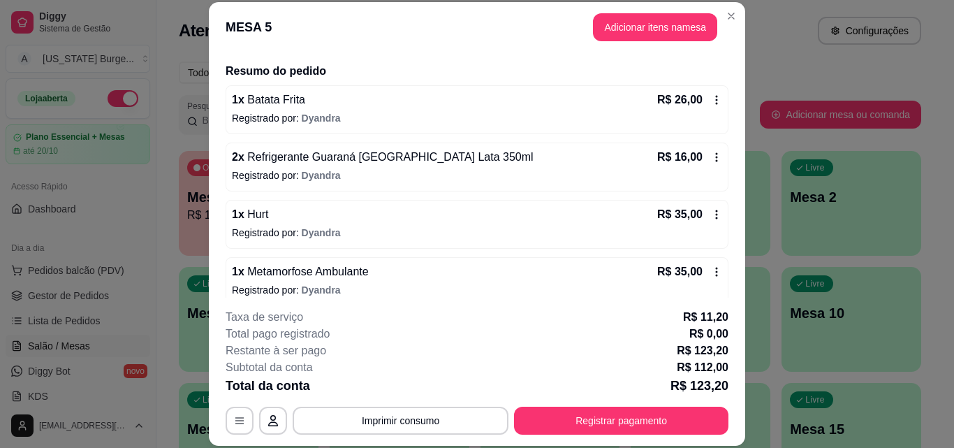
scroll to position [113, 0]
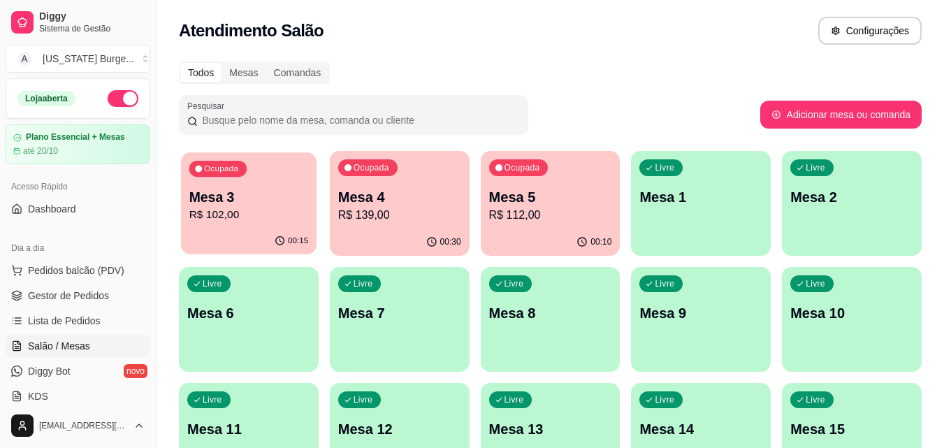
click at [271, 209] on p "R$ 102,00" at bounding box center [248, 215] width 119 height 16
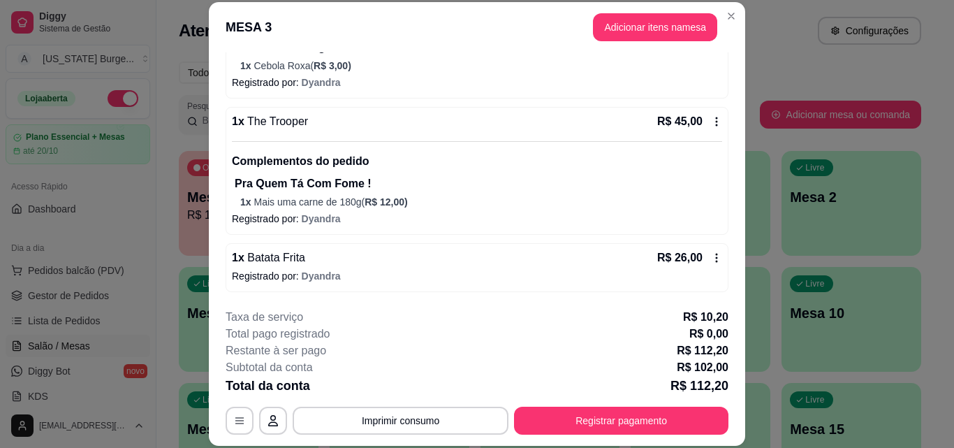
scroll to position [0, 0]
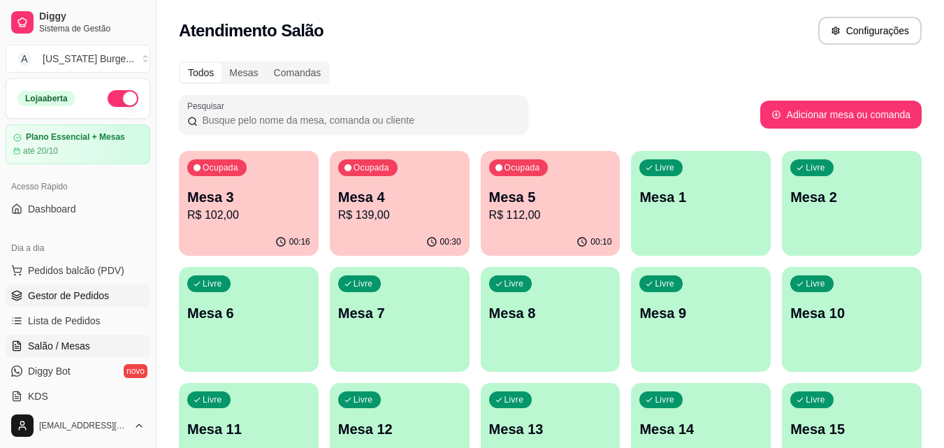
click at [67, 287] on link "Gestor de Pedidos" at bounding box center [78, 295] width 145 height 22
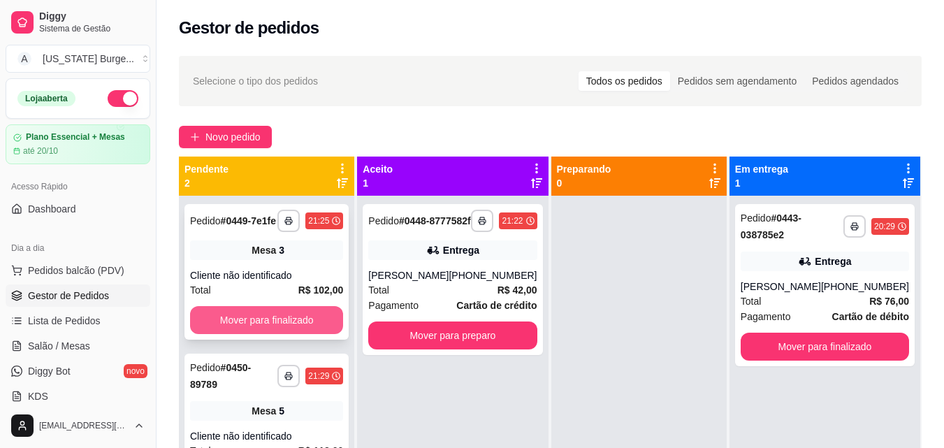
click at [284, 314] on button "Mover para finalizado" at bounding box center [266, 320] width 153 height 28
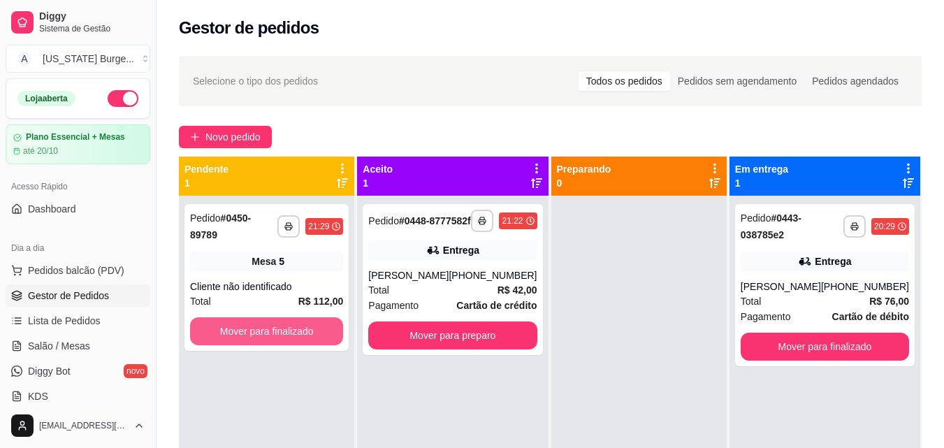
click at [284, 317] on button "Mover para finalizado" at bounding box center [266, 331] width 153 height 28
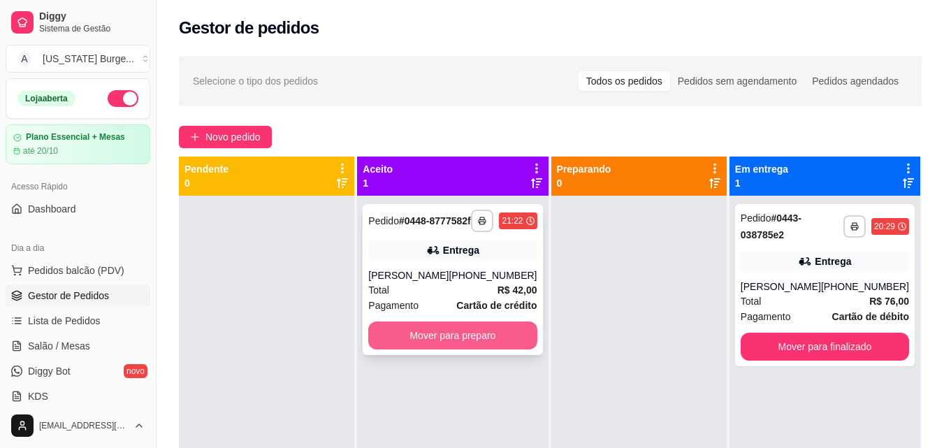
click at [442, 349] on button "Mover para preparo" at bounding box center [452, 335] width 168 height 28
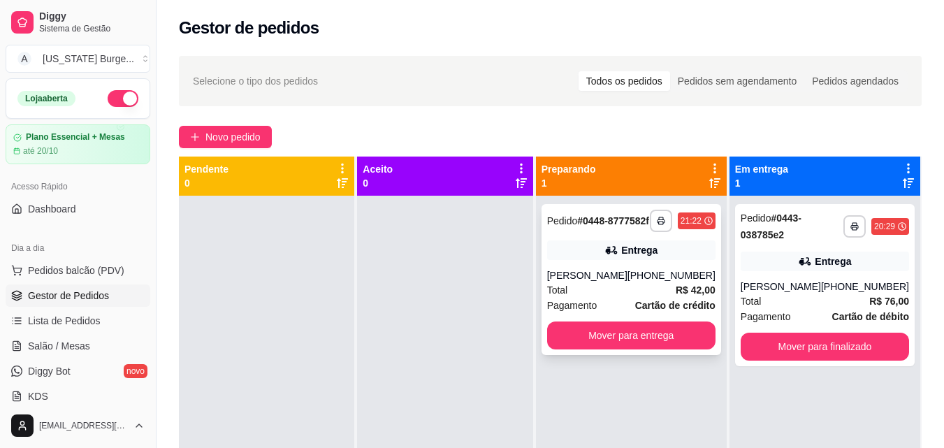
click at [606, 294] on div "Total R$ 42,00" at bounding box center [631, 289] width 168 height 15
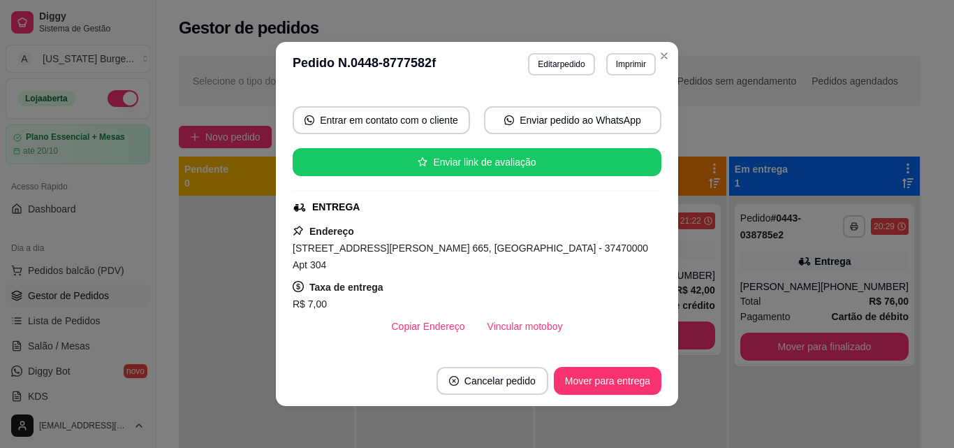
scroll to position [178, 0]
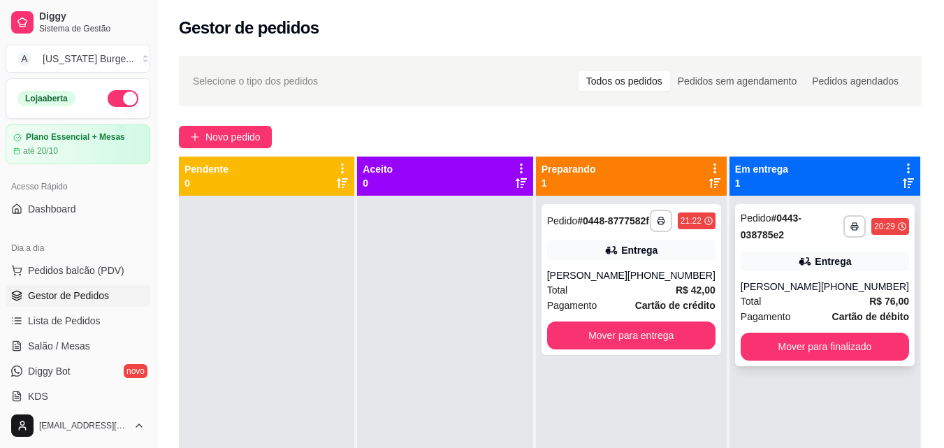
click at [767, 275] on div "**********" at bounding box center [825, 285] width 180 height 162
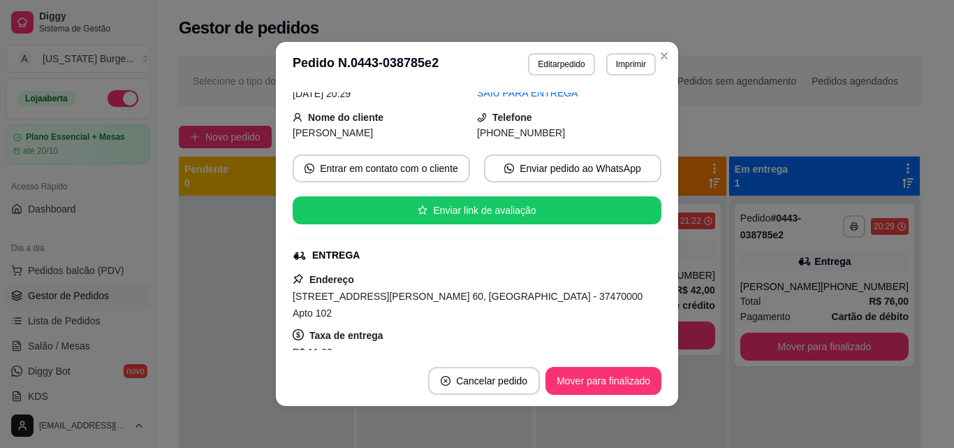
scroll to position [153, 0]
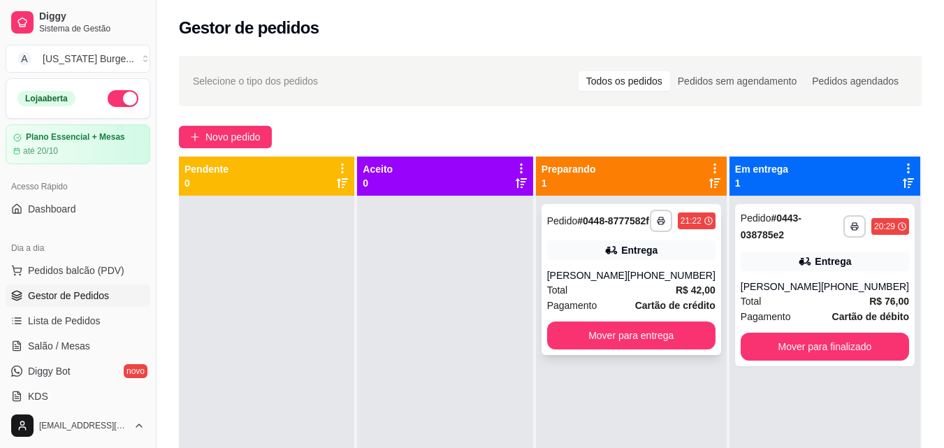
click at [609, 282] on div "[PERSON_NAME]" at bounding box center [587, 275] width 80 height 14
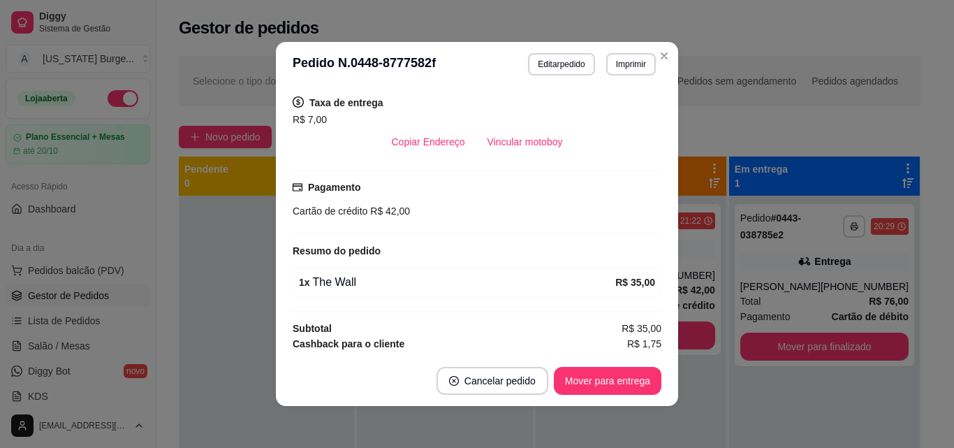
scroll to position [143, 0]
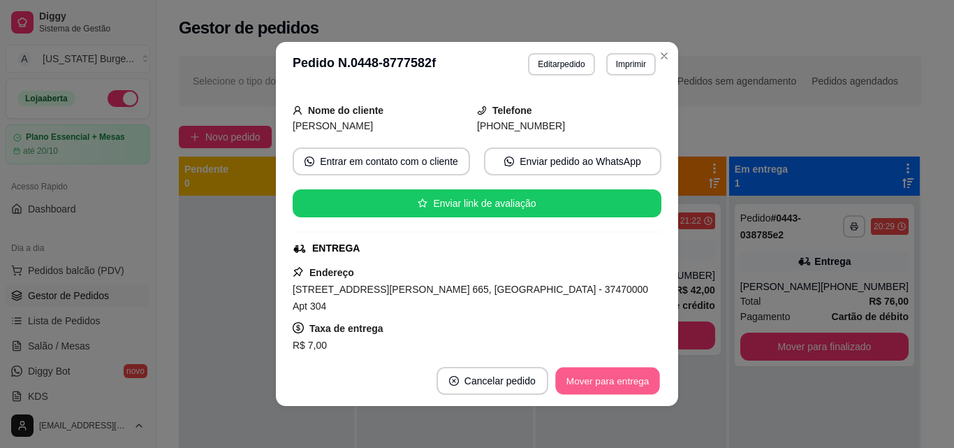
click at [599, 377] on button "Mover para entrega" at bounding box center [607, 381] width 105 height 27
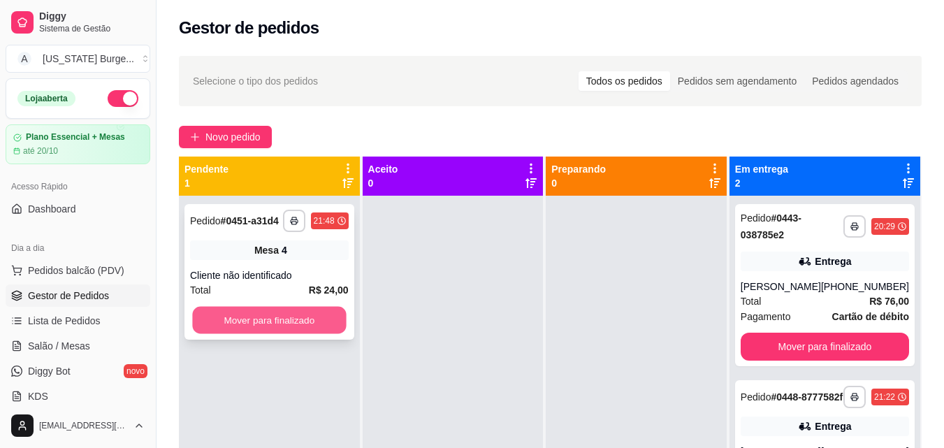
click at [312, 332] on button "Mover para finalizado" at bounding box center [269, 320] width 154 height 27
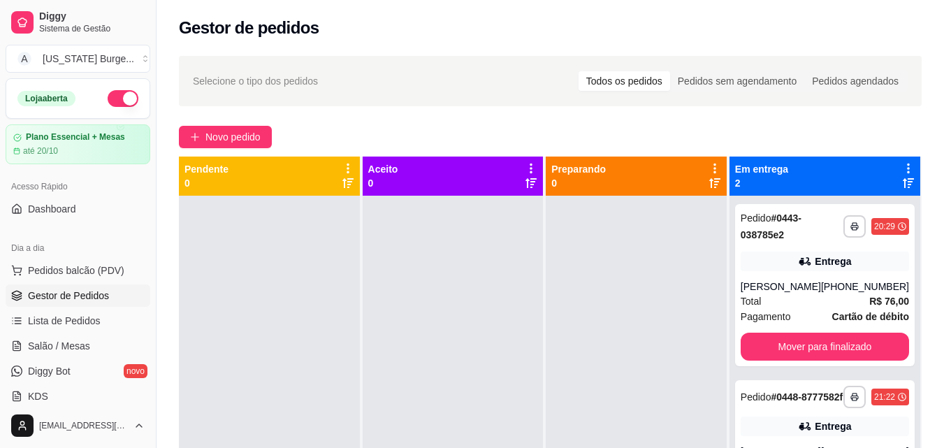
click at [480, 115] on div "**********" at bounding box center [550, 335] width 787 height 574
click at [815, 358] on button "Mover para finalizado" at bounding box center [824, 346] width 163 height 27
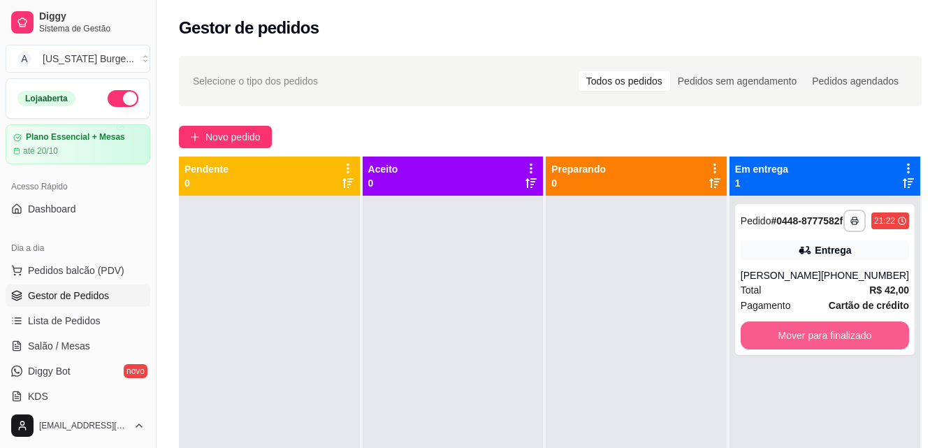
click at [815, 349] on button "Mover para finalizado" at bounding box center [825, 335] width 168 height 28
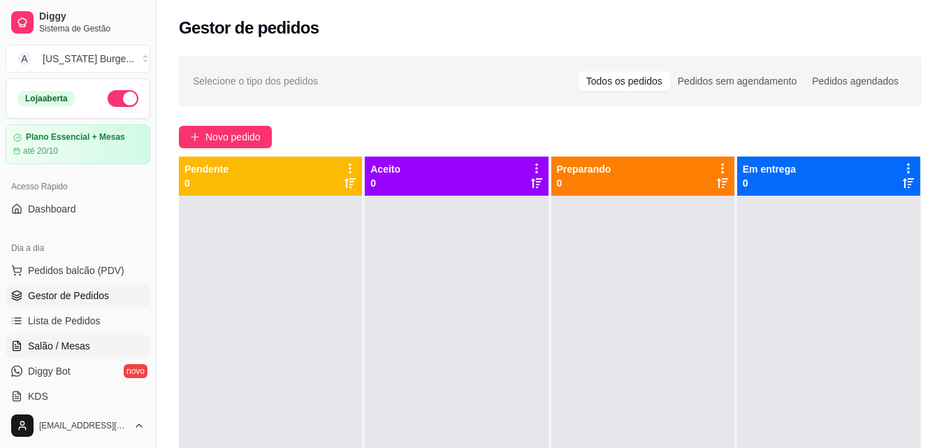
click at [84, 347] on span "Salão / Mesas" at bounding box center [59, 346] width 62 height 14
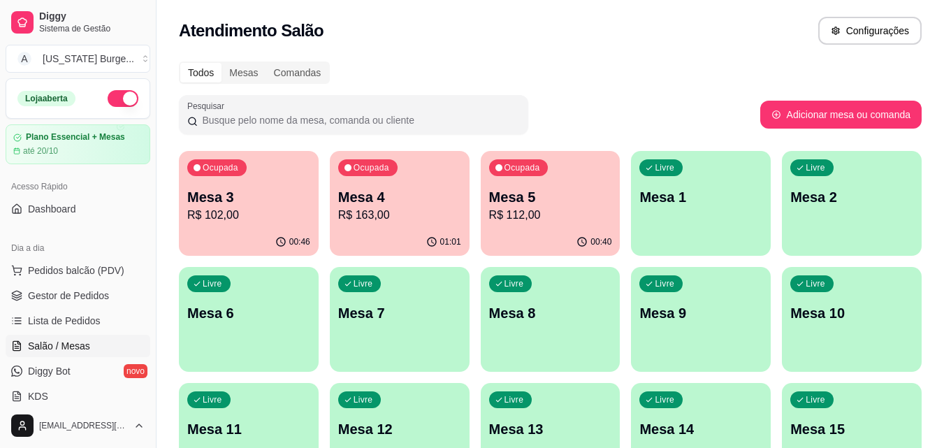
click at [568, 235] on div "00:40" at bounding box center [551, 241] width 140 height 27
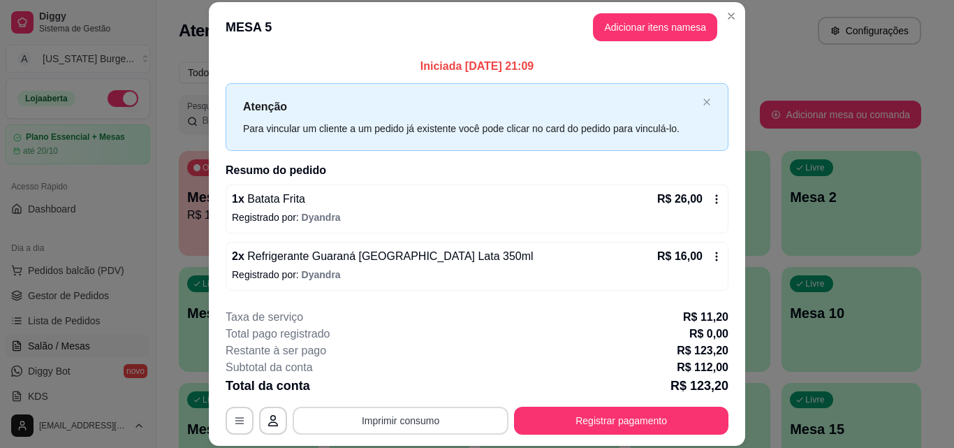
click at [379, 407] on div "**********" at bounding box center [477, 421] width 503 height 28
click at [377, 427] on button "Imprimir consumo" at bounding box center [401, 420] width 210 height 27
click at [403, 391] on button "Epson" at bounding box center [399, 388] width 101 height 22
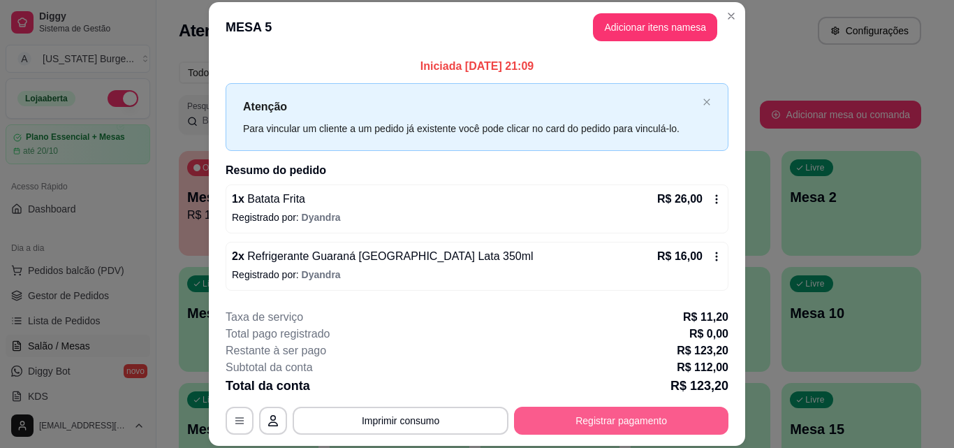
click at [650, 407] on button "Registrar pagamento" at bounding box center [621, 421] width 215 height 28
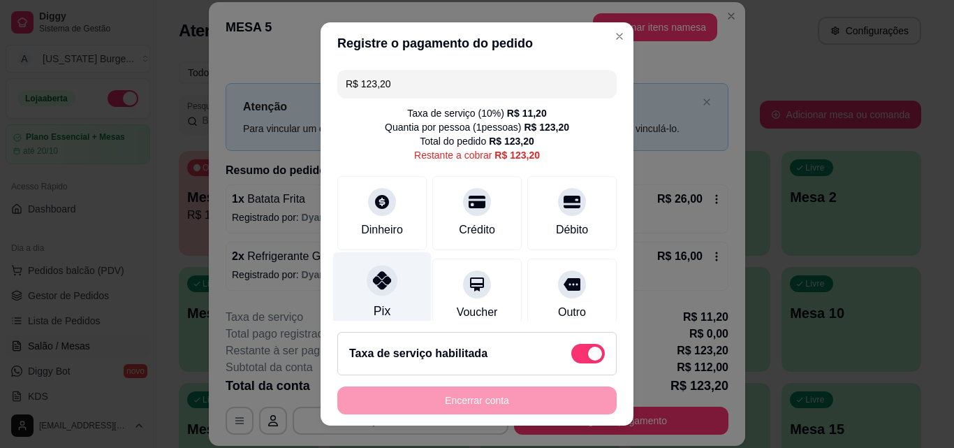
click at [375, 281] on icon at bounding box center [382, 280] width 18 height 18
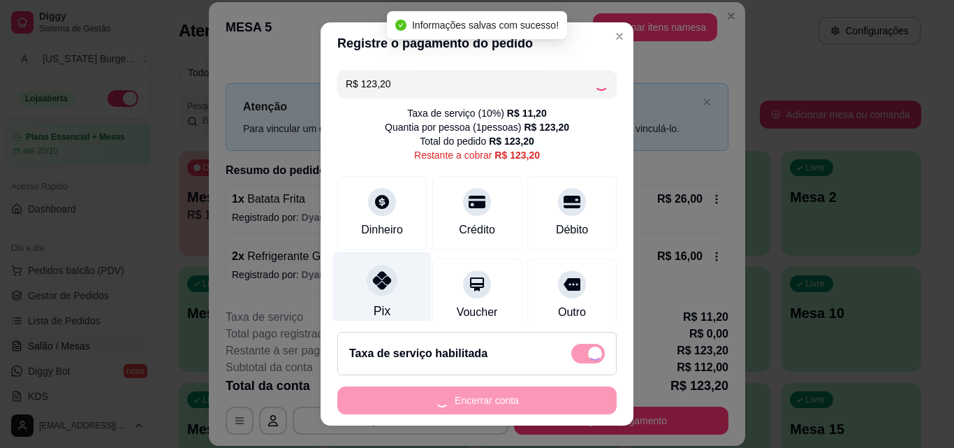
type input "R$ 0,00"
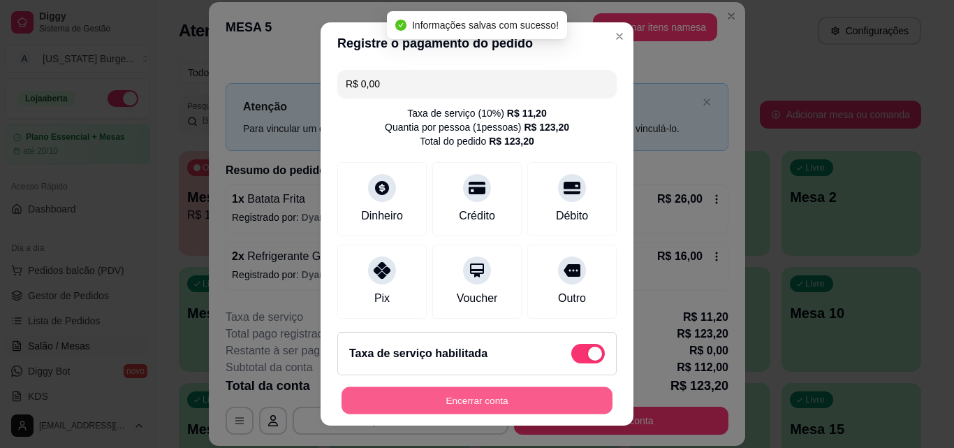
click at [484, 405] on button "Encerrar conta" at bounding box center [477, 400] width 271 height 27
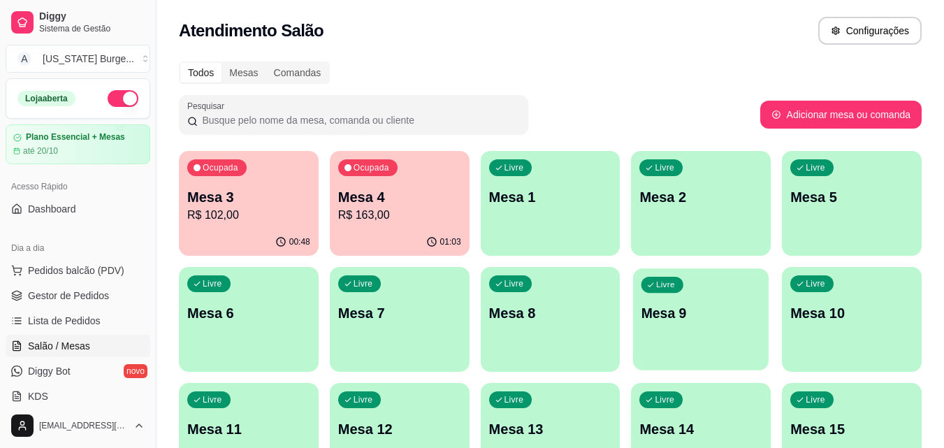
click at [676, 328] on div "Livre Mesa 9" at bounding box center [701, 310] width 136 height 85
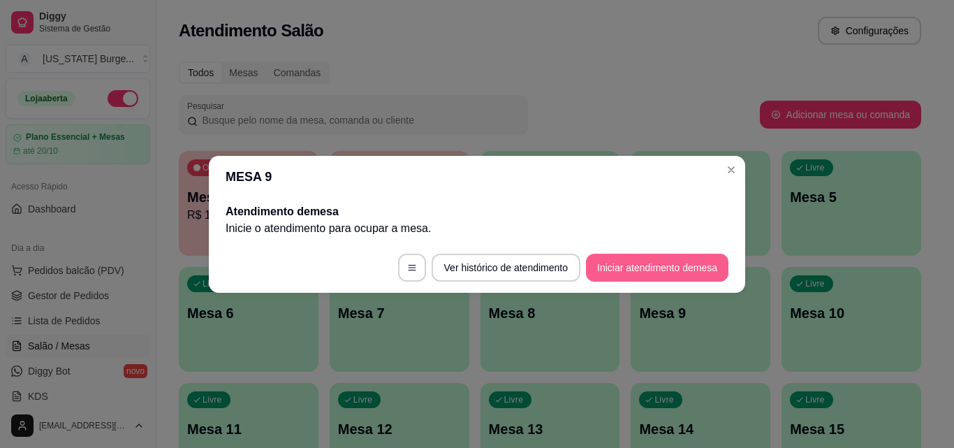
click at [646, 259] on button "Iniciar atendimento de mesa" at bounding box center [657, 268] width 143 height 28
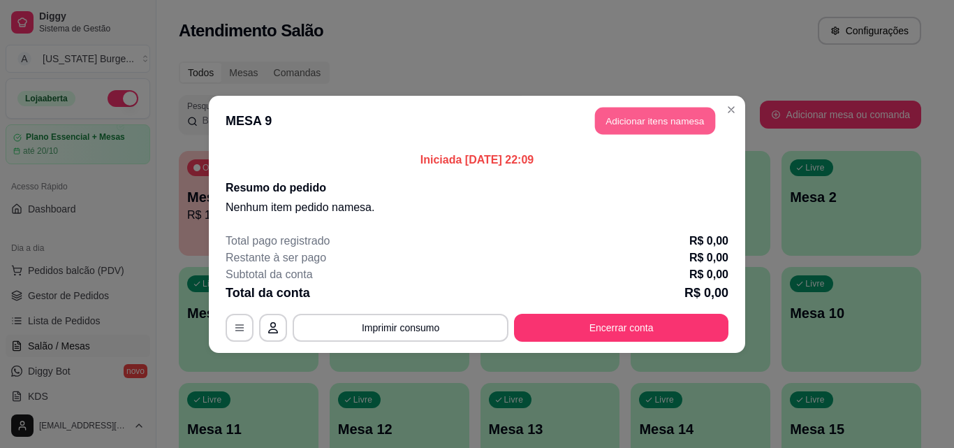
click at [688, 122] on button "Adicionar itens na mesa" at bounding box center [655, 120] width 120 height 27
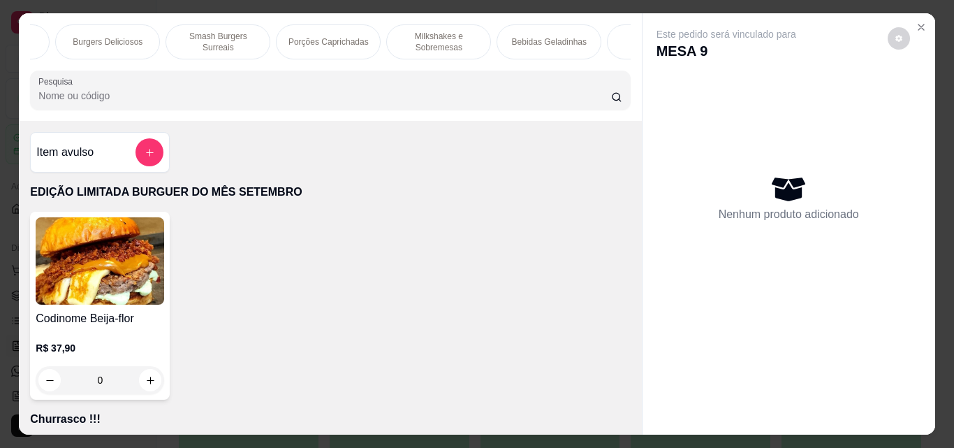
scroll to position [0, 224]
click at [516, 26] on div "Bebidas Geladinhas" at bounding box center [521, 41] width 105 height 35
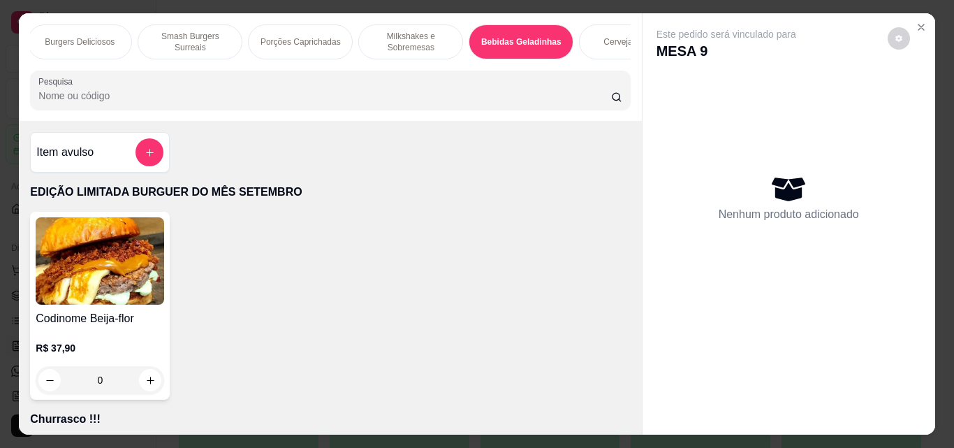
scroll to position [36, 0]
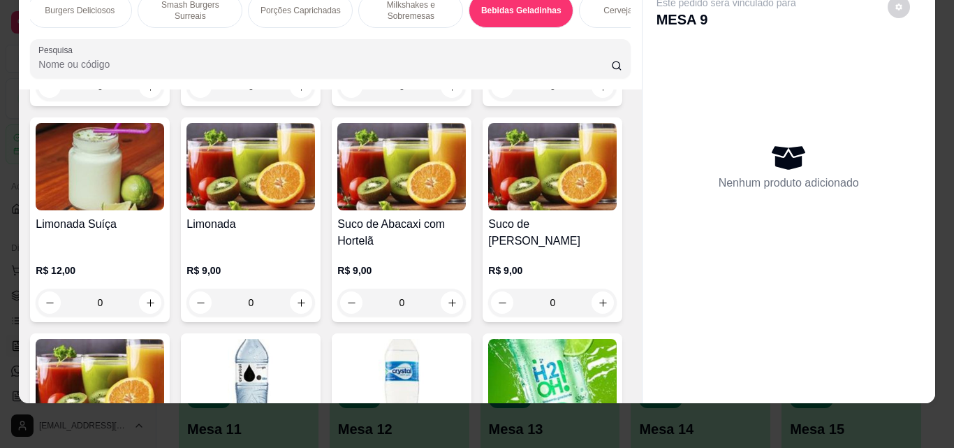
click at [598, 8] on div "Cervejas mesa" at bounding box center [631, 10] width 105 height 35
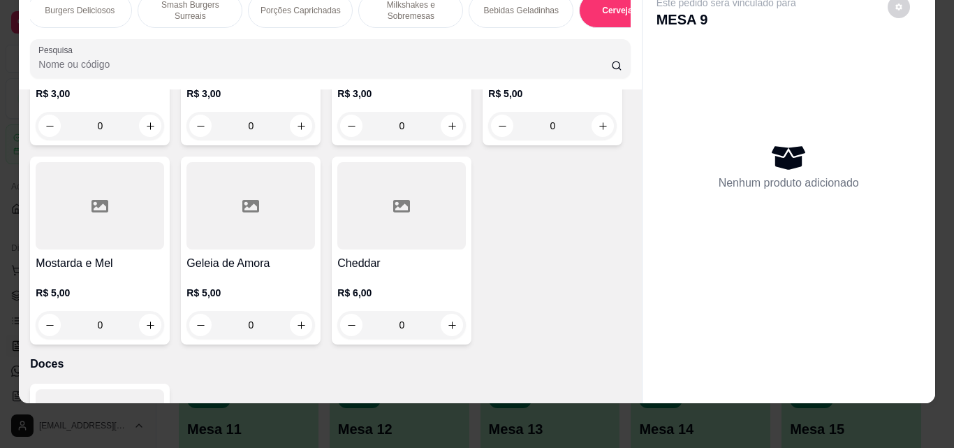
type input "1"
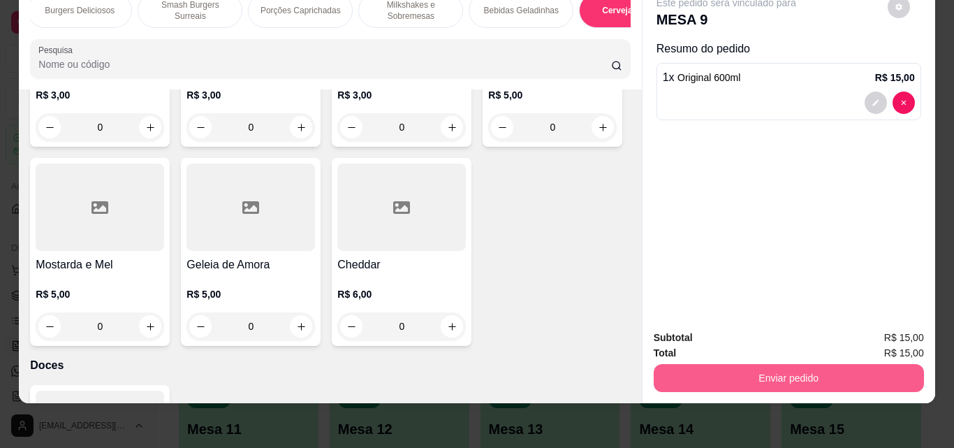
click at [766, 368] on button "Enviar pedido" at bounding box center [789, 378] width 270 height 28
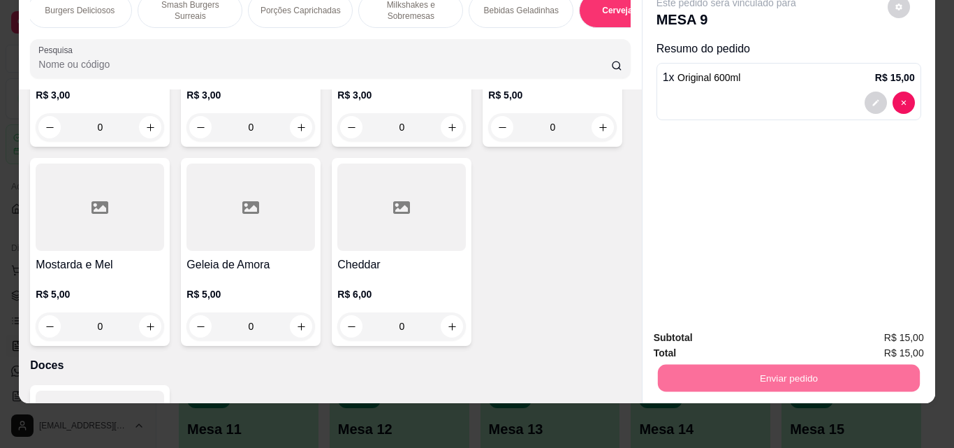
click at [892, 323] on button "Enviar pedido" at bounding box center [887, 333] width 79 height 27
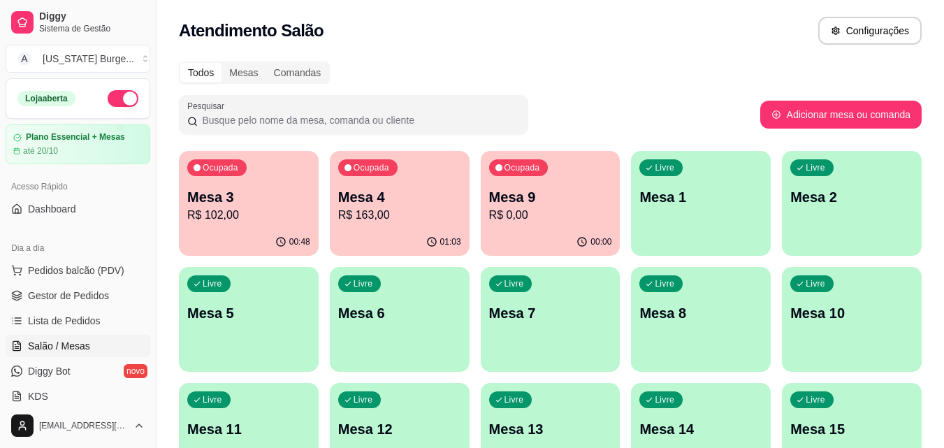
click at [235, 212] on p "R$ 102,00" at bounding box center [248, 215] width 123 height 17
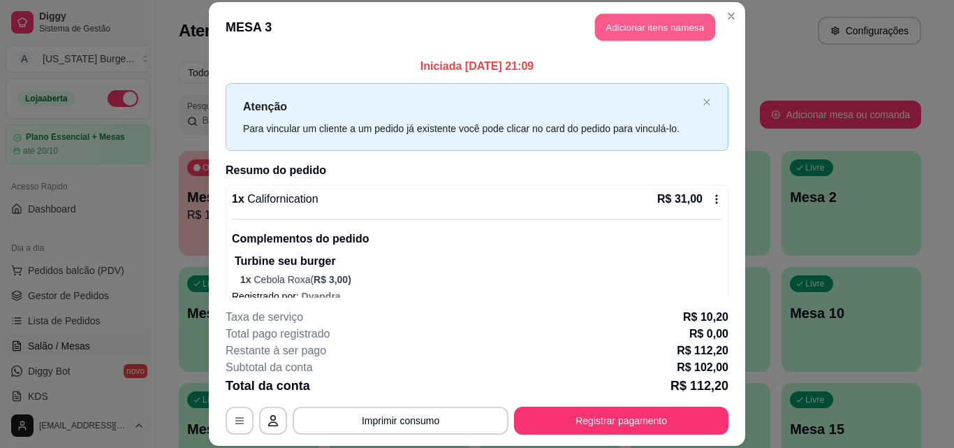
click at [649, 31] on button "Adicionar itens na mesa" at bounding box center [655, 27] width 120 height 27
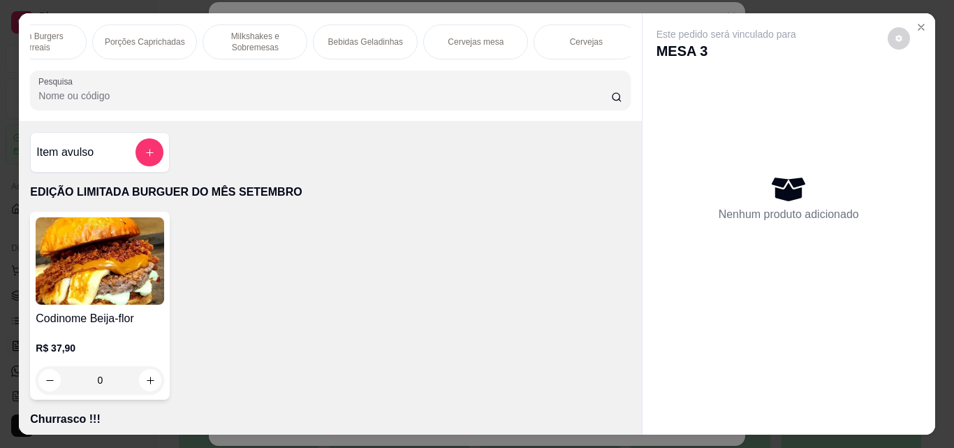
scroll to position [0, 418]
click at [410, 25] on div "Cervejas mesa" at bounding box center [437, 41] width 105 height 35
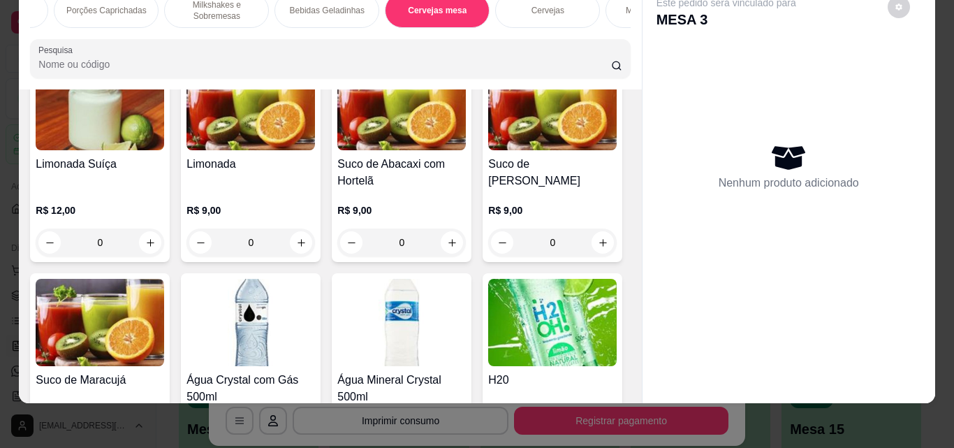
scroll to position [6668, 0]
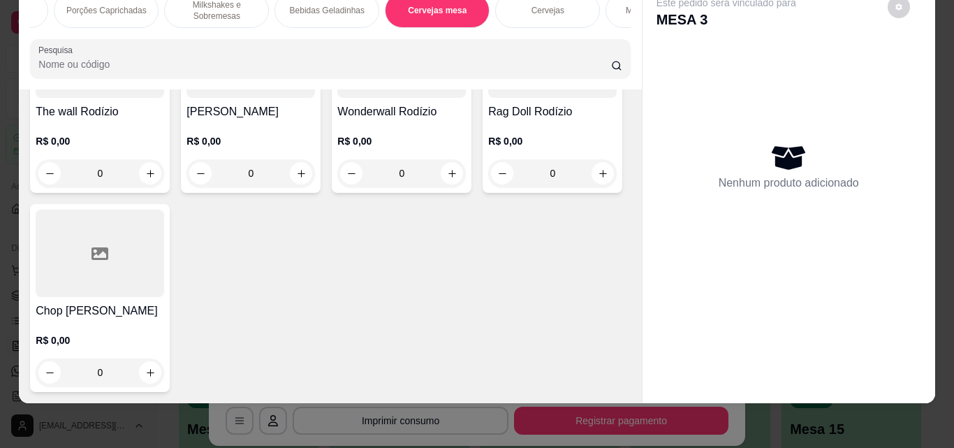
click at [536, 5] on p "Cervejas" at bounding box center [548, 10] width 33 height 11
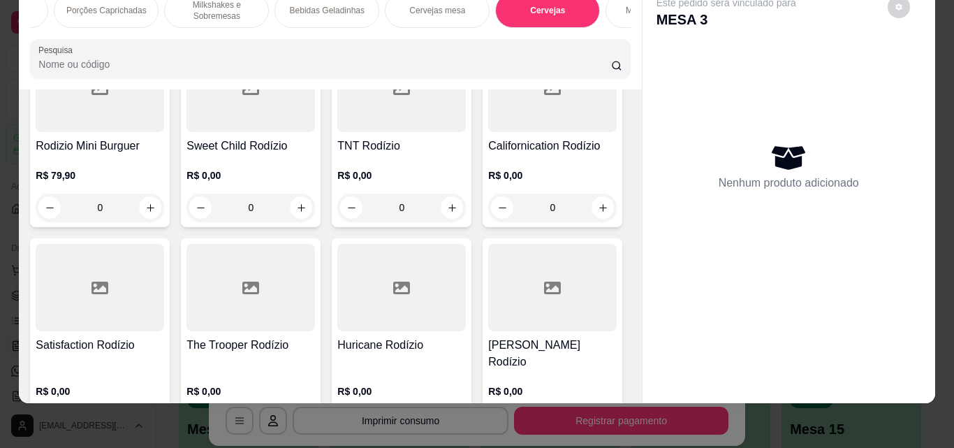
scroll to position [5312, 0]
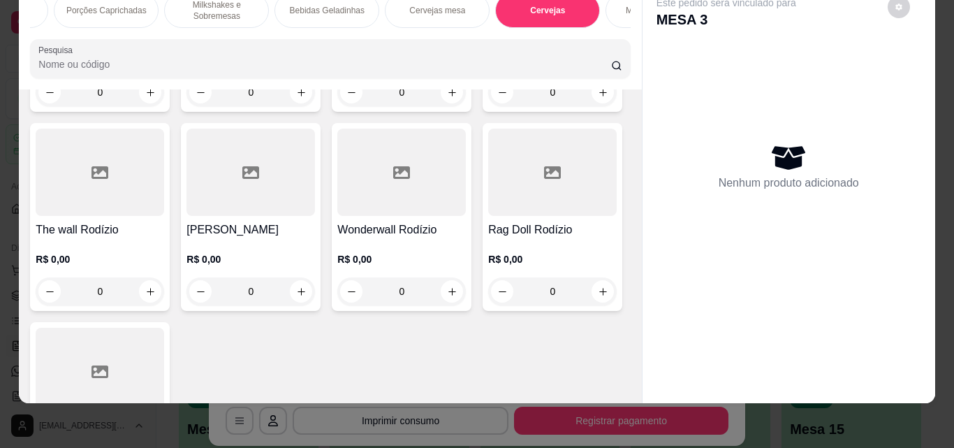
click at [432, 10] on div "Cervejas mesa" at bounding box center [437, 10] width 105 height 35
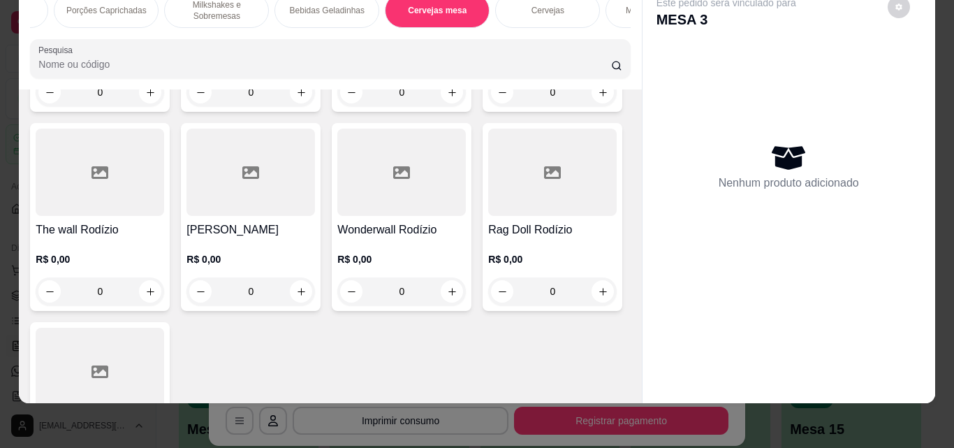
scroll to position [4409, 0]
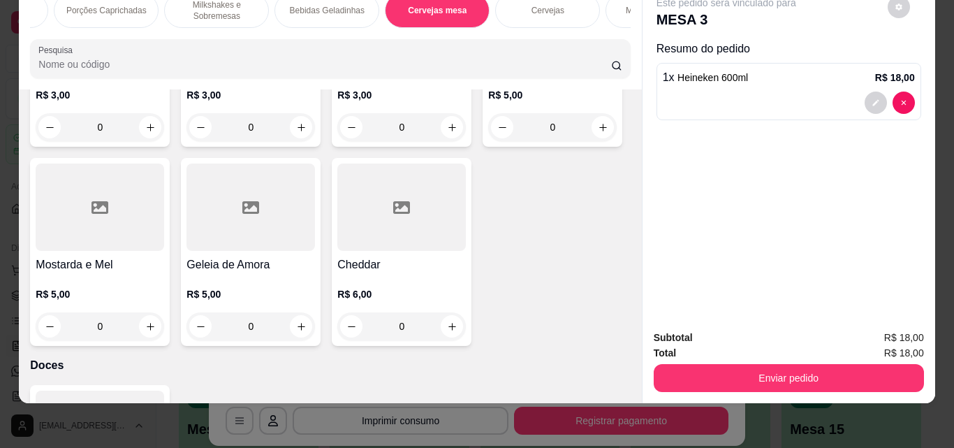
type input "2"
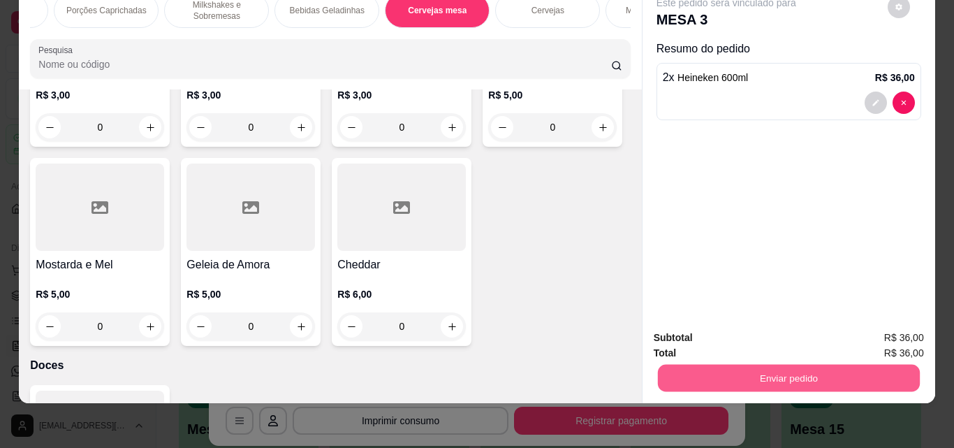
click at [750, 368] on button "Enviar pedido" at bounding box center [788, 377] width 262 height 27
click at [885, 333] on button "Enviar pedido" at bounding box center [887, 333] width 79 height 27
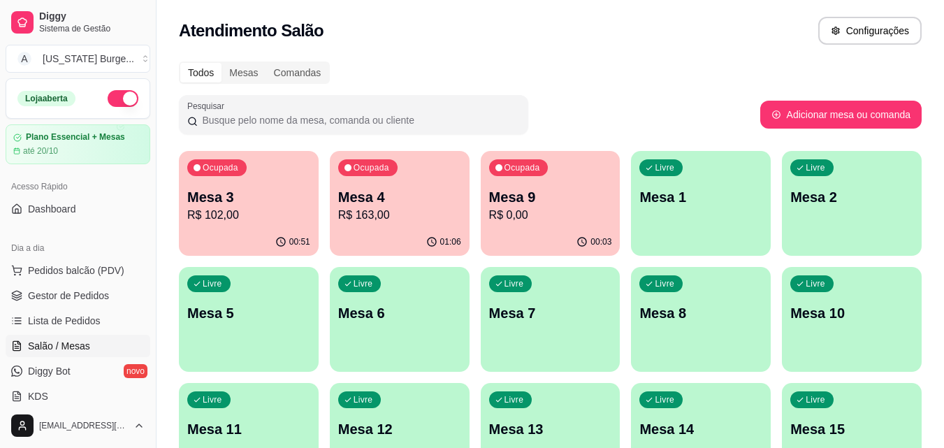
click at [365, 200] on p "Mesa 4" at bounding box center [399, 197] width 123 height 20
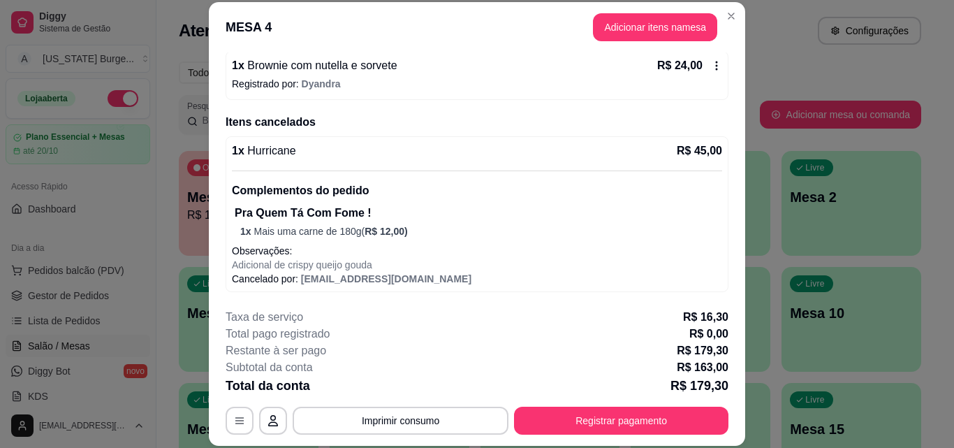
scroll to position [0, 0]
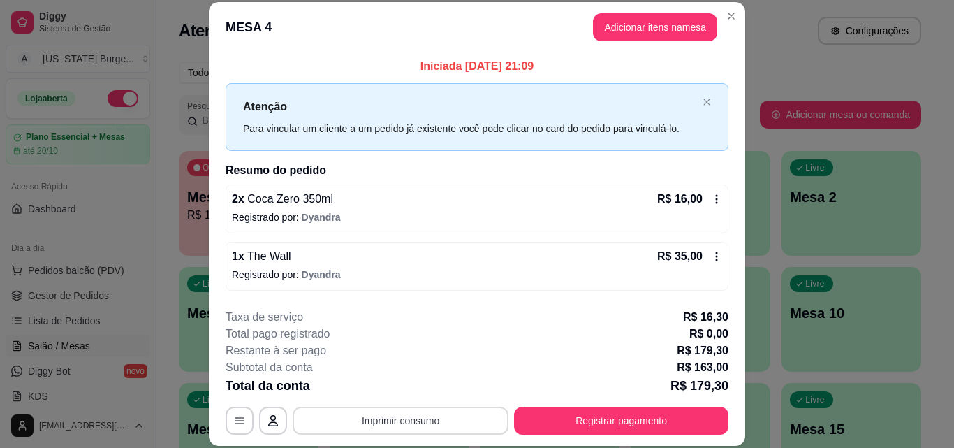
click at [439, 423] on button "Imprimir consumo" at bounding box center [401, 421] width 216 height 28
click at [417, 390] on button "Epson" at bounding box center [400, 388] width 98 height 22
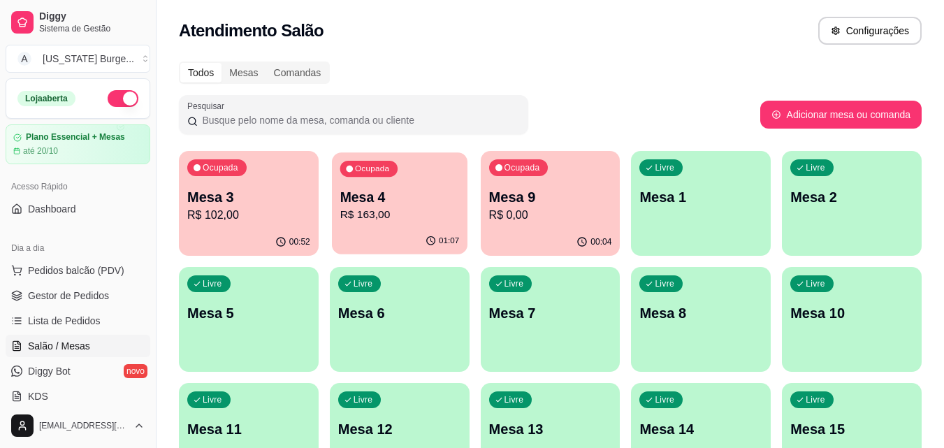
click at [365, 211] on p "R$ 163,00" at bounding box center [399, 215] width 119 height 16
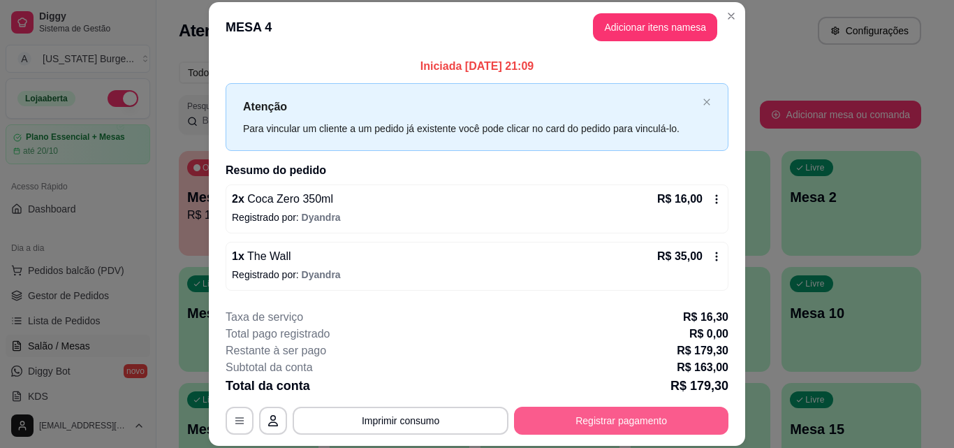
click at [573, 418] on button "Registrar pagamento" at bounding box center [621, 421] width 215 height 28
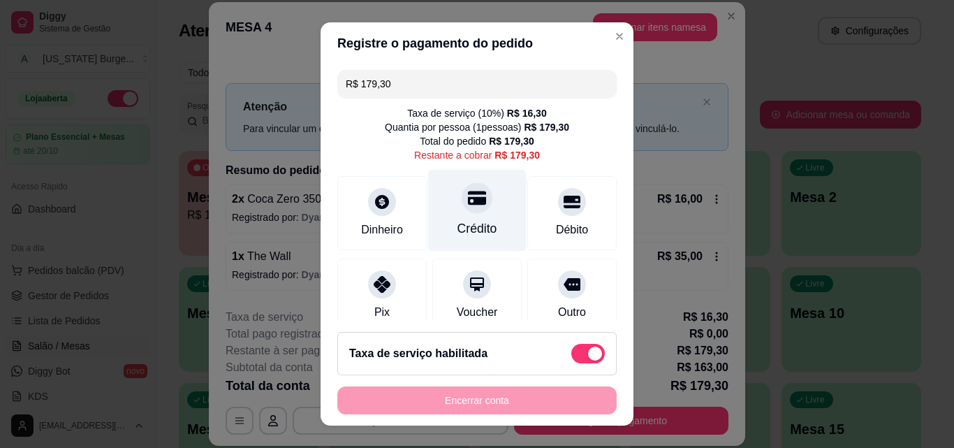
click at [477, 213] on div "Crédito" at bounding box center [477, 211] width 99 height 82
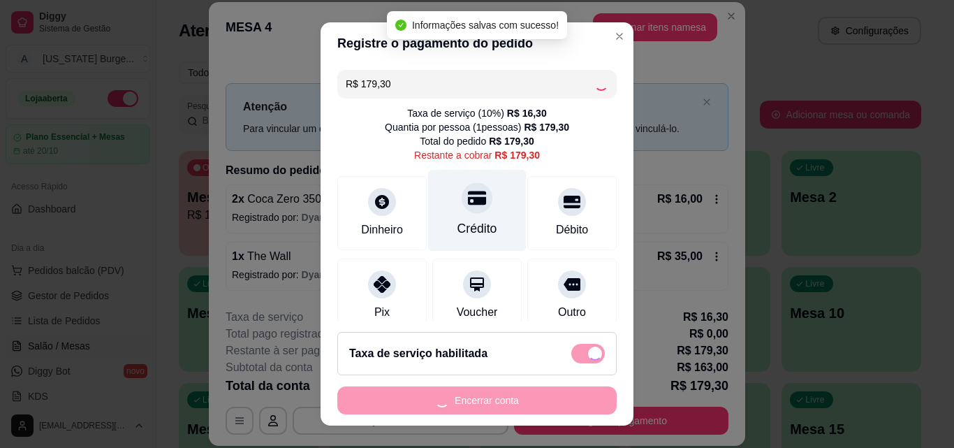
type input "R$ 0,00"
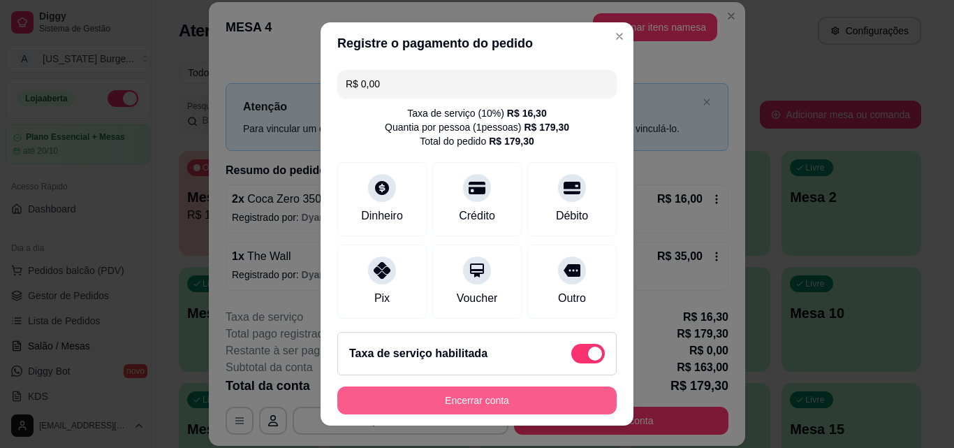
click at [495, 405] on button "Encerrar conta" at bounding box center [476, 400] width 279 height 28
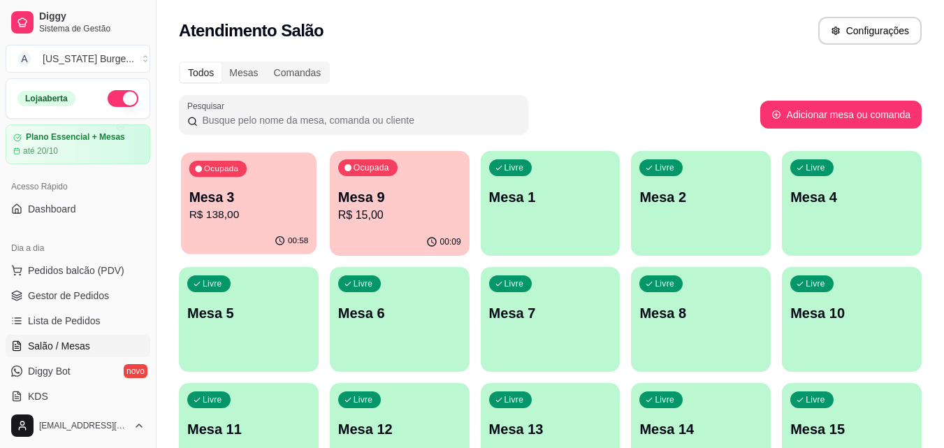
click at [228, 196] on p "Mesa 3" at bounding box center [248, 197] width 119 height 19
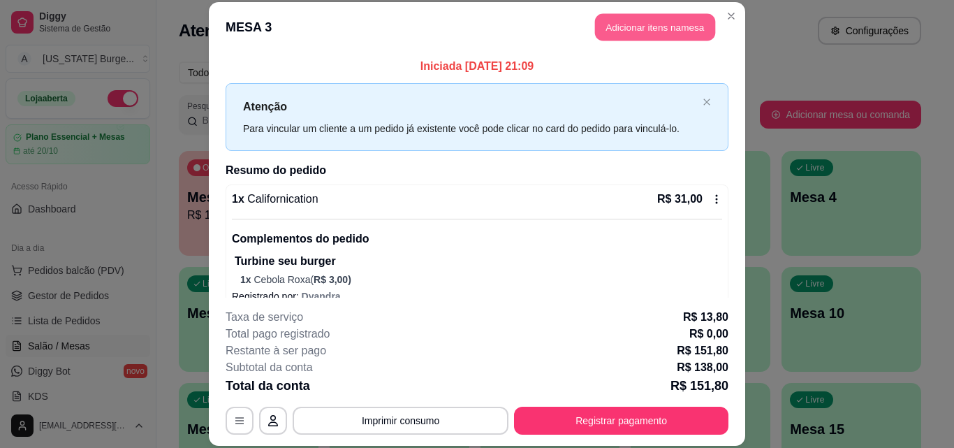
click at [596, 29] on button "Adicionar itens na mesa" at bounding box center [655, 27] width 120 height 27
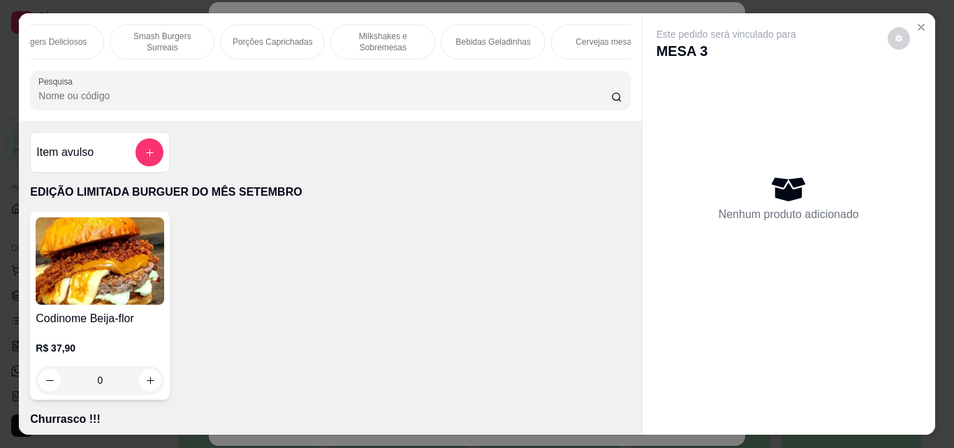
scroll to position [0, 279]
click at [566, 36] on p "Cervejas mesa" at bounding box center [576, 41] width 56 height 11
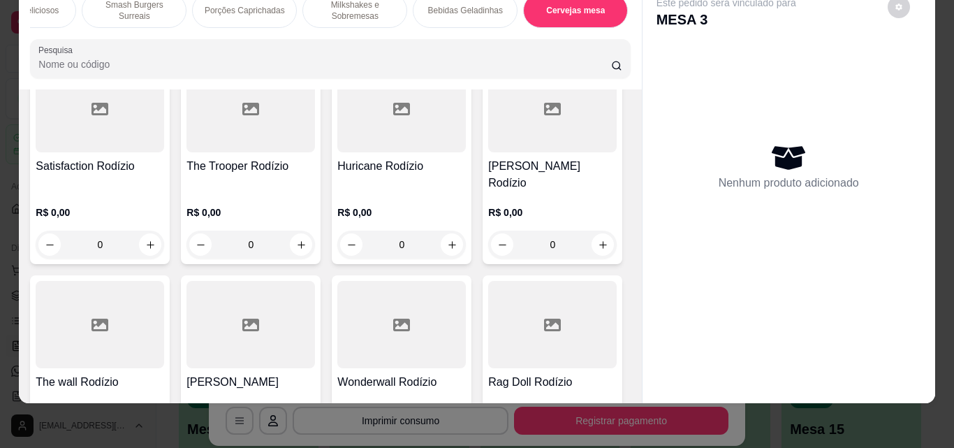
scroll to position [4703, 0]
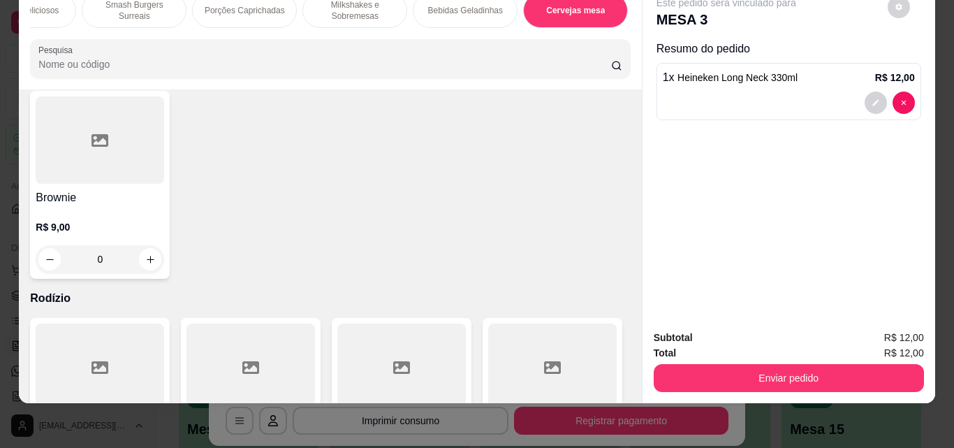
type input "2"
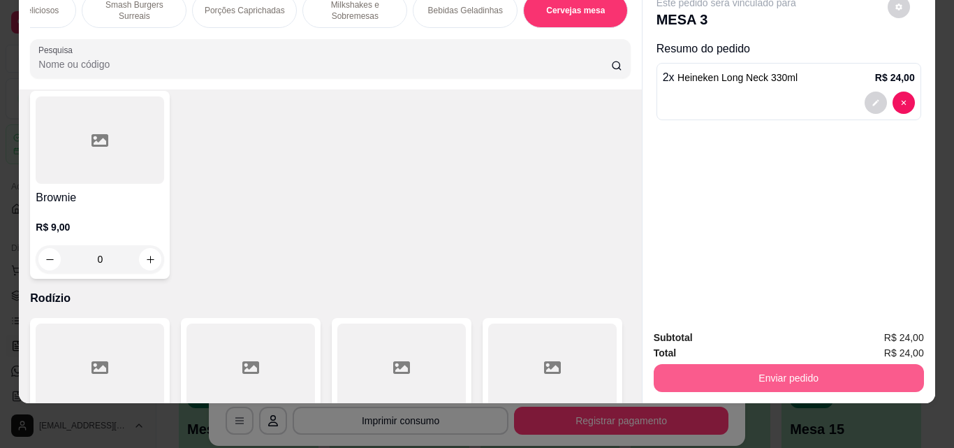
click at [752, 368] on button "Enviar pedido" at bounding box center [789, 378] width 270 height 28
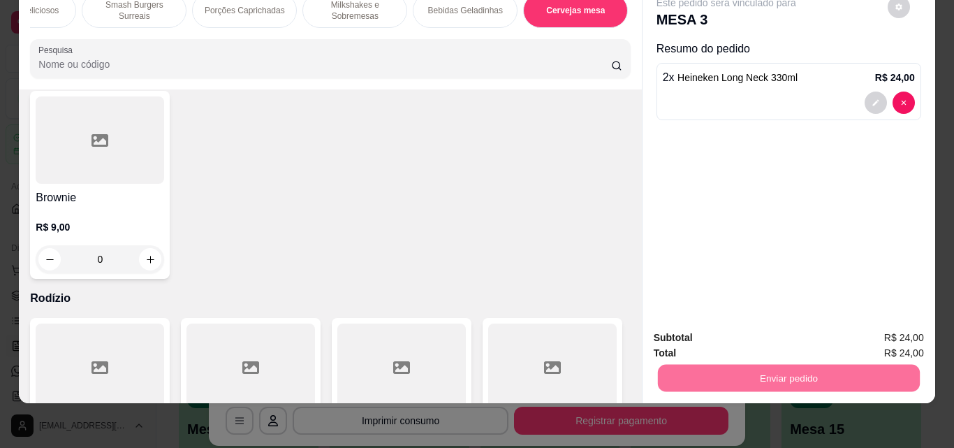
click at [904, 339] on button "Enviar pedido" at bounding box center [887, 333] width 79 height 27
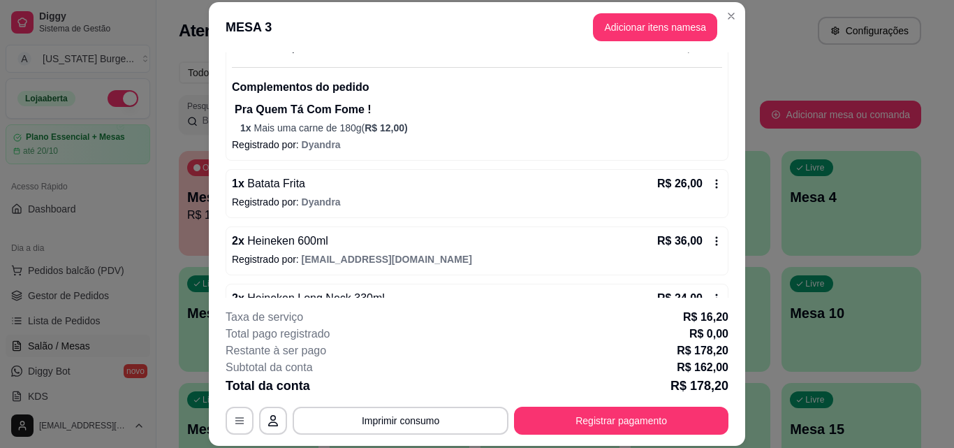
scroll to position [328, 0]
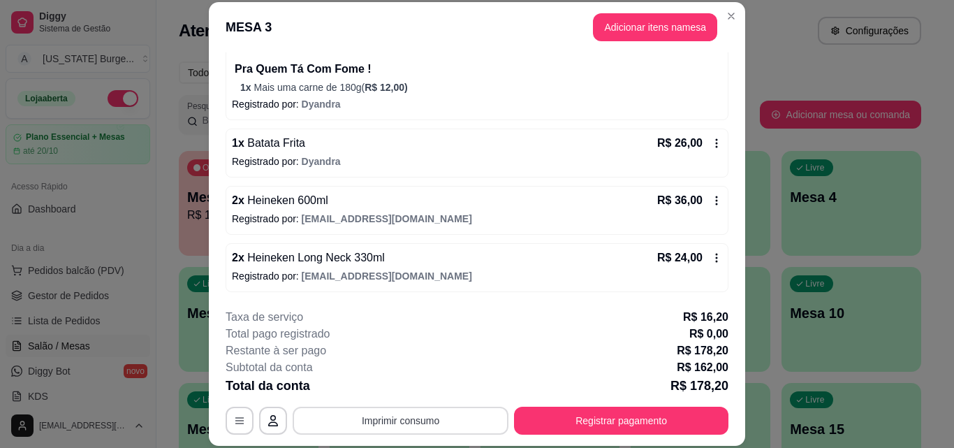
click at [494, 412] on button "Imprimir consumo" at bounding box center [401, 421] width 216 height 28
click at [422, 386] on button "Epson" at bounding box center [399, 388] width 101 height 22
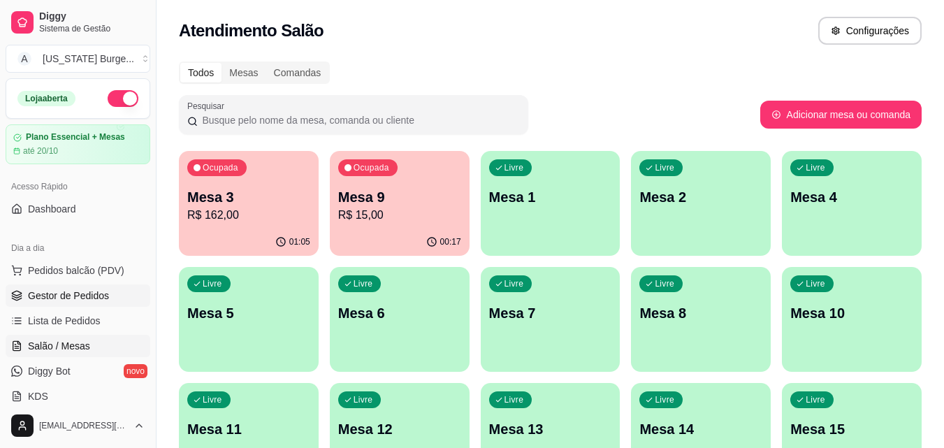
click at [68, 304] on link "Gestor de Pedidos" at bounding box center [78, 295] width 145 height 22
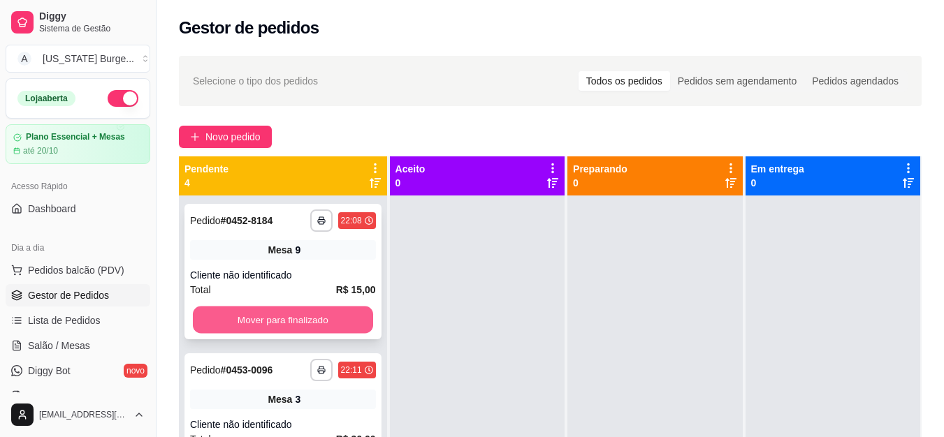
click at [323, 317] on button "Mover para finalizado" at bounding box center [283, 320] width 180 height 27
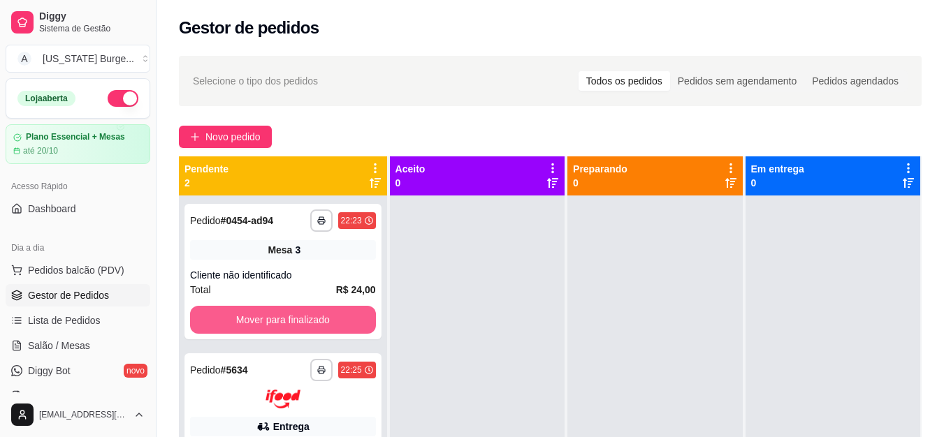
click at [323, 317] on button "Mover para finalizado" at bounding box center [283, 320] width 186 height 28
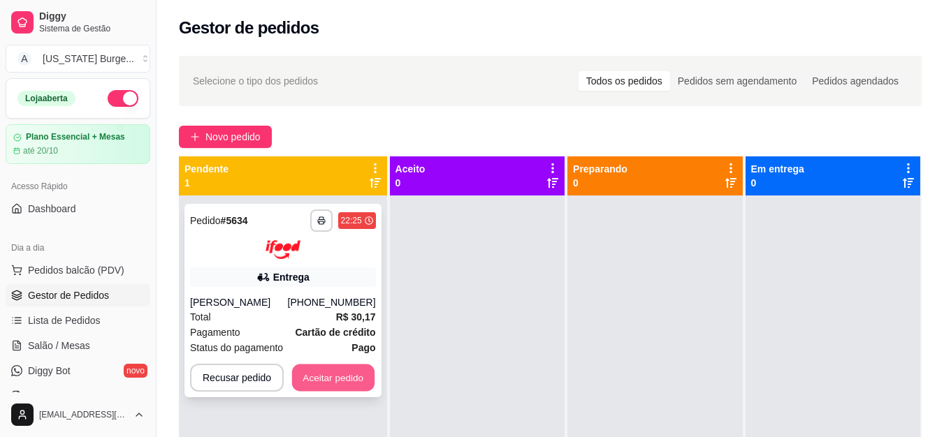
click at [325, 364] on div "Recusar pedido Aceitar pedido" at bounding box center [283, 378] width 186 height 28
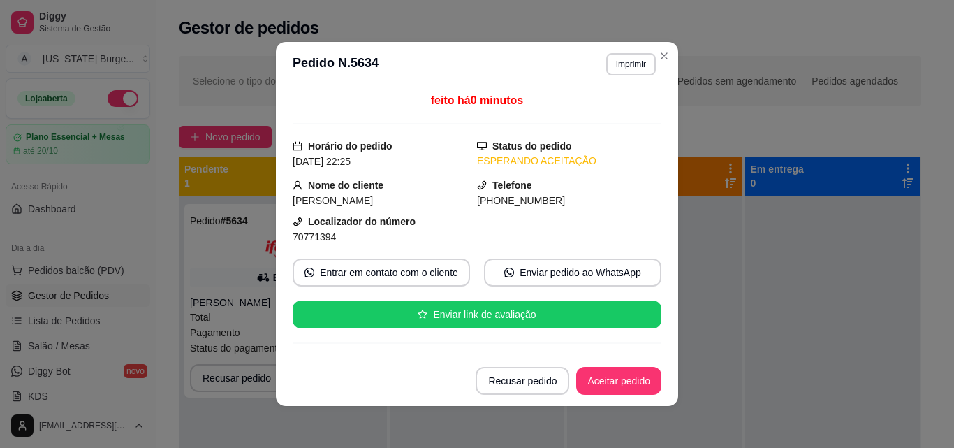
click at [613, 399] on footer "Recusar pedido Aceitar pedido" at bounding box center [477, 381] width 402 height 50
click at [579, 370] on button "Aceitar pedido" at bounding box center [619, 381] width 82 height 27
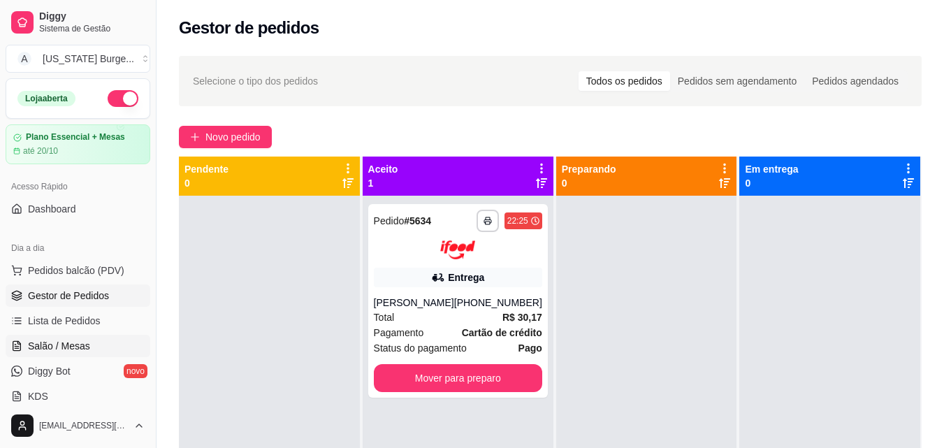
click at [72, 342] on span "Salão / Mesas" at bounding box center [59, 346] width 62 height 14
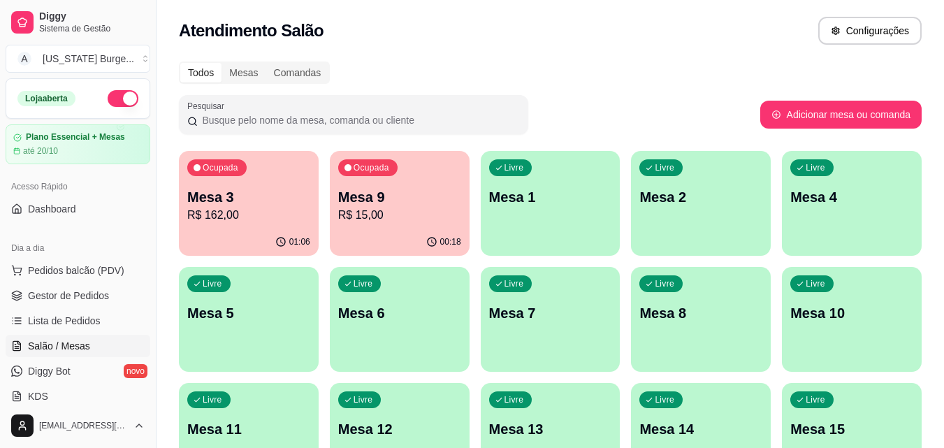
click at [232, 202] on p "Mesa 3" at bounding box center [248, 197] width 123 height 20
click at [84, 294] on span "Gestor de Pedidos" at bounding box center [68, 296] width 81 height 14
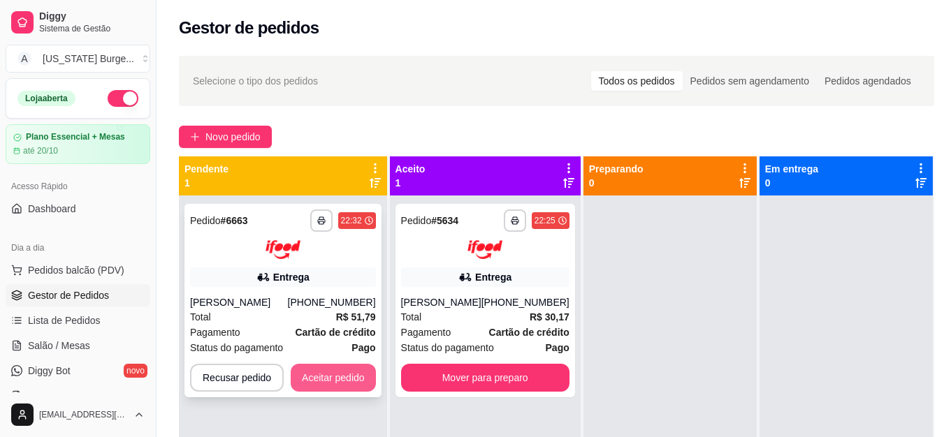
click at [340, 377] on button "Aceitar pedido" at bounding box center [333, 378] width 85 height 28
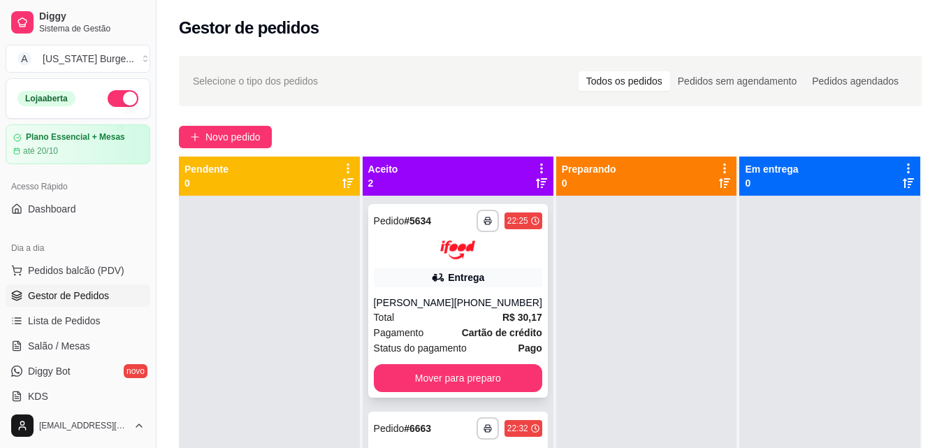
click at [445, 300] on div "[PERSON_NAME]" at bounding box center [414, 303] width 80 height 14
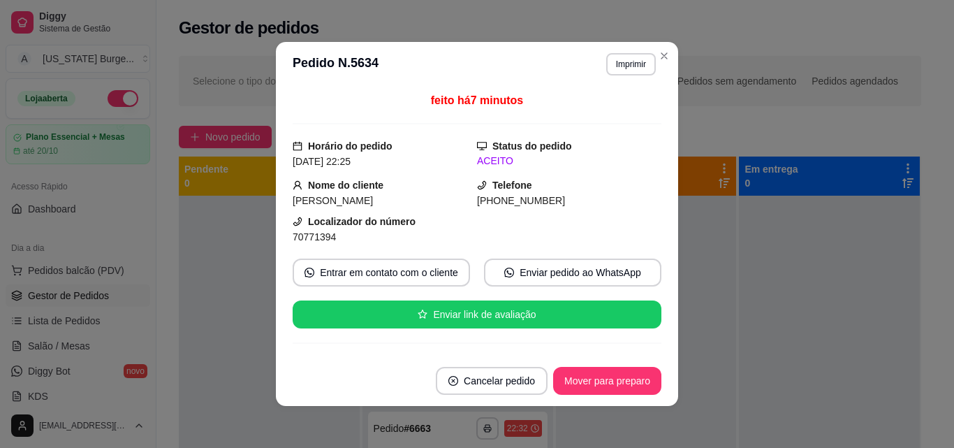
scroll to position [226, 0]
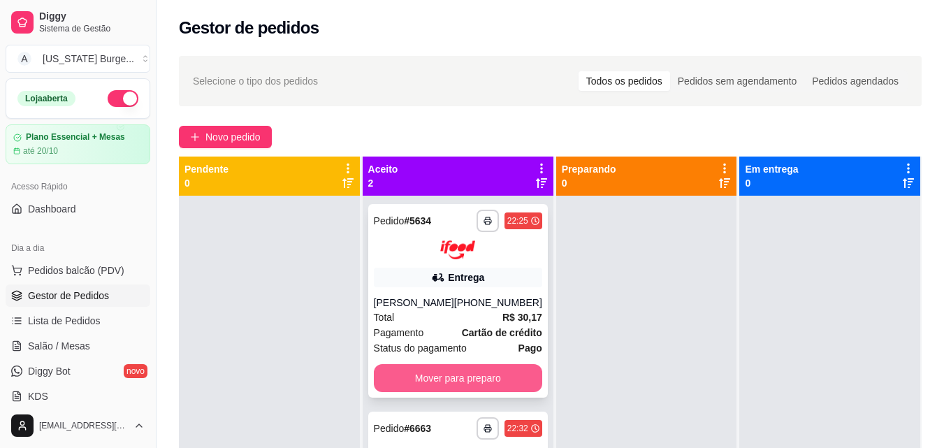
click at [475, 371] on button "Mover para preparo" at bounding box center [458, 378] width 168 height 28
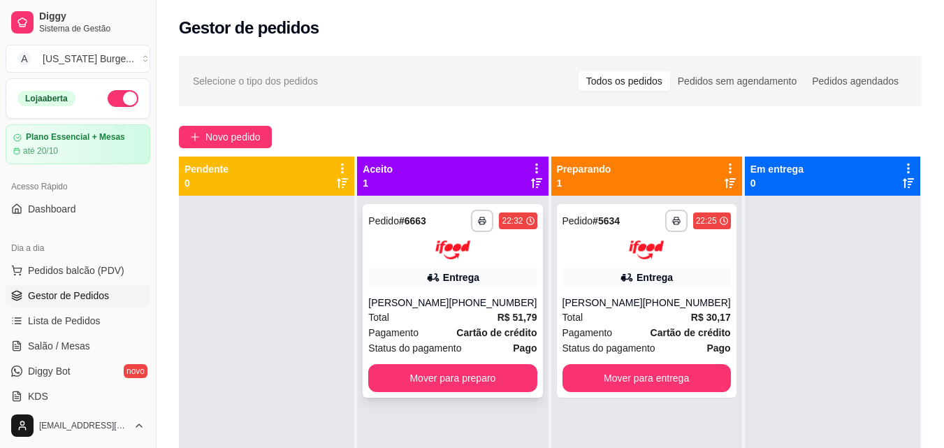
click at [461, 321] on div "Total R$ 51,79" at bounding box center [452, 317] width 168 height 15
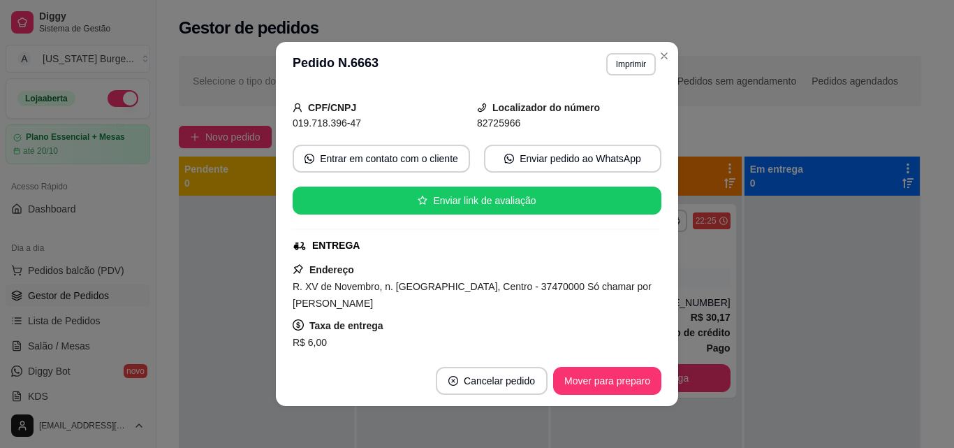
scroll to position [110, 0]
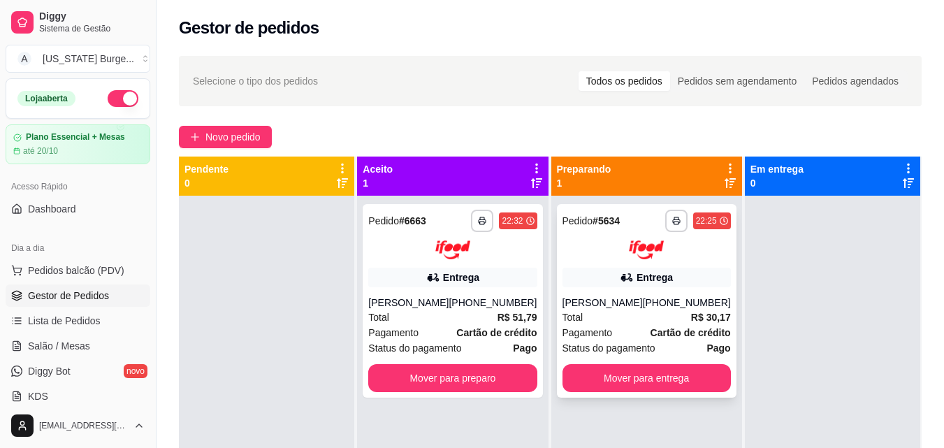
click at [623, 332] on div "Pagamento Cartão de crédito" at bounding box center [646, 332] width 168 height 15
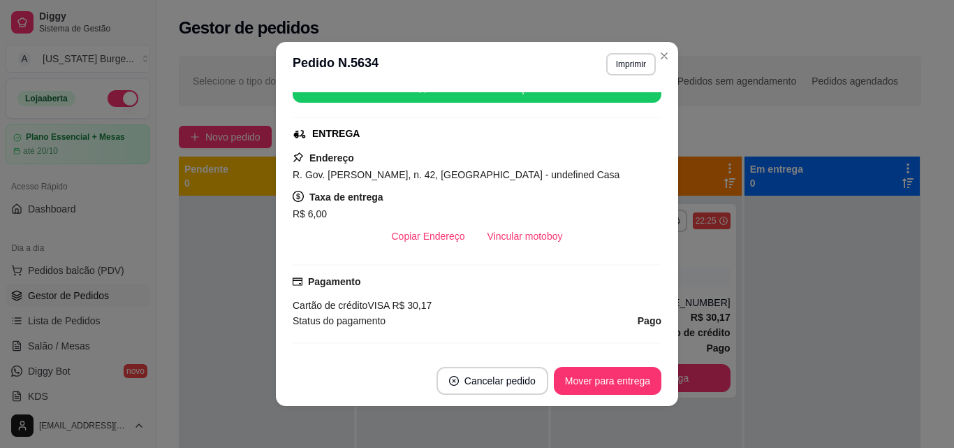
scroll to position [429, 0]
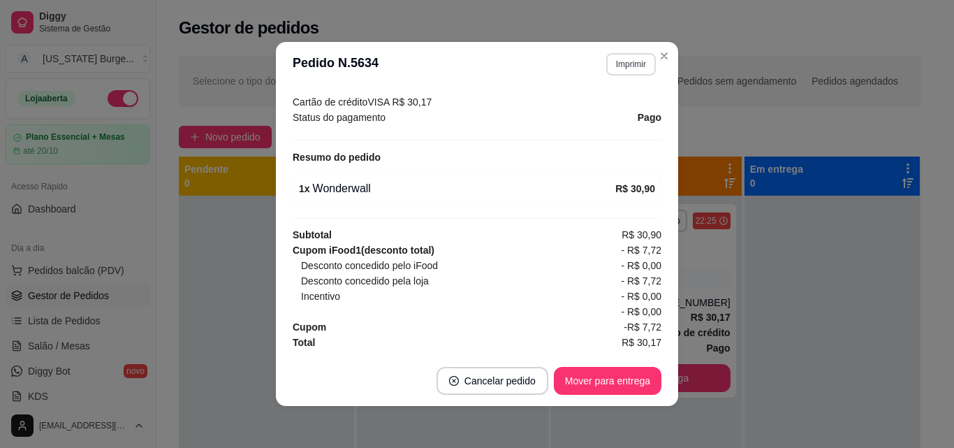
click at [632, 74] on button "Imprimir" at bounding box center [631, 64] width 50 height 22
click at [581, 120] on button "Epson" at bounding box center [601, 113] width 98 height 22
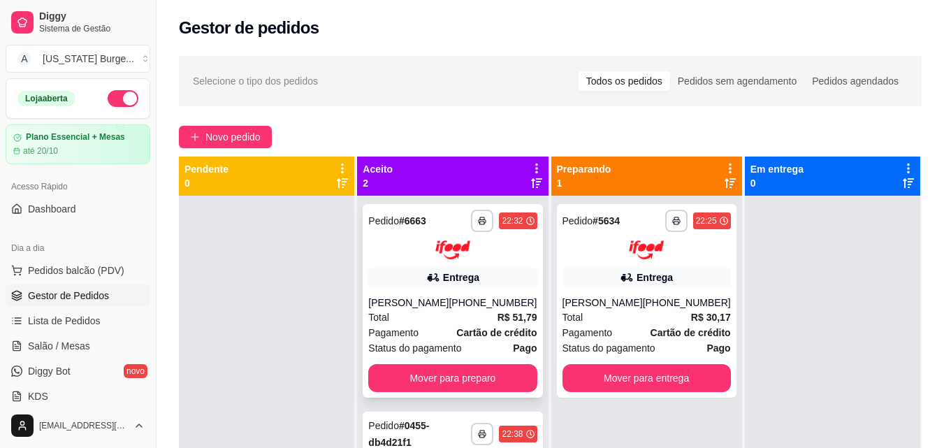
click at [468, 365] on button "Mover para preparo" at bounding box center [452, 378] width 168 height 28
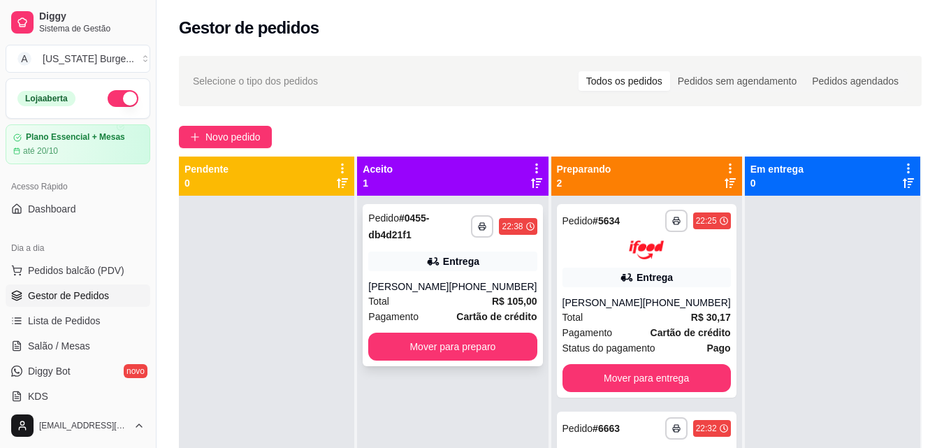
click at [435, 324] on div "Pagamento Cartão de crédito" at bounding box center [452, 316] width 168 height 15
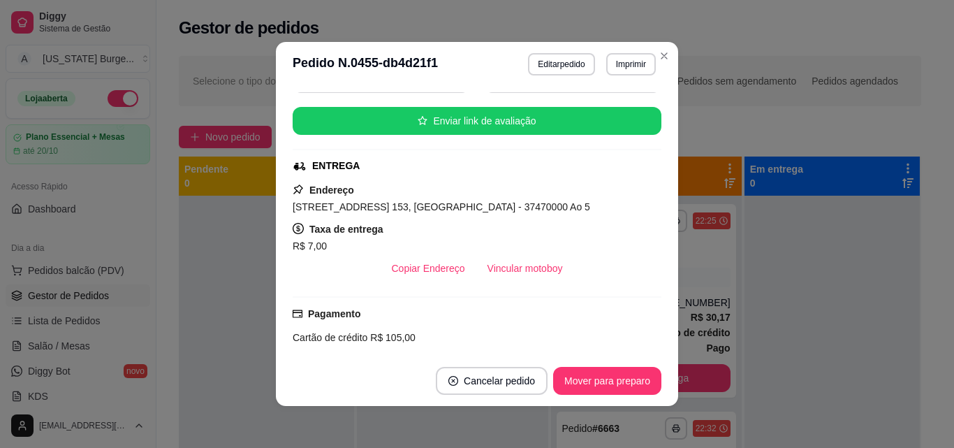
scroll to position [409, 0]
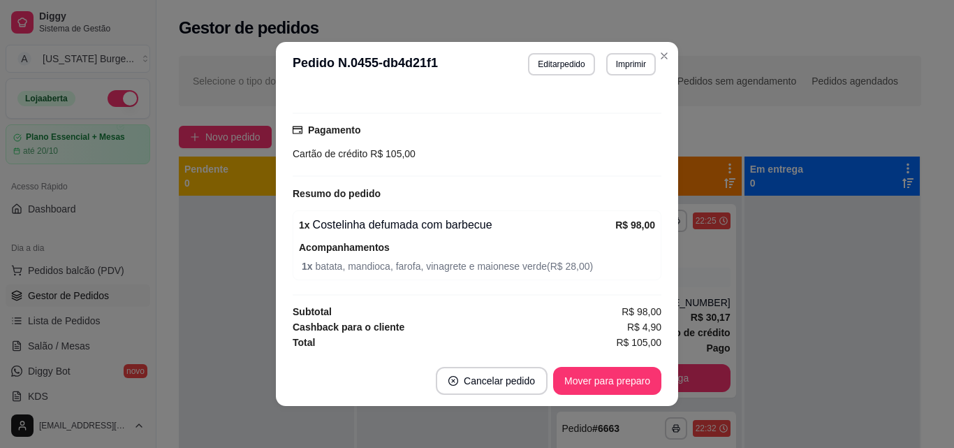
click at [654, 66] on header "**********" at bounding box center [477, 64] width 402 height 45
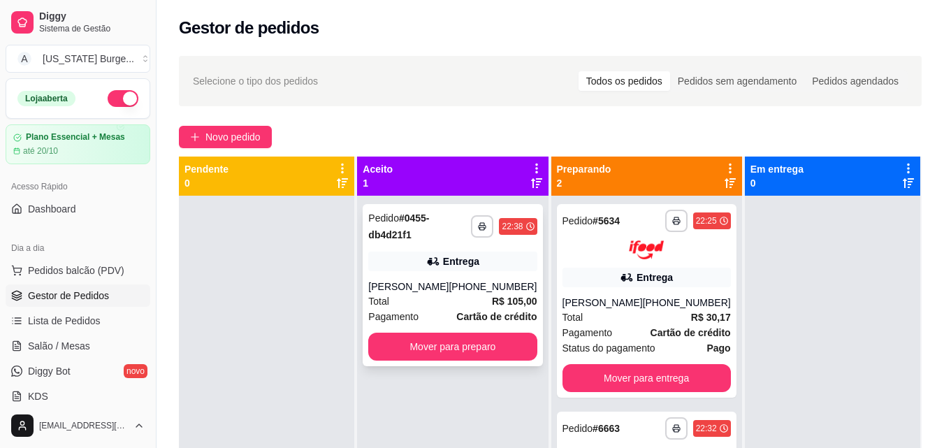
click at [446, 293] on div "[PERSON_NAME]" at bounding box center [408, 286] width 80 height 14
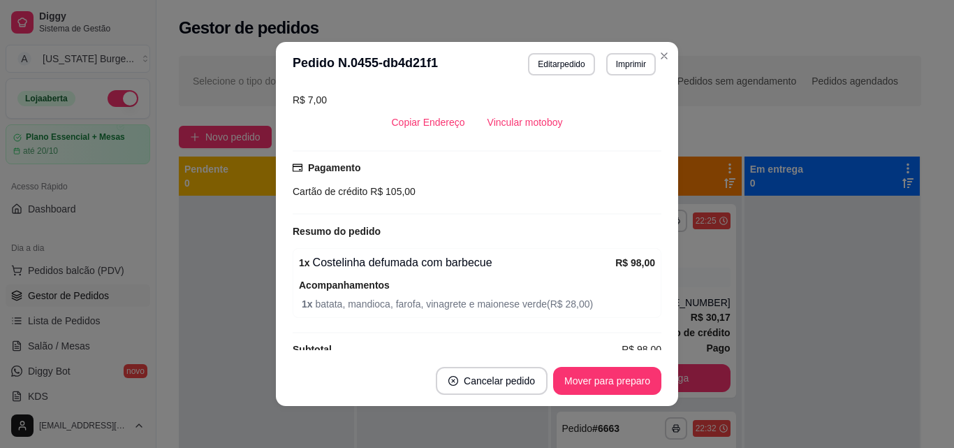
scroll to position [377, 0]
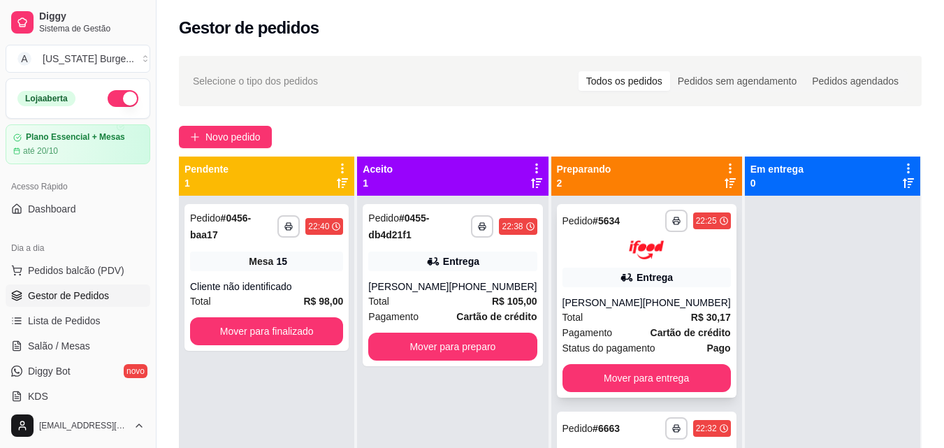
click at [621, 313] on div "Total R$ 30,17" at bounding box center [646, 317] width 168 height 15
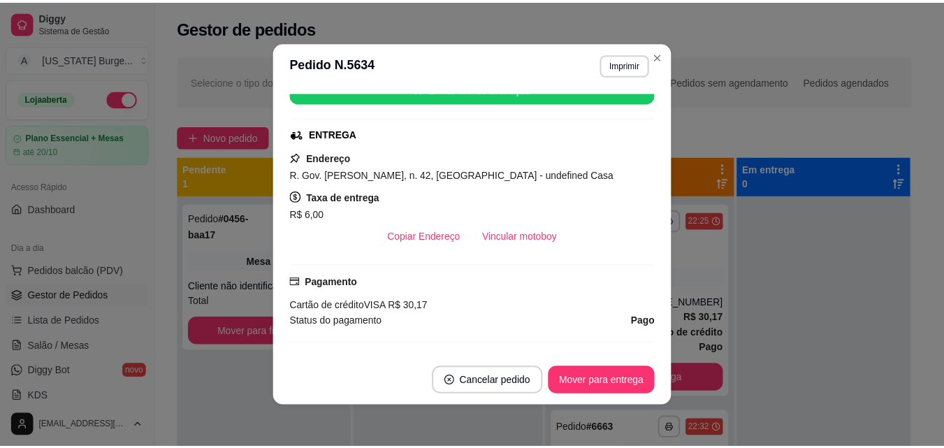
scroll to position [429, 0]
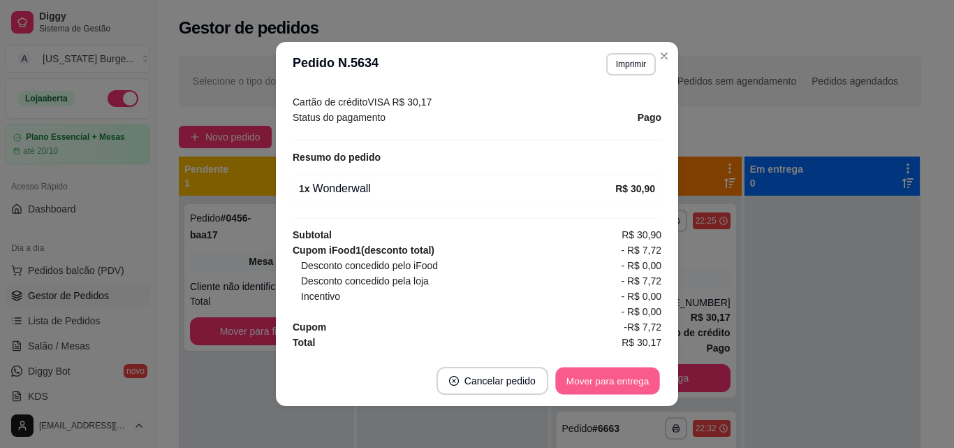
click at [612, 375] on button "Mover para entrega" at bounding box center [607, 381] width 105 height 27
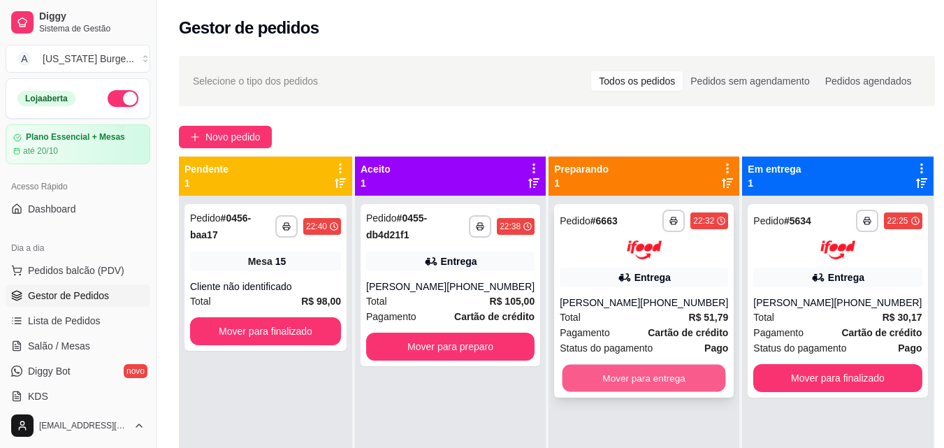
click at [657, 372] on button "Mover para entrega" at bounding box center [643, 377] width 163 height 27
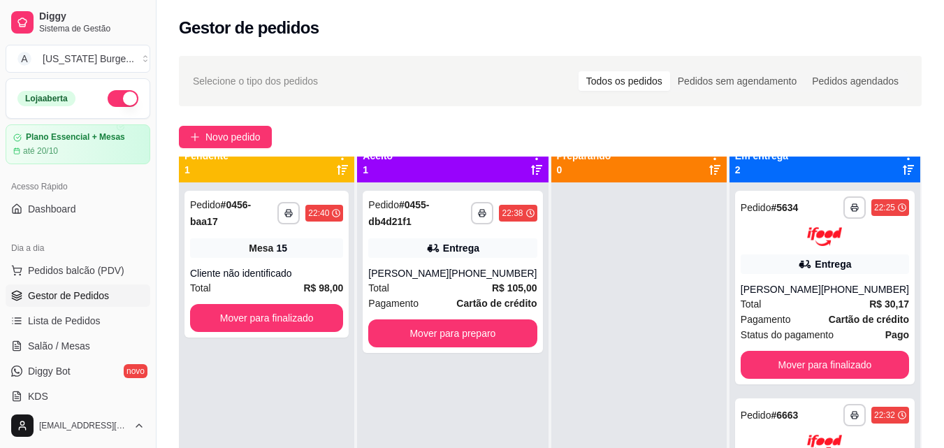
scroll to position [18, 0]
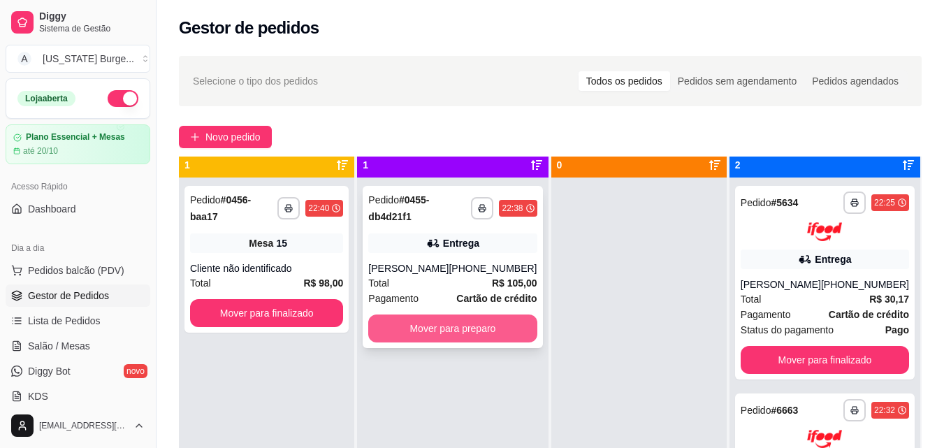
click at [490, 340] on button "Mover para preparo" at bounding box center [452, 328] width 168 height 28
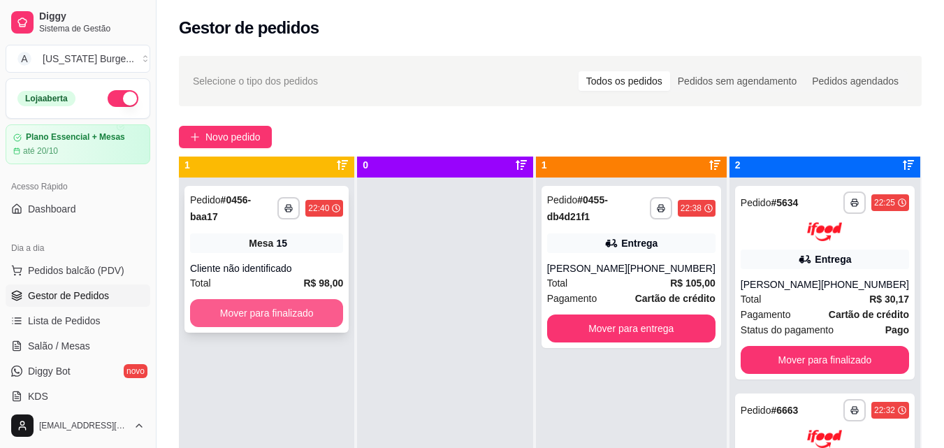
click at [322, 299] on button "Mover para finalizado" at bounding box center [266, 313] width 153 height 28
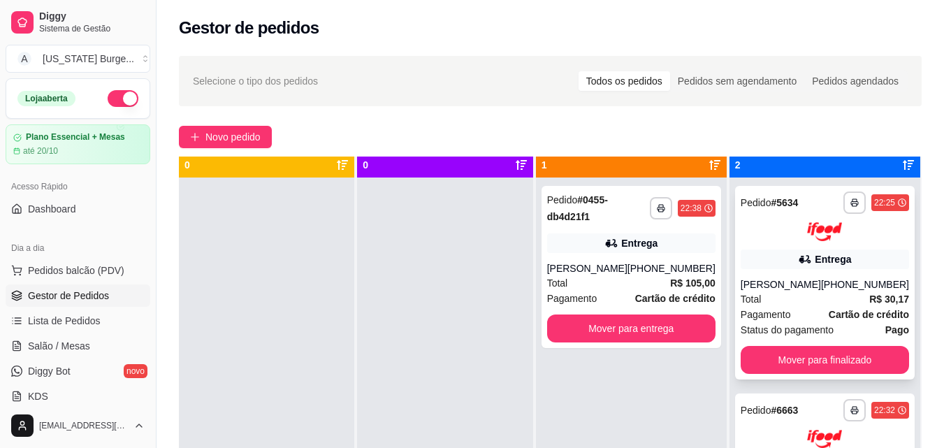
click at [811, 277] on div "[PERSON_NAME]" at bounding box center [781, 284] width 80 height 14
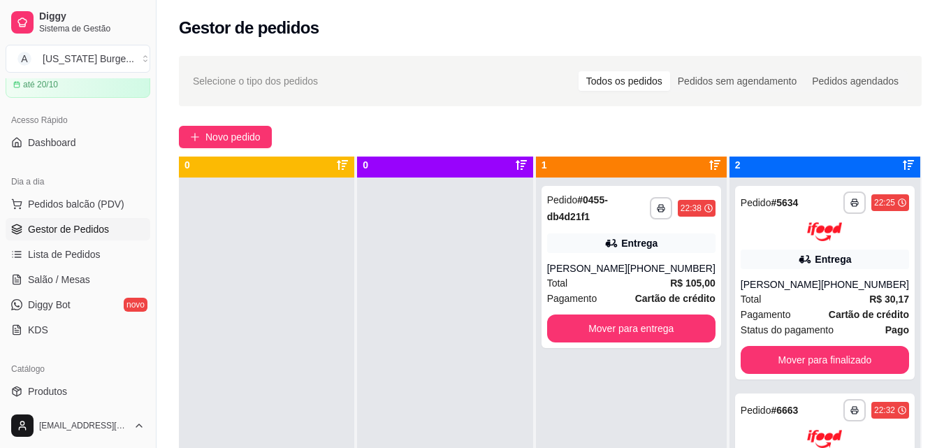
scroll to position [91, 0]
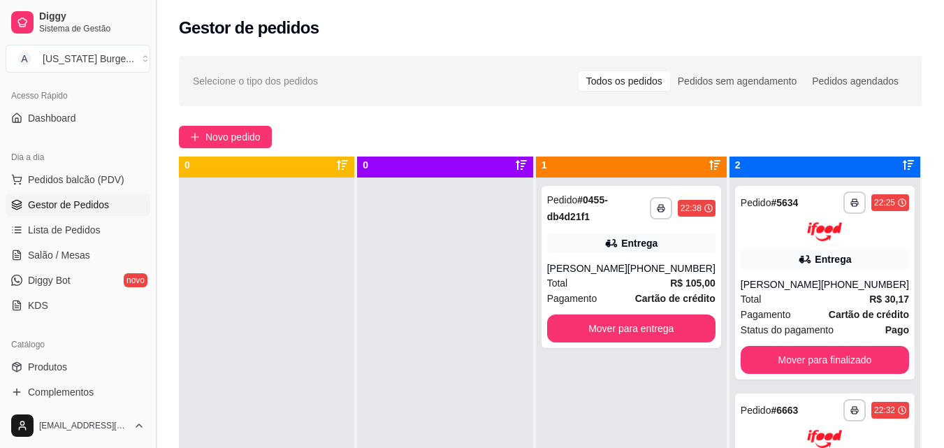
click at [152, 166] on button "Toggle Sidebar" at bounding box center [155, 224] width 11 height 448
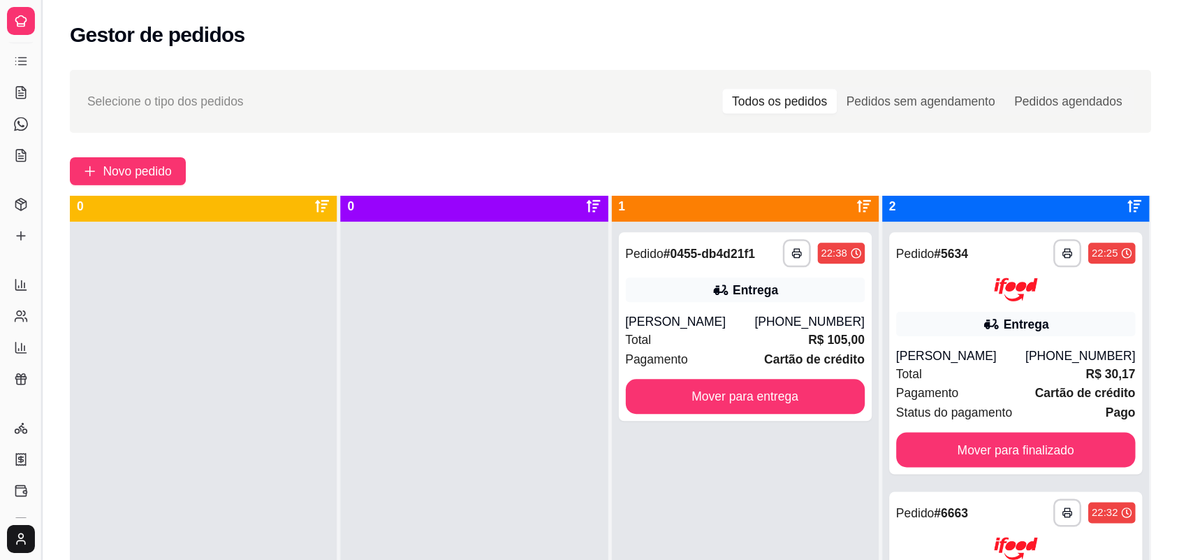
scroll to position [0, 0]
click at [35, 164] on button "Toggle Sidebar" at bounding box center [32, 224] width 11 height 448
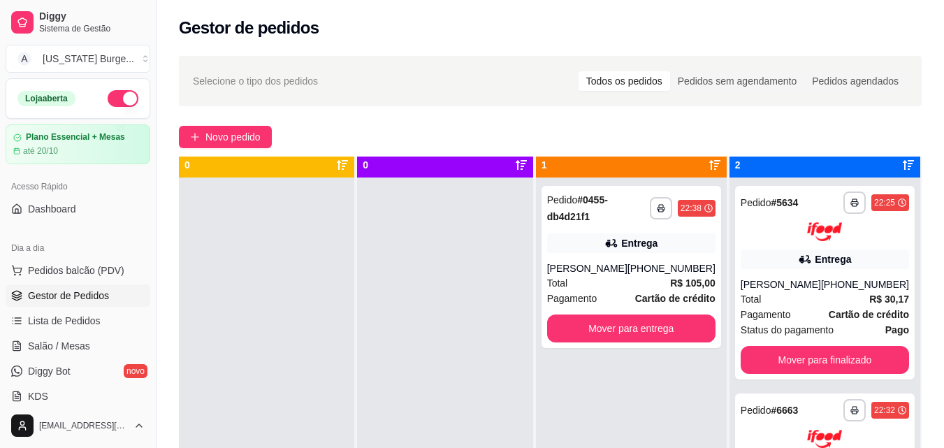
click at [90, 293] on span "Gestor de Pedidos" at bounding box center [68, 296] width 81 height 14
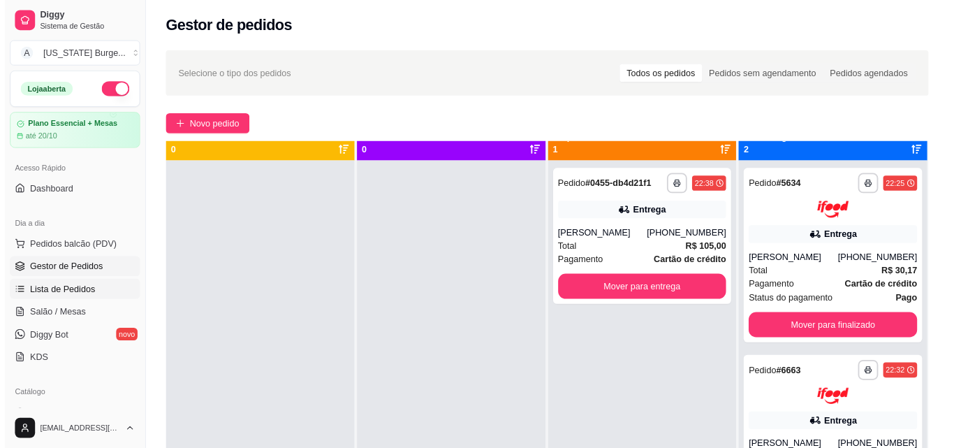
scroll to position [18, 0]
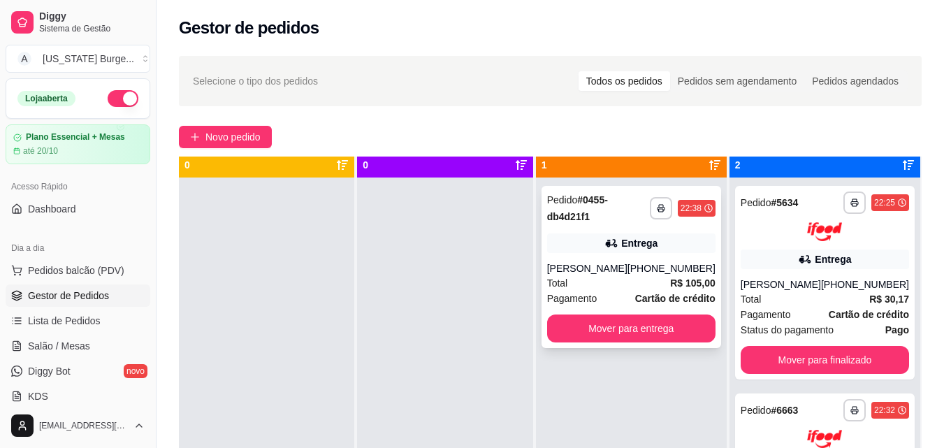
click at [627, 275] on div "[PERSON_NAME]" at bounding box center [587, 268] width 80 height 14
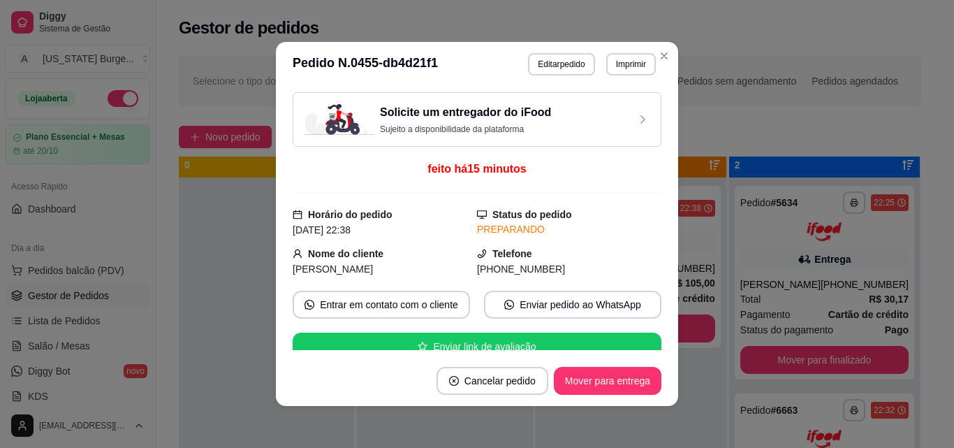
scroll to position [226, 0]
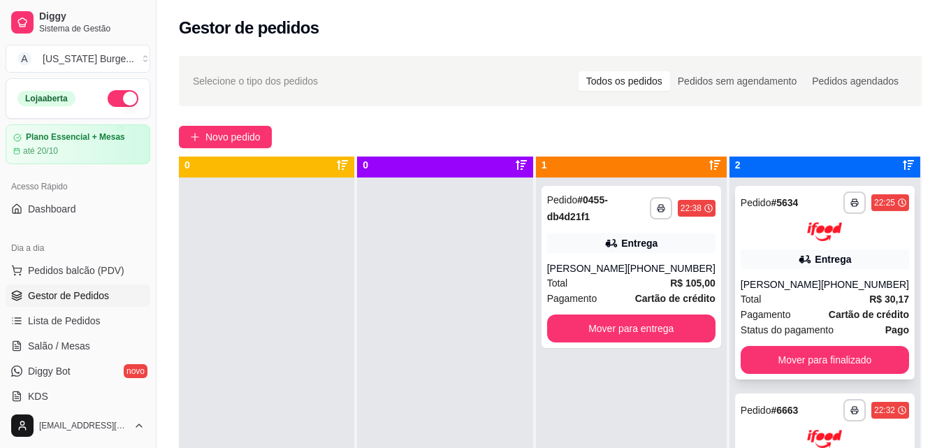
click at [815, 289] on div "[PERSON_NAME]" at bounding box center [781, 284] width 80 height 14
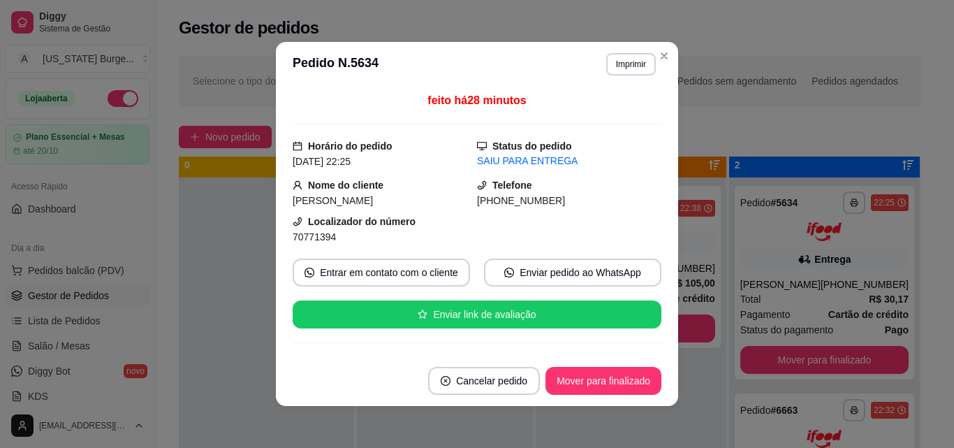
click at [656, 325] on div "feito há 28 minutos Horário do pedido [DATE] 22:25 Status do pedido SAIU PARA E…" at bounding box center [477, 221] width 369 height 258
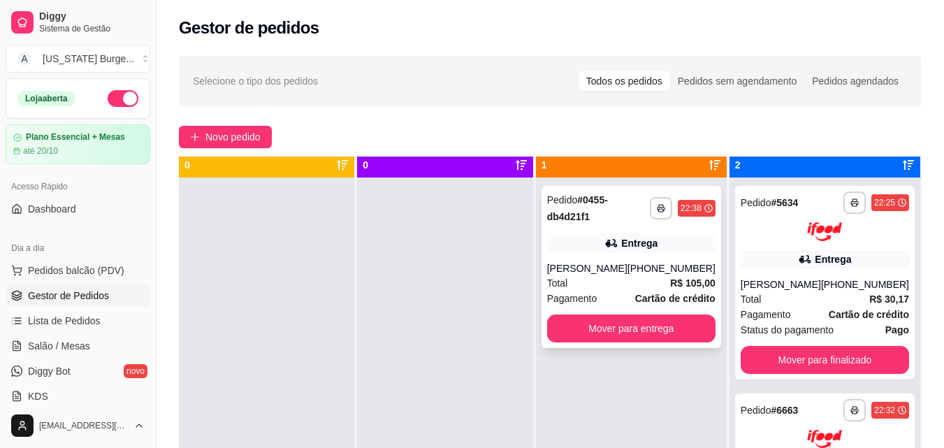
click at [670, 291] on div "Total R$ 105,00" at bounding box center [631, 282] width 168 height 15
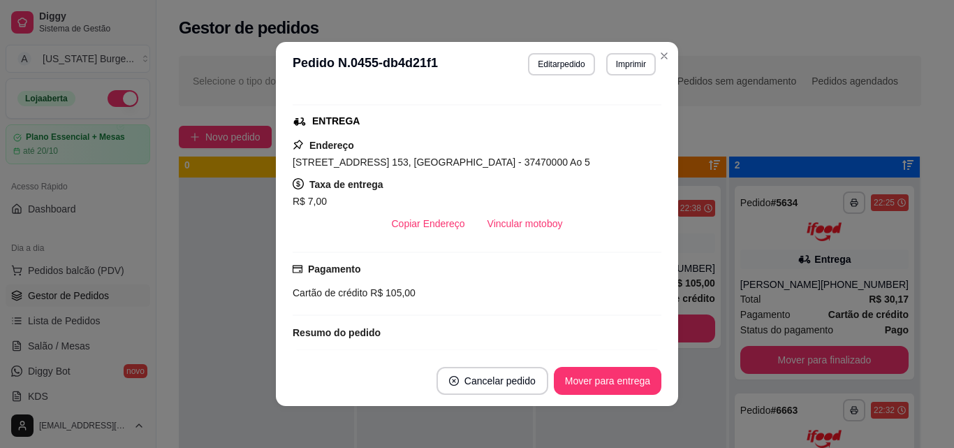
scroll to position [271, 0]
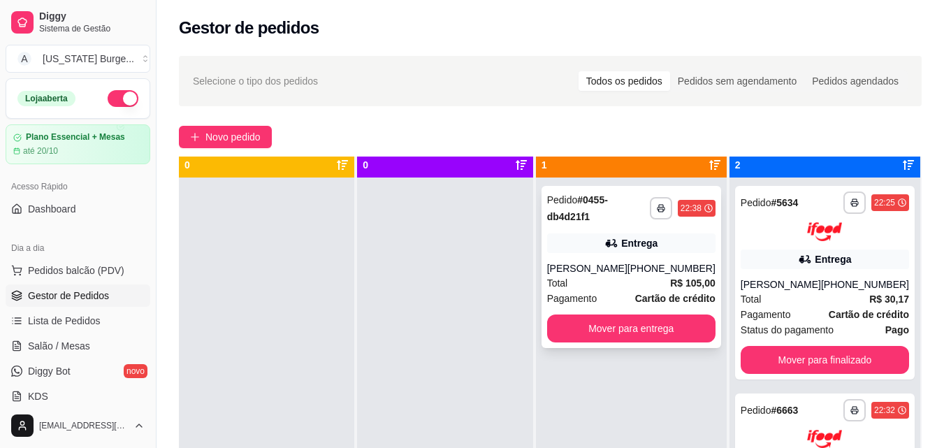
click at [627, 268] on div "[PERSON_NAME]" at bounding box center [587, 268] width 80 height 14
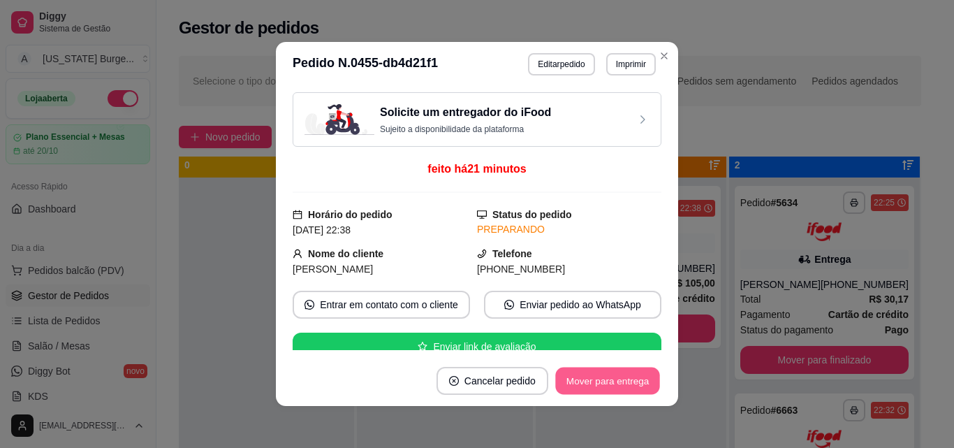
click at [642, 388] on button "Mover para entrega" at bounding box center [607, 381] width 105 height 27
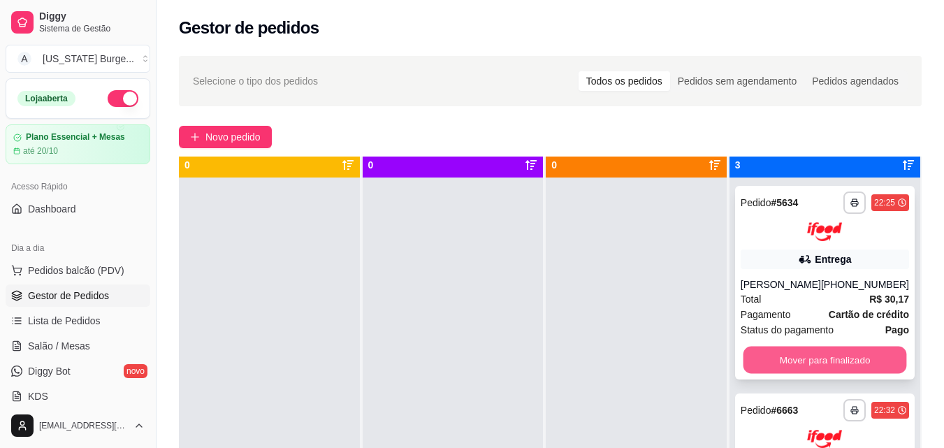
click at [762, 354] on button "Mover para finalizado" at bounding box center [824, 359] width 163 height 27
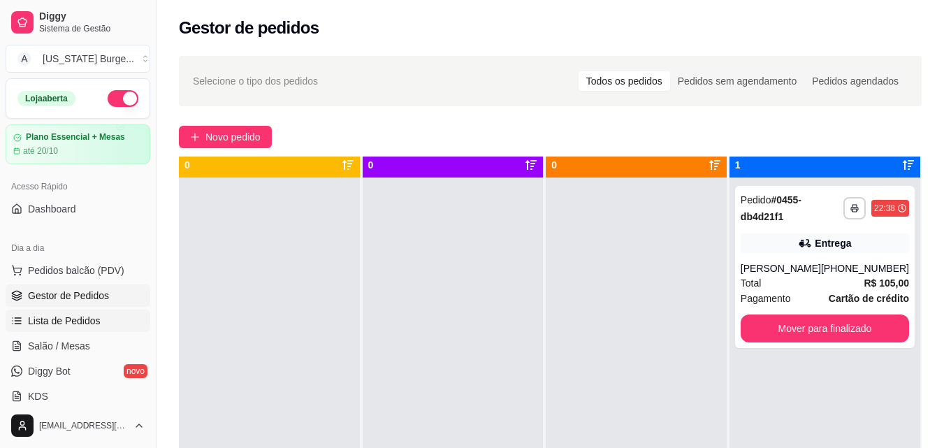
click at [62, 317] on span "Lista de Pedidos" at bounding box center [64, 321] width 73 height 14
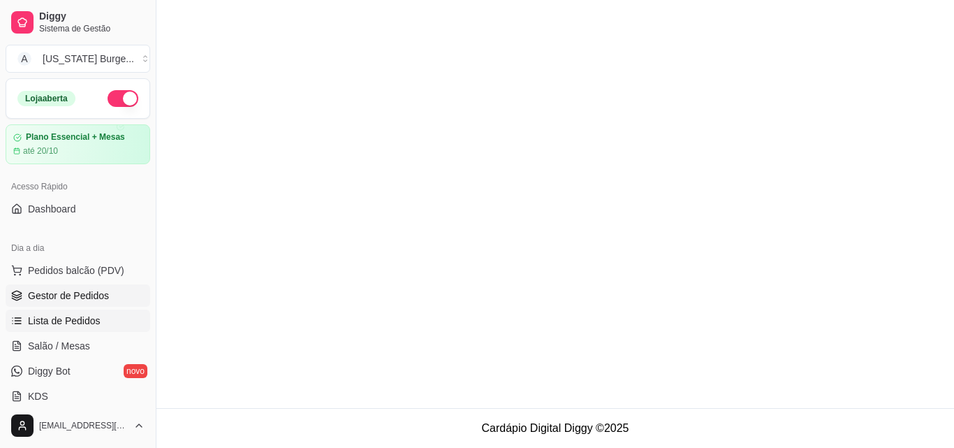
click at [61, 291] on span "Gestor de Pedidos" at bounding box center [68, 296] width 81 height 14
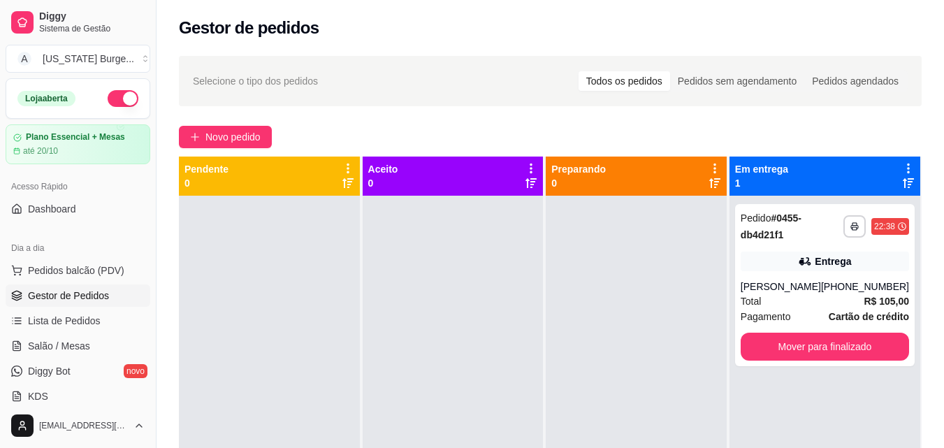
click at [108, 97] on button "button" at bounding box center [123, 98] width 31 height 17
click at [72, 345] on span "Salão / Mesas" at bounding box center [59, 346] width 62 height 14
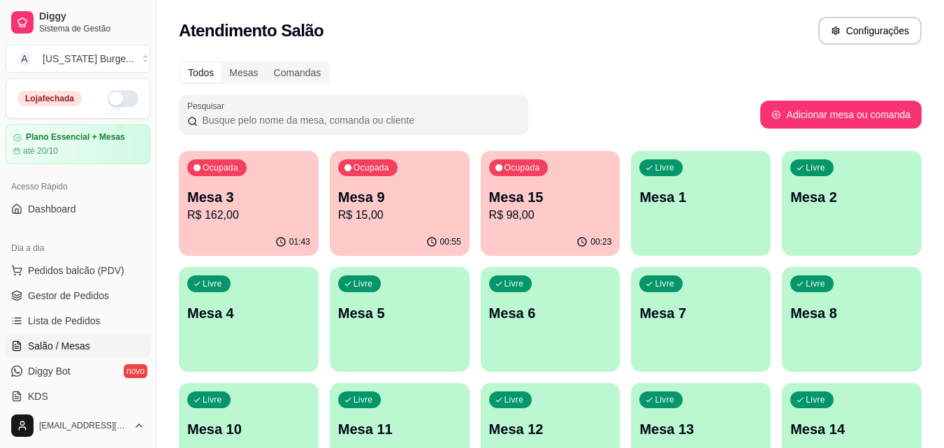
click at [361, 235] on div "00:55" at bounding box center [400, 241] width 140 height 27
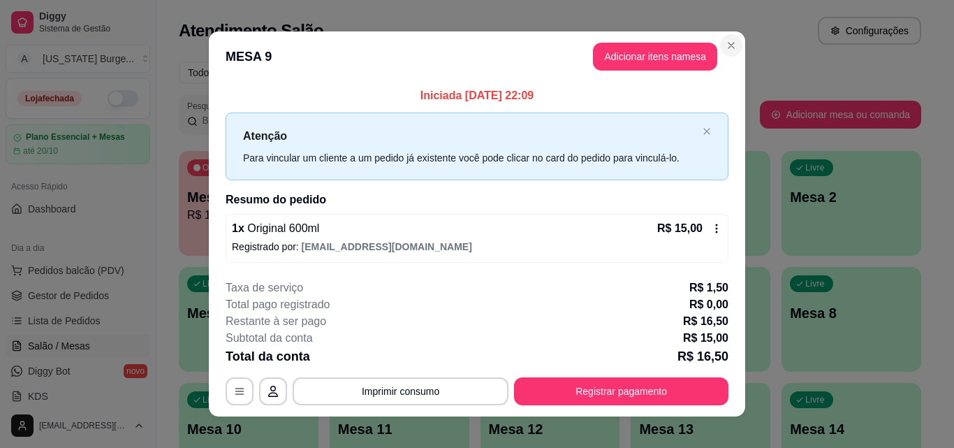
click at [727, 47] on div "Atendimento Salão Configurações" at bounding box center [550, 26] width 787 height 53
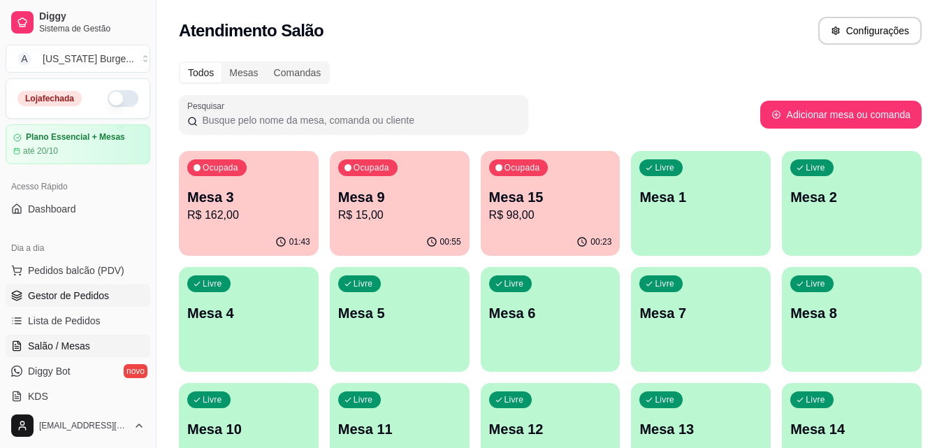
click at [85, 293] on span "Gestor de Pedidos" at bounding box center [68, 296] width 81 height 14
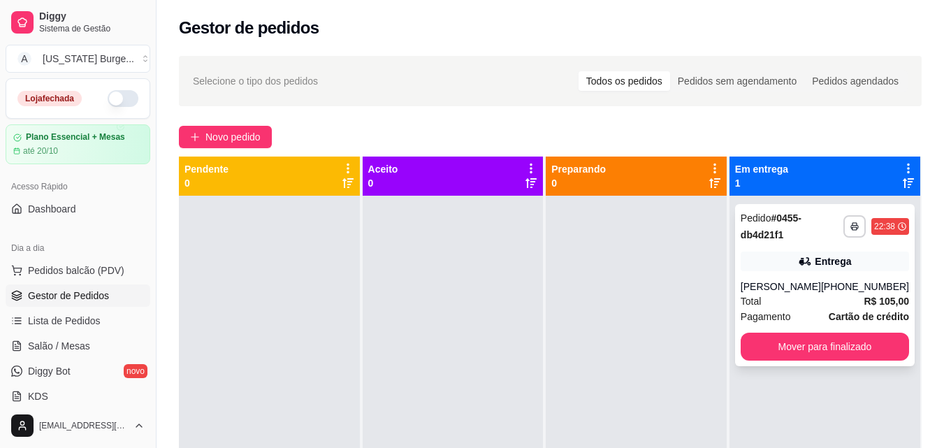
click at [791, 252] on div "Entrega" at bounding box center [825, 262] width 168 height 20
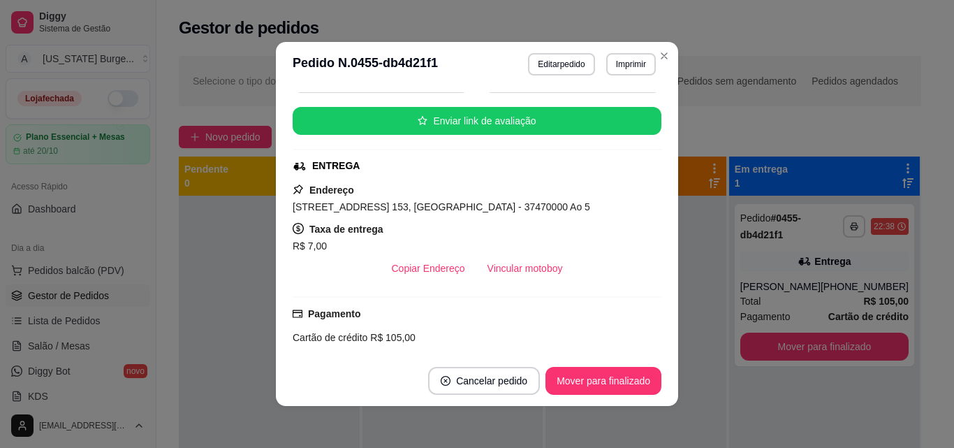
scroll to position [409, 0]
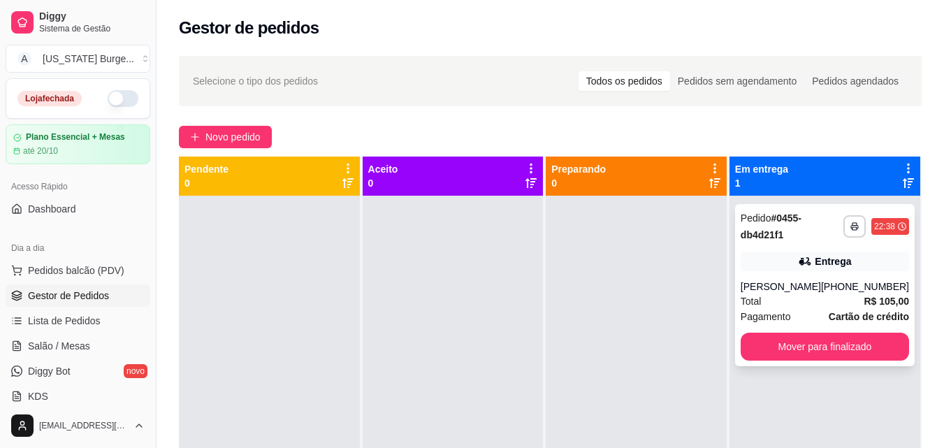
click at [864, 307] on strong "R$ 105,00" at bounding box center [886, 301] width 45 height 11
